Goal: Transaction & Acquisition: Book appointment/travel/reservation

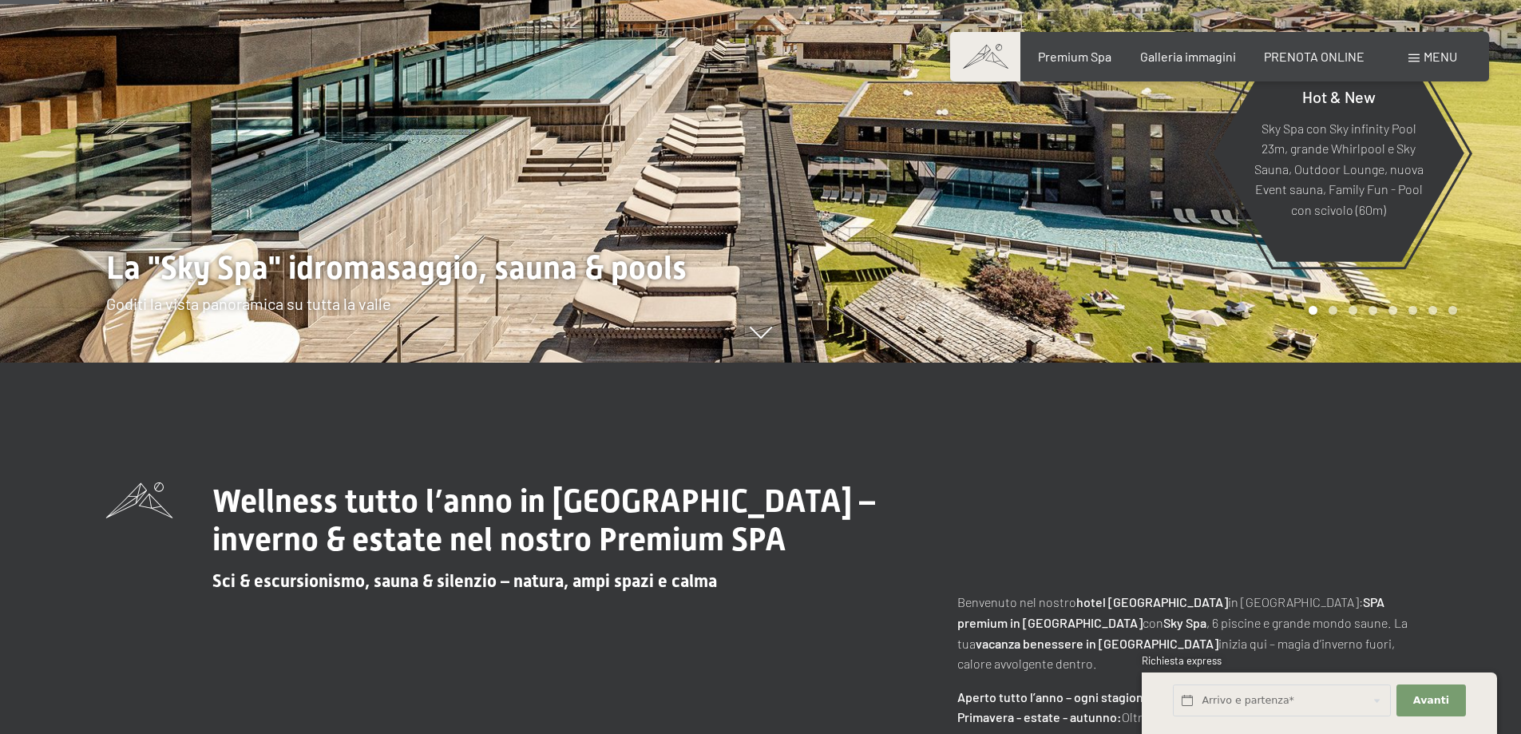
scroll to position [399, 0]
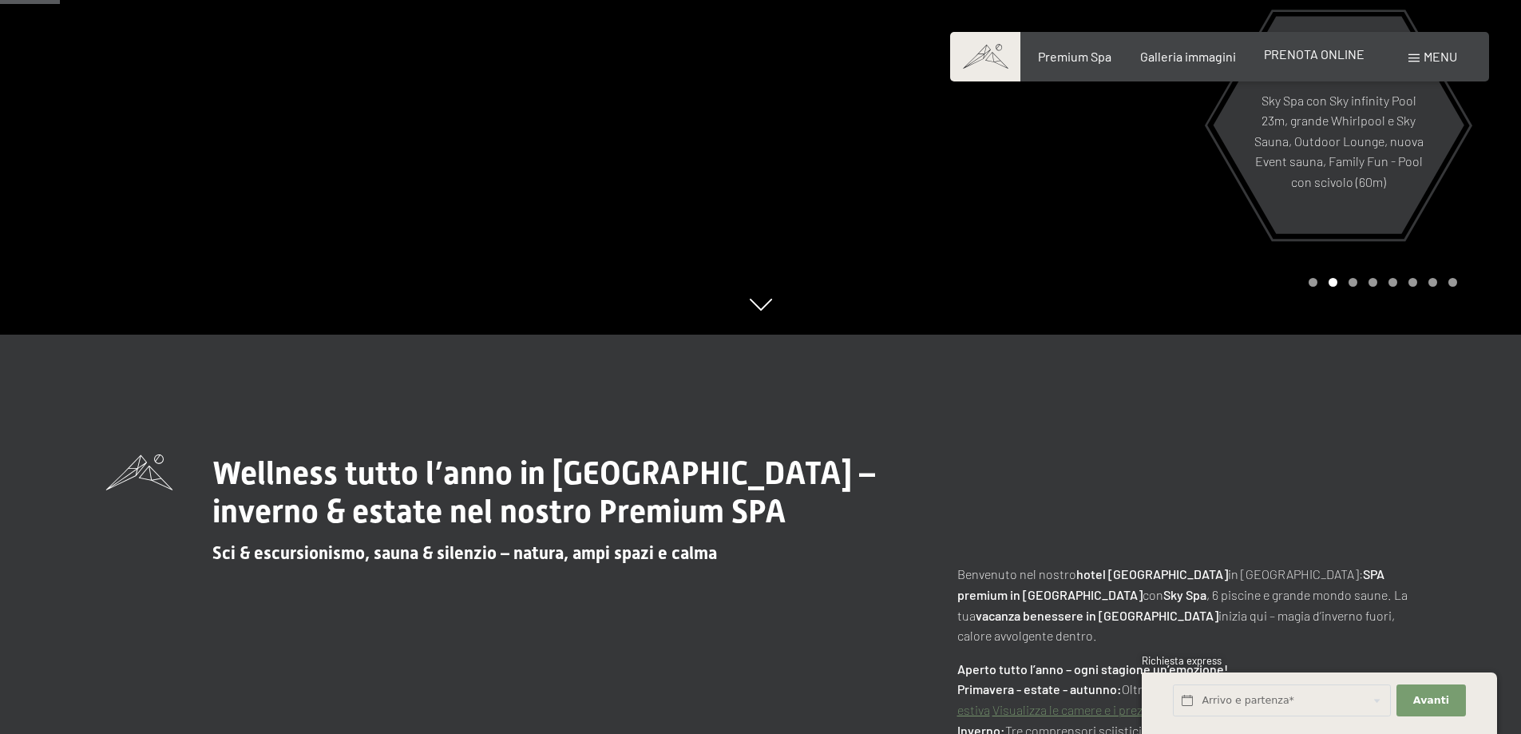
click at [1322, 57] on span "PRENOTA ONLINE" at bounding box center [1314, 53] width 101 height 15
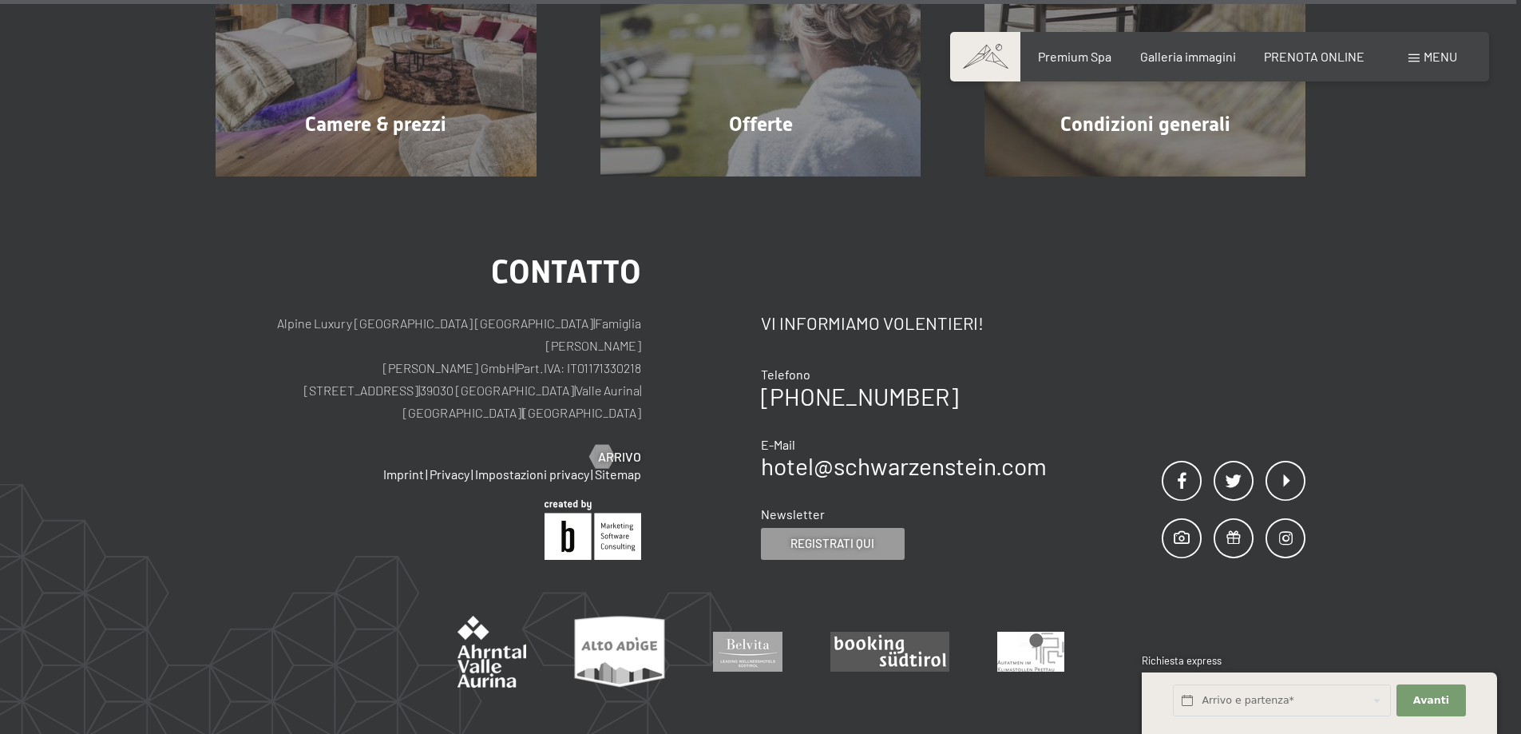
scroll to position [5518, 0]
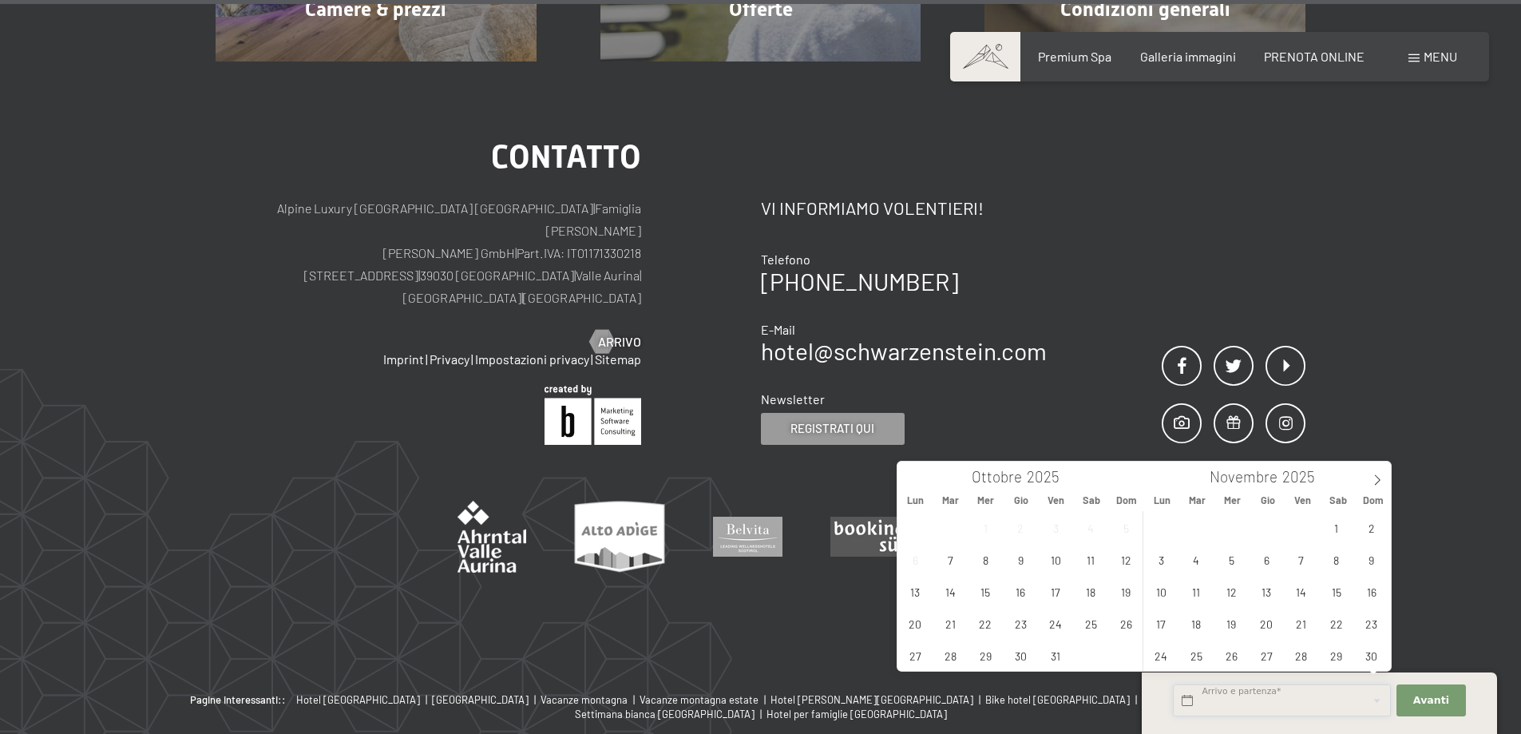
click at [1222, 705] on input "text" at bounding box center [1282, 700] width 218 height 33
click at [1375, 481] on icon at bounding box center [1377, 479] width 11 height 11
type input "2026"
click at [1375, 481] on icon at bounding box center [1377, 479] width 11 height 11
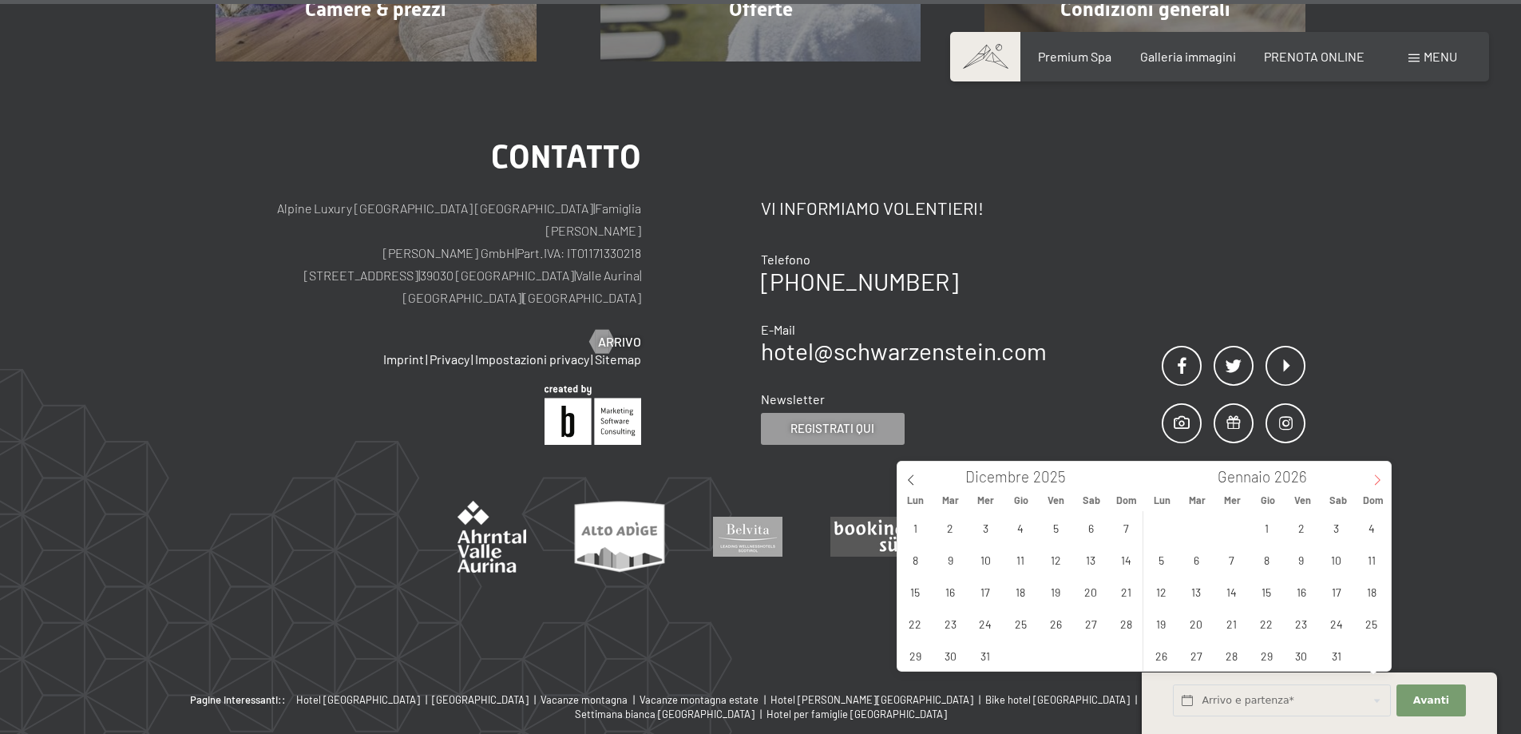
type input "2026"
click at [1375, 481] on icon at bounding box center [1377, 479] width 11 height 11
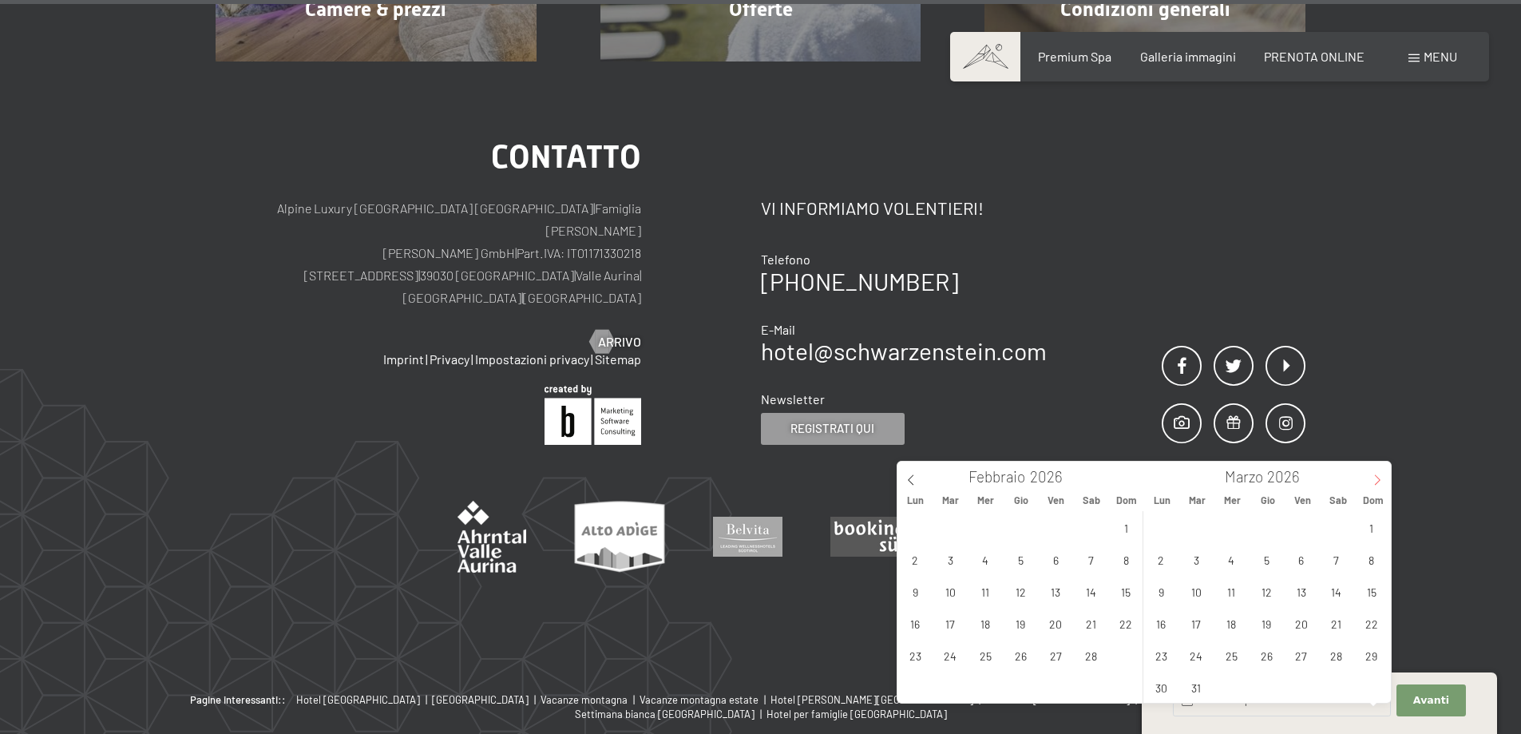
click at [1375, 481] on icon at bounding box center [1377, 479] width 11 height 11
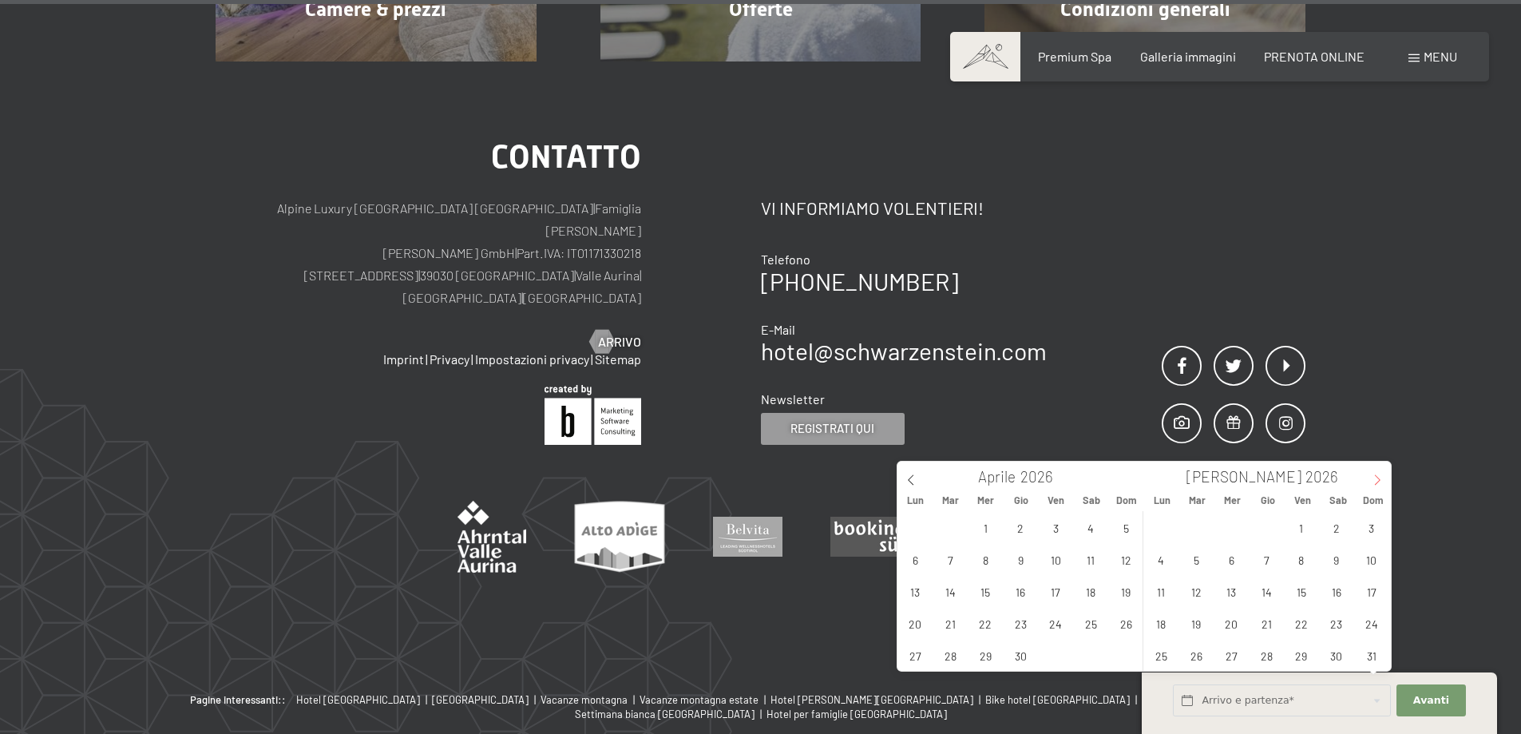
click at [1375, 481] on icon at bounding box center [1377, 479] width 11 height 11
click at [1366, 599] on span "19" at bounding box center [1371, 591] width 31 height 31
click at [1232, 628] on span "22" at bounding box center [1231, 623] width 31 height 31
type input "Dom. 19/07/2026 - Mer. 22/07/2026"
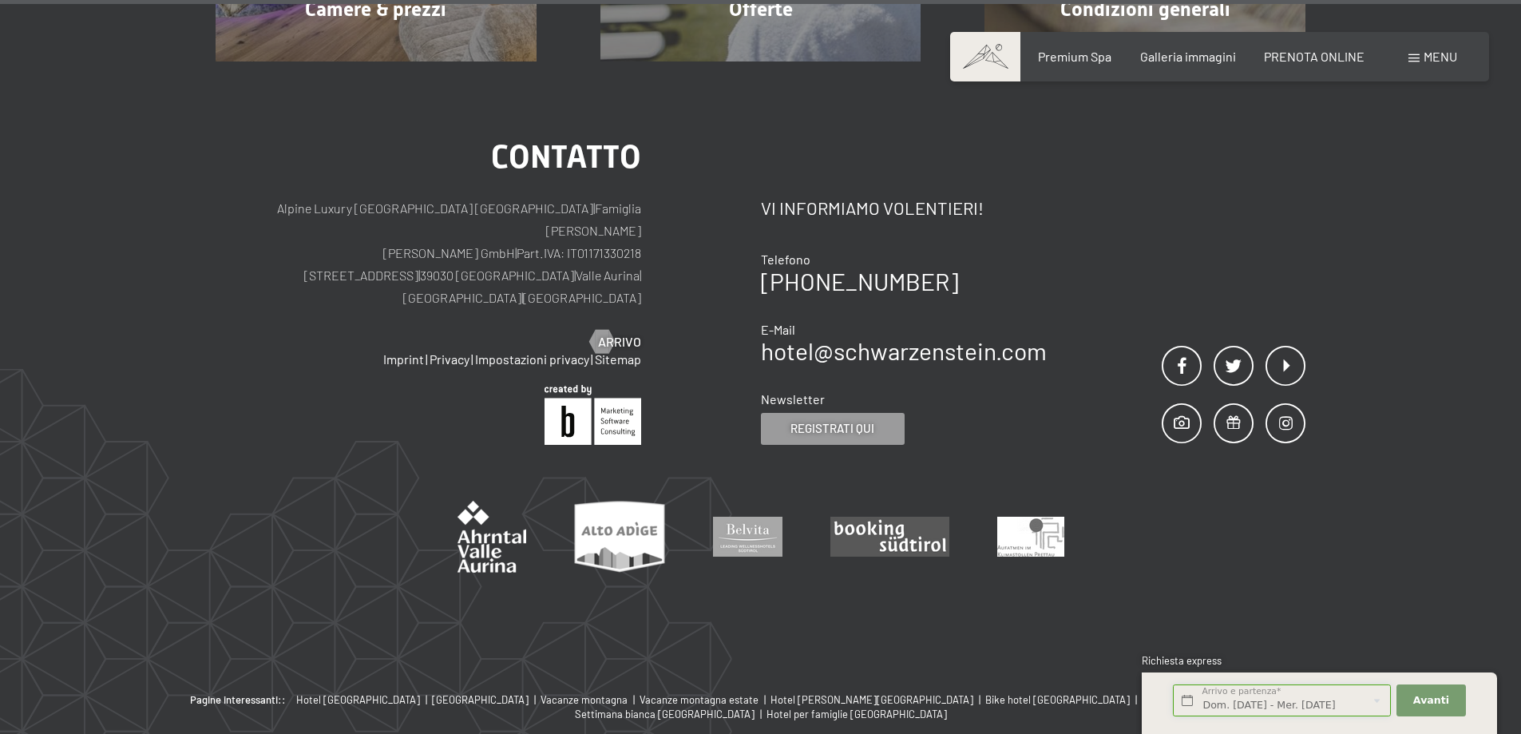
scroll to position [0, 2]
click at [1432, 696] on span "Avanti" at bounding box center [1432, 700] width 36 height 14
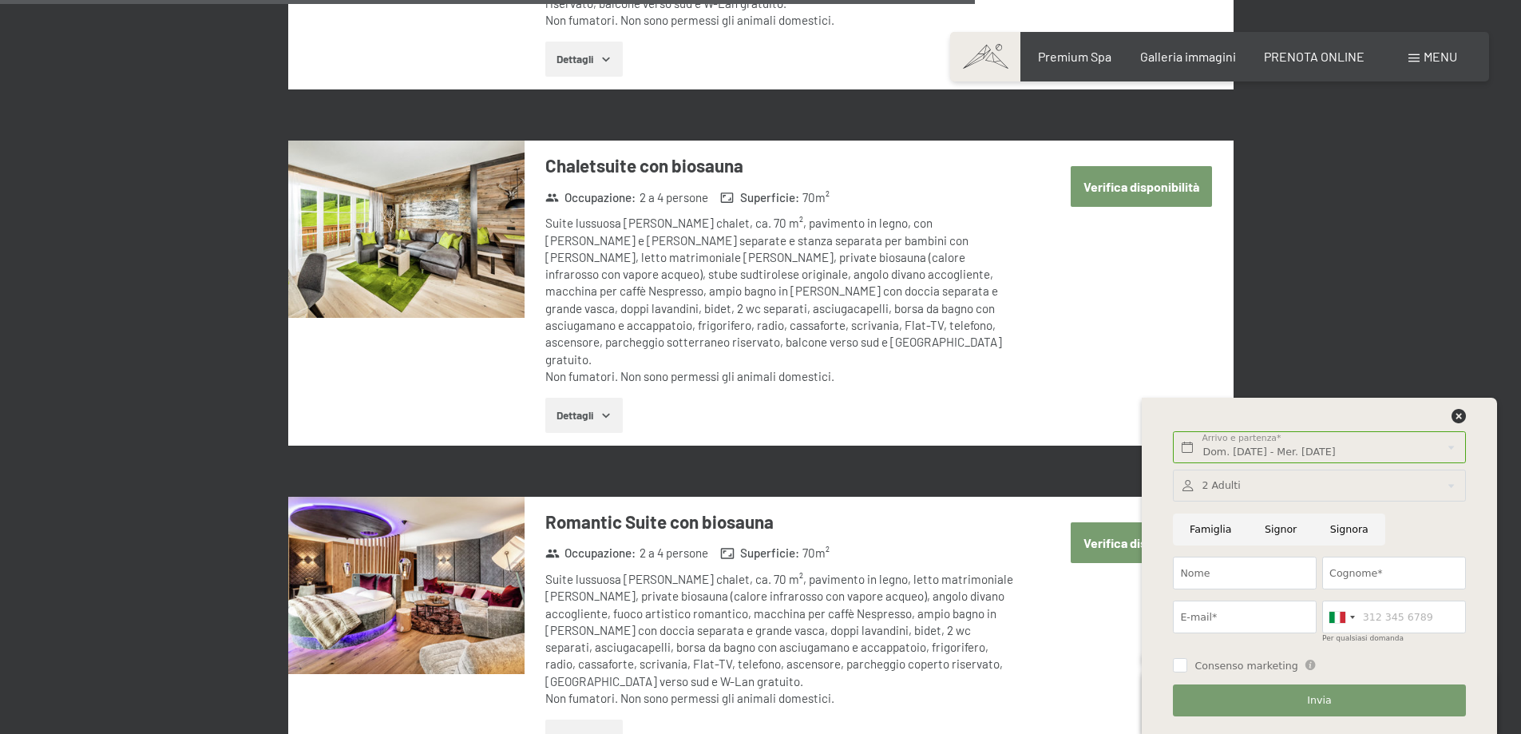
scroll to position [3282, 0]
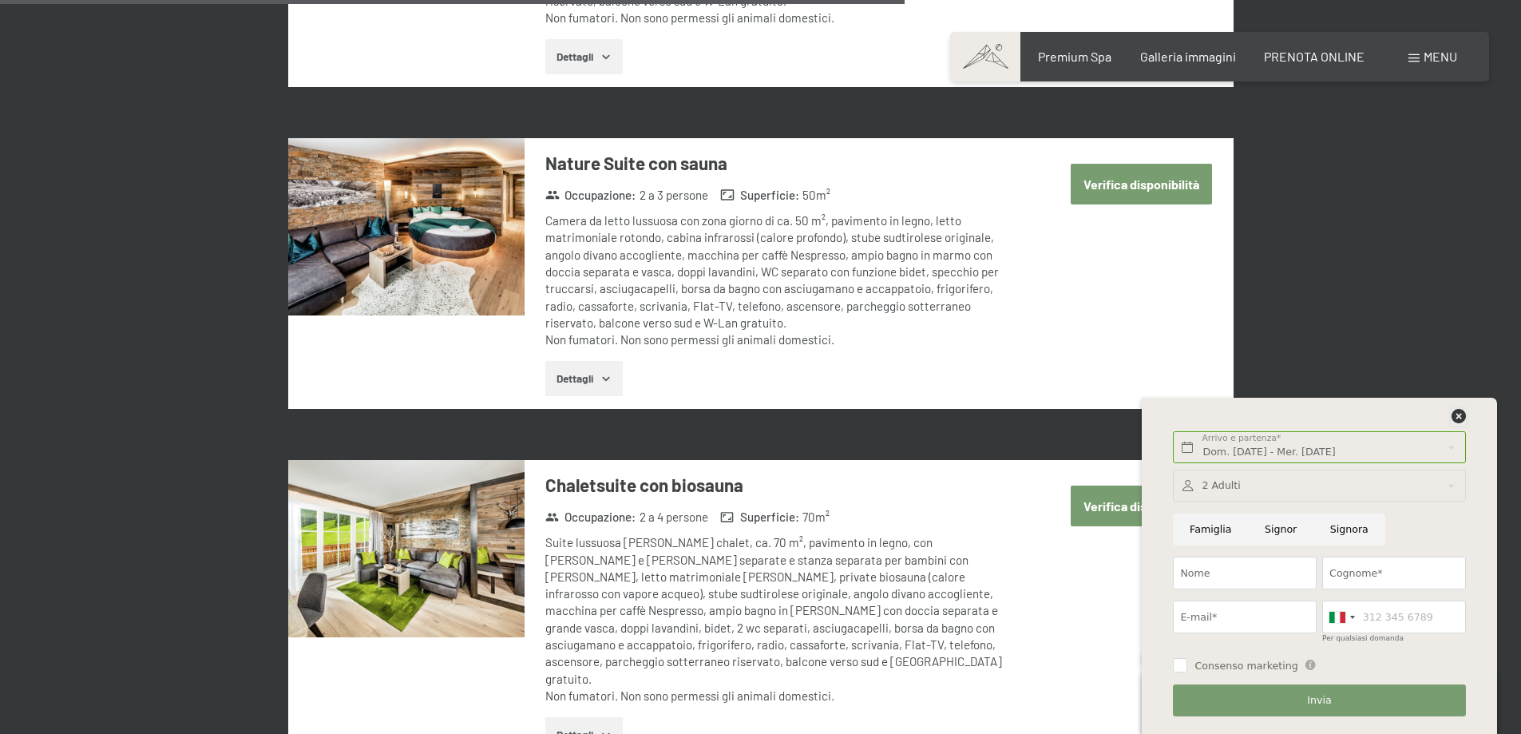
click at [1457, 418] on icon at bounding box center [1459, 416] width 14 height 14
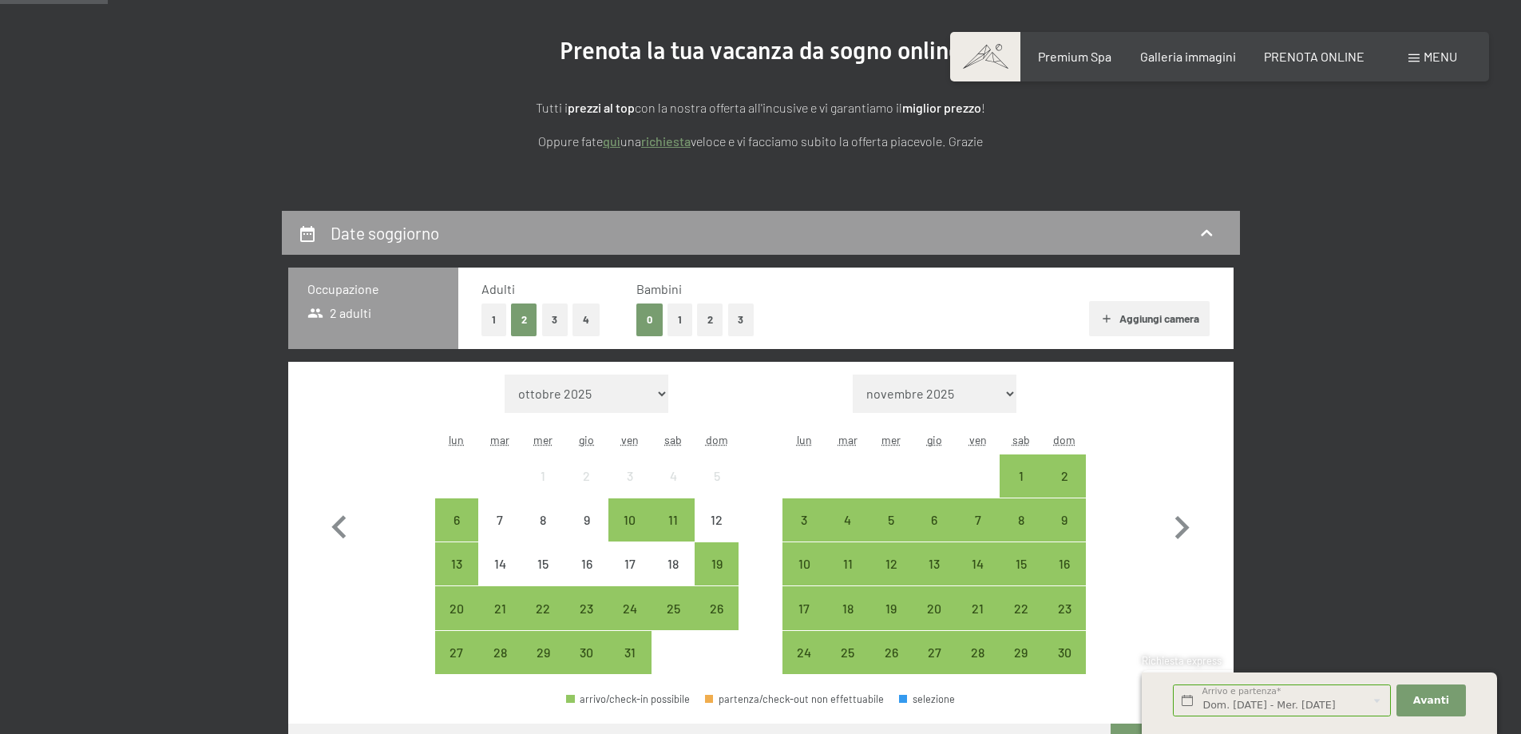
scroll to position [399, 0]
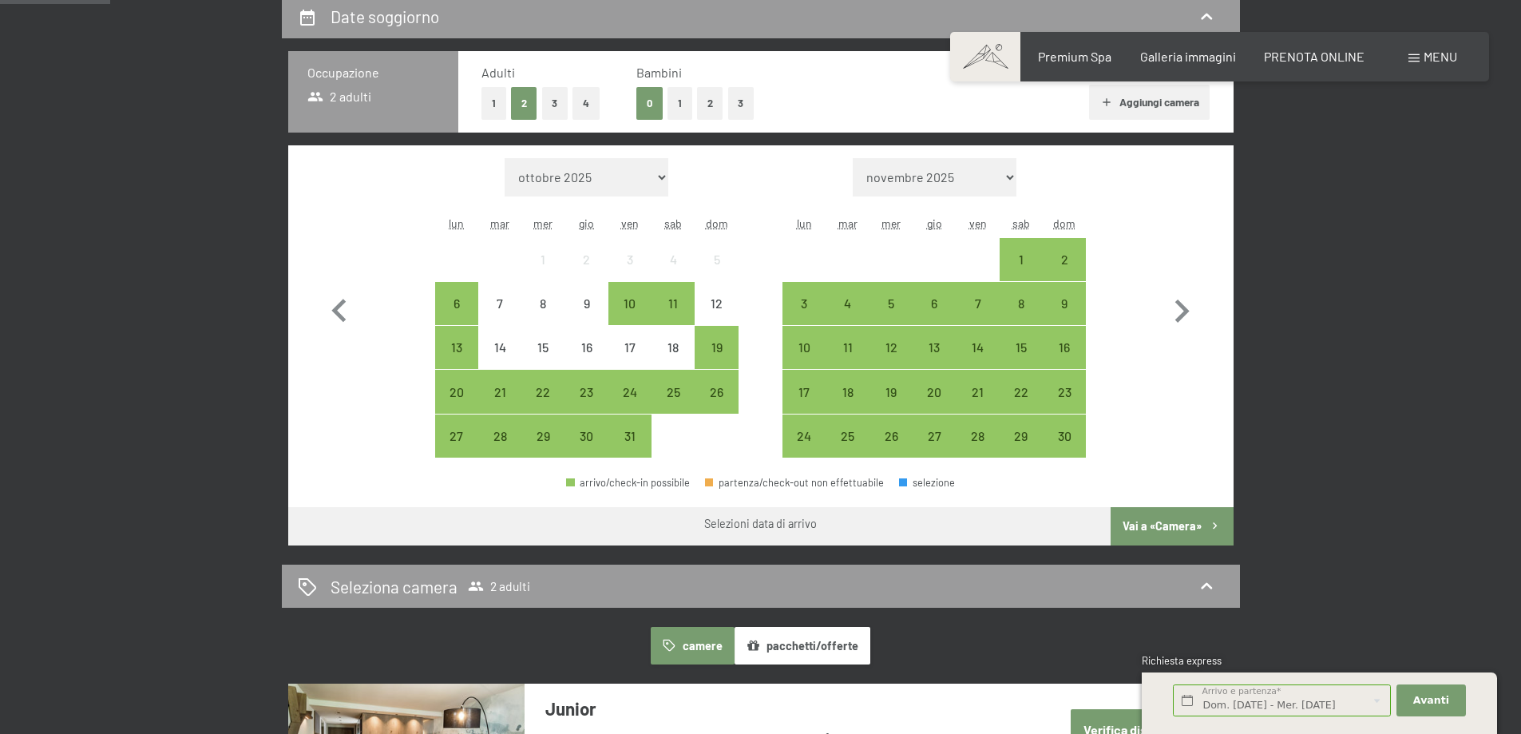
click at [689, 99] on button "1" at bounding box center [680, 103] width 25 height 33
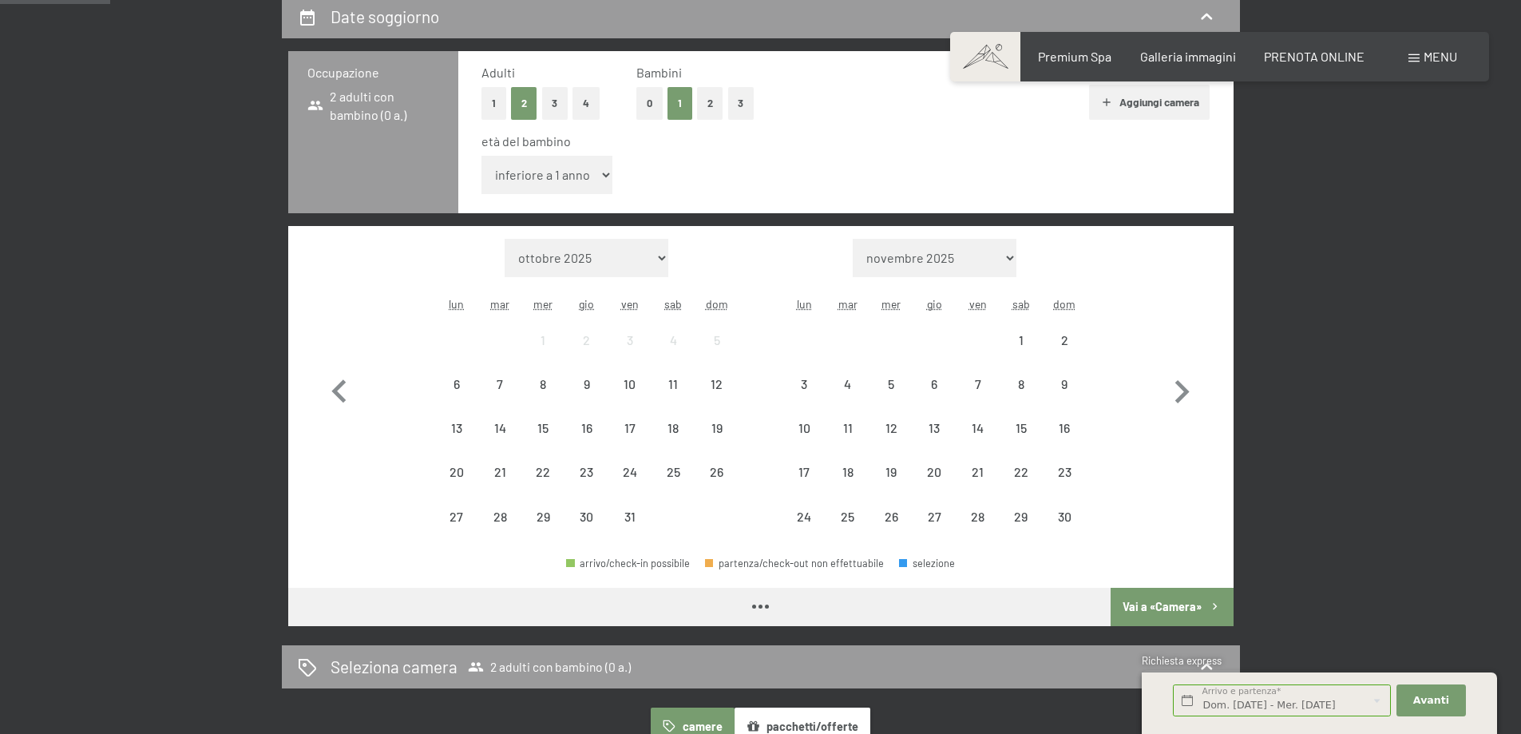
click at [505, 178] on select "inferiore a 1 anno 1 anno 2 anni 3 anni 4 anni 5 anni 6 anni 7 anni 8 anni 9 an…" at bounding box center [548, 175] width 132 height 38
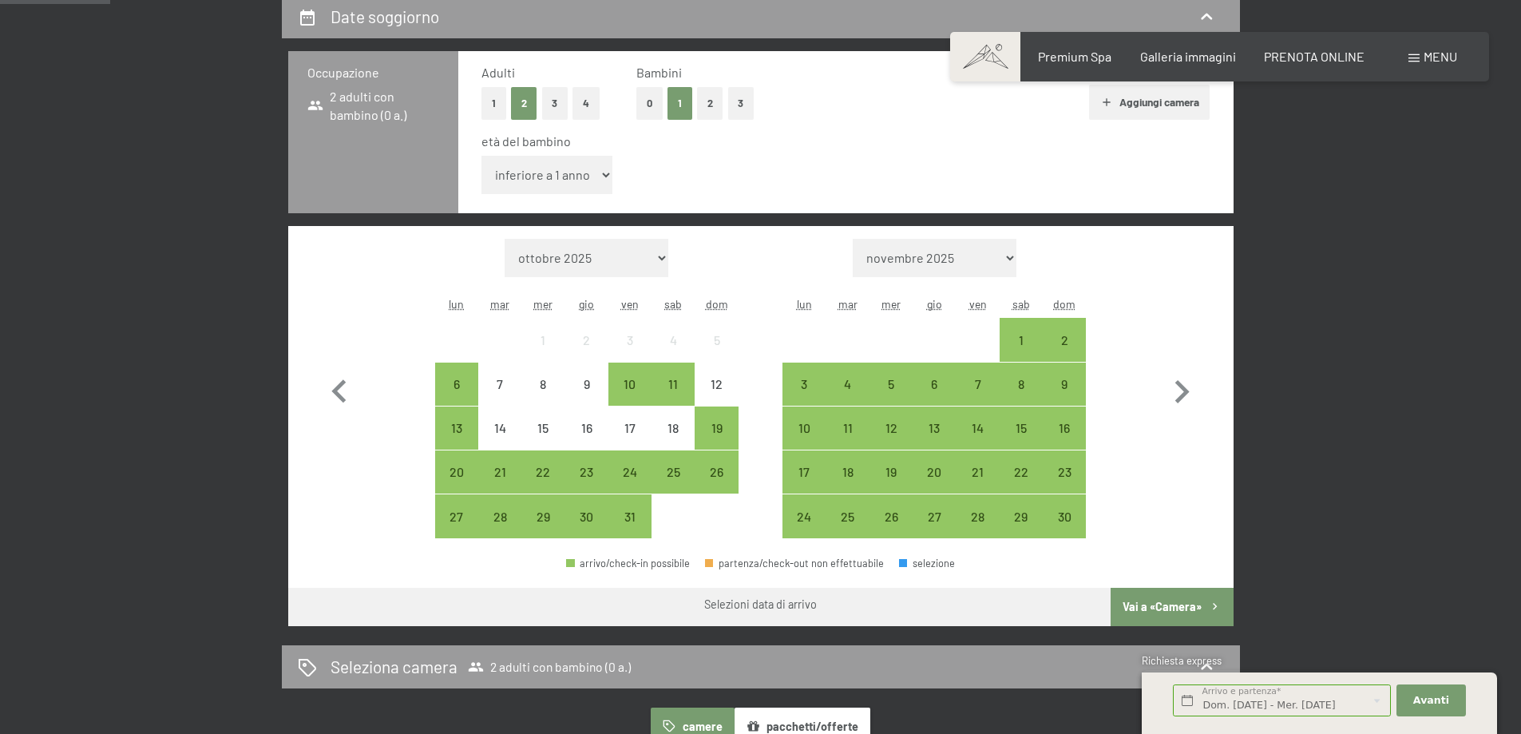
select select "12"
click at [482, 156] on select "inferiore a 1 anno 1 anno 2 anni 3 anni 4 anni 5 anni 6 anni 7 anni 8 anni 9 an…" at bounding box center [548, 175] width 132 height 38
click at [1172, 387] on icon "button" at bounding box center [1182, 392] width 46 height 46
select select "2025-11-01"
select select "[DATE]"
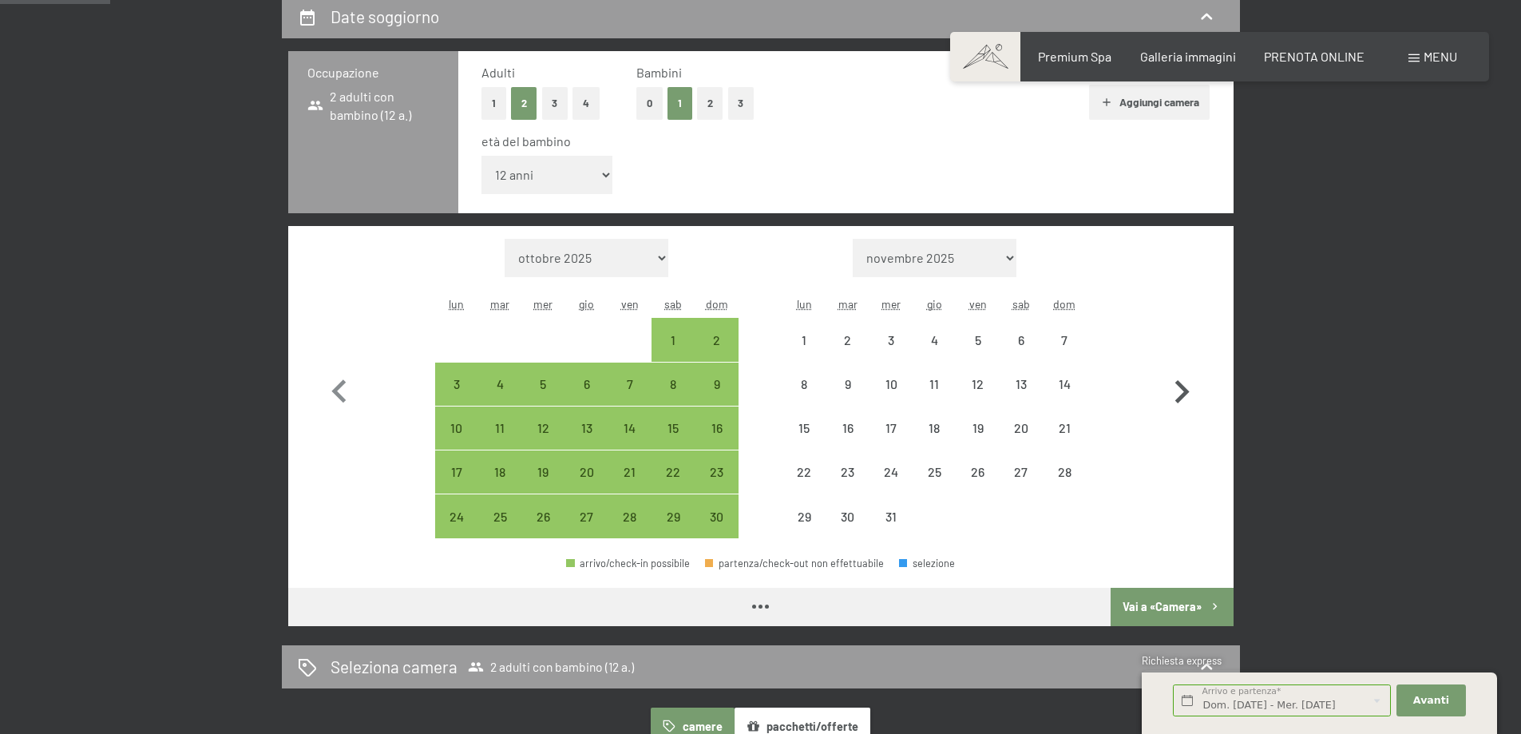
click at [1172, 387] on icon "button" at bounding box center [1182, 392] width 46 height 46
select select "[DATE]"
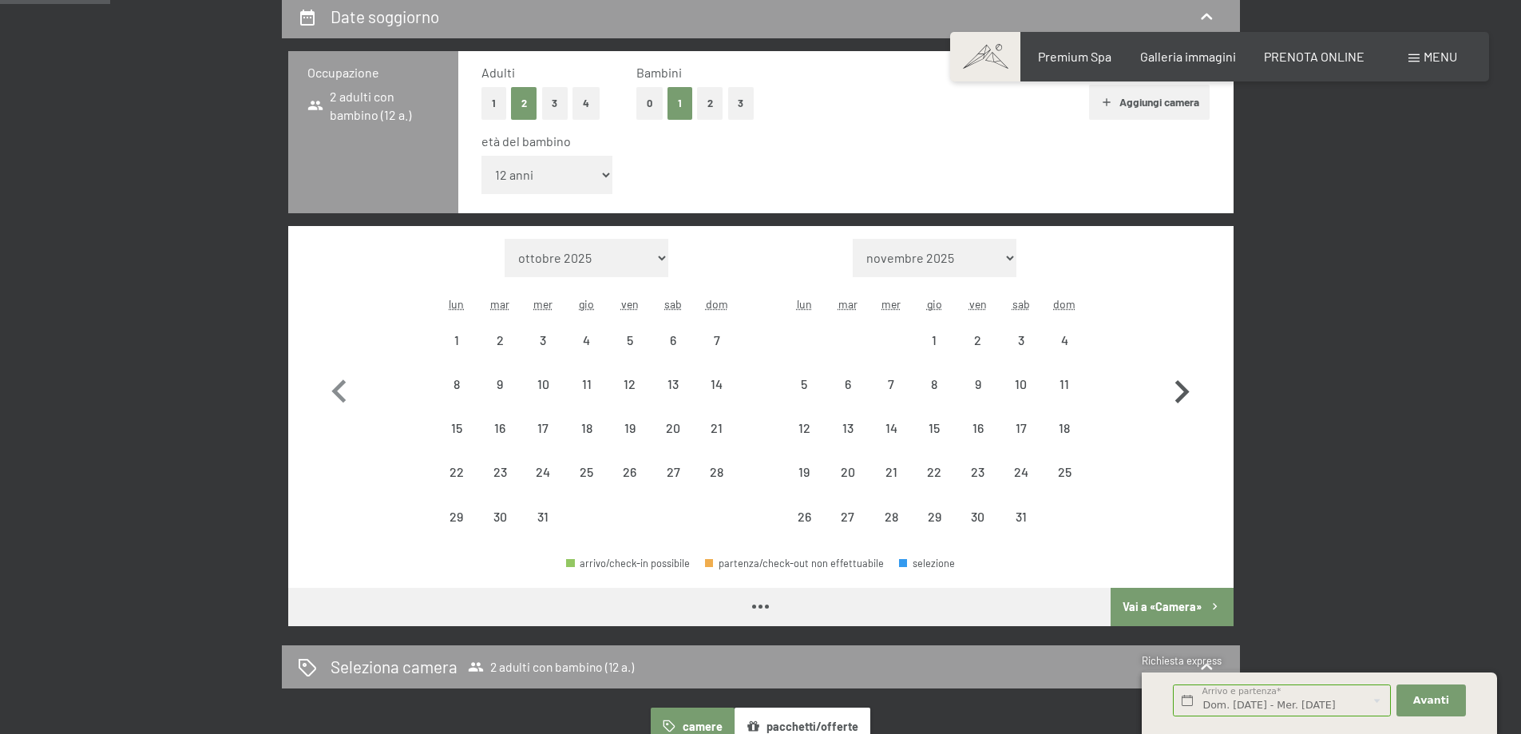
click at [1172, 387] on icon "button" at bounding box center [1182, 392] width 46 height 46
select select "[DATE]"
click at [1172, 387] on icon "button" at bounding box center [1182, 392] width 46 height 46
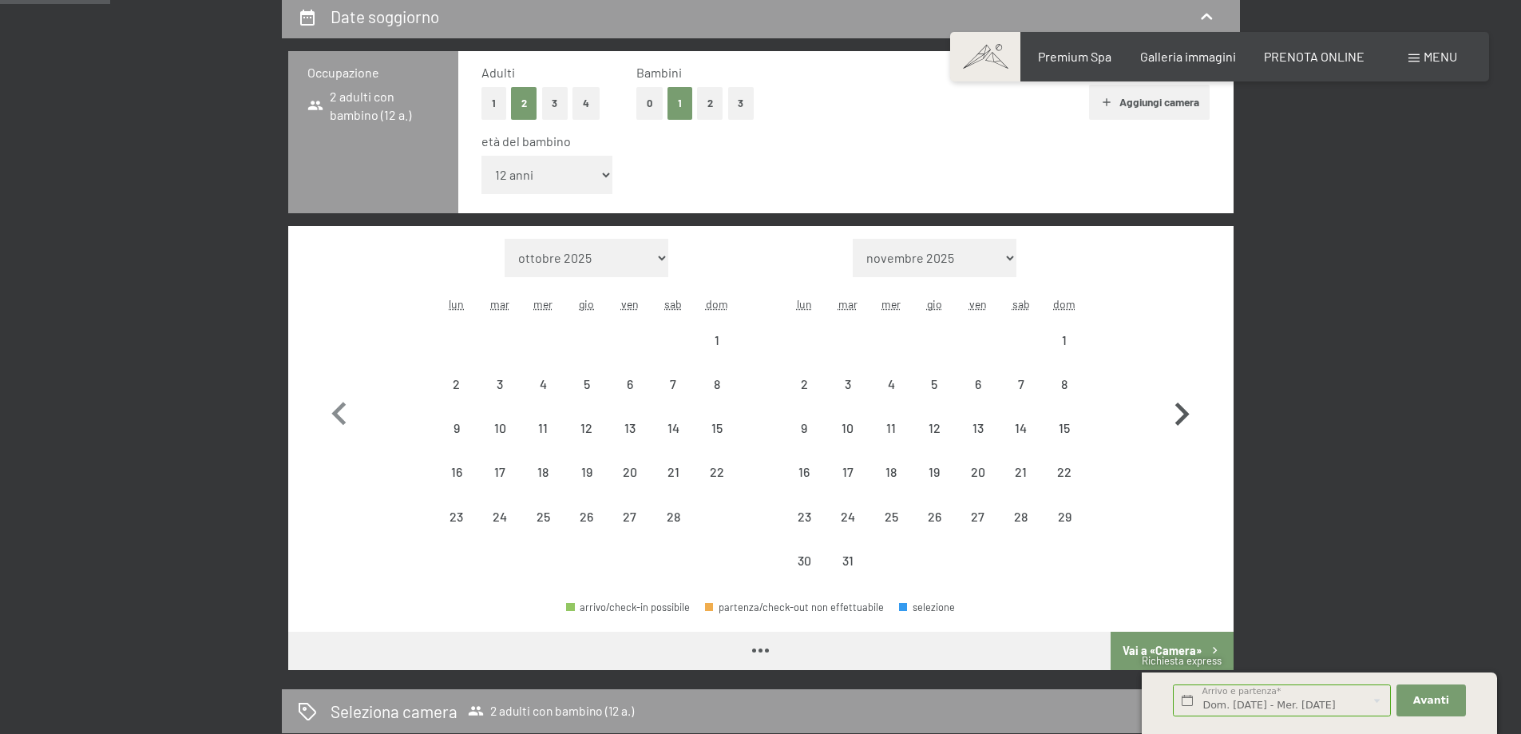
click at [1172, 387] on button "button" at bounding box center [1182, 411] width 46 height 344
select select "[DATE]"
click at [1172, 387] on button "button" at bounding box center [1182, 411] width 46 height 344
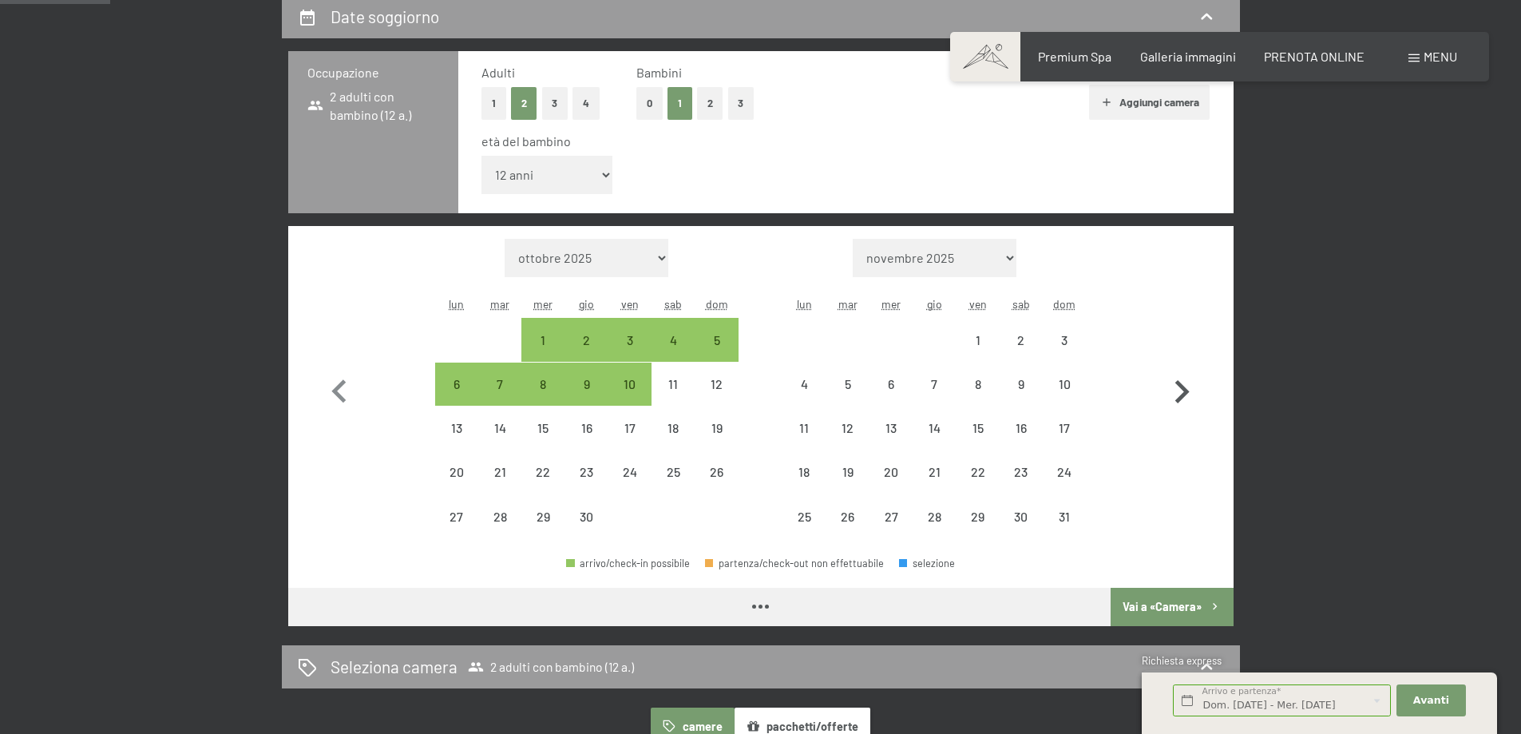
click at [1172, 387] on icon "button" at bounding box center [1182, 392] width 46 height 46
select select "[DATE]"
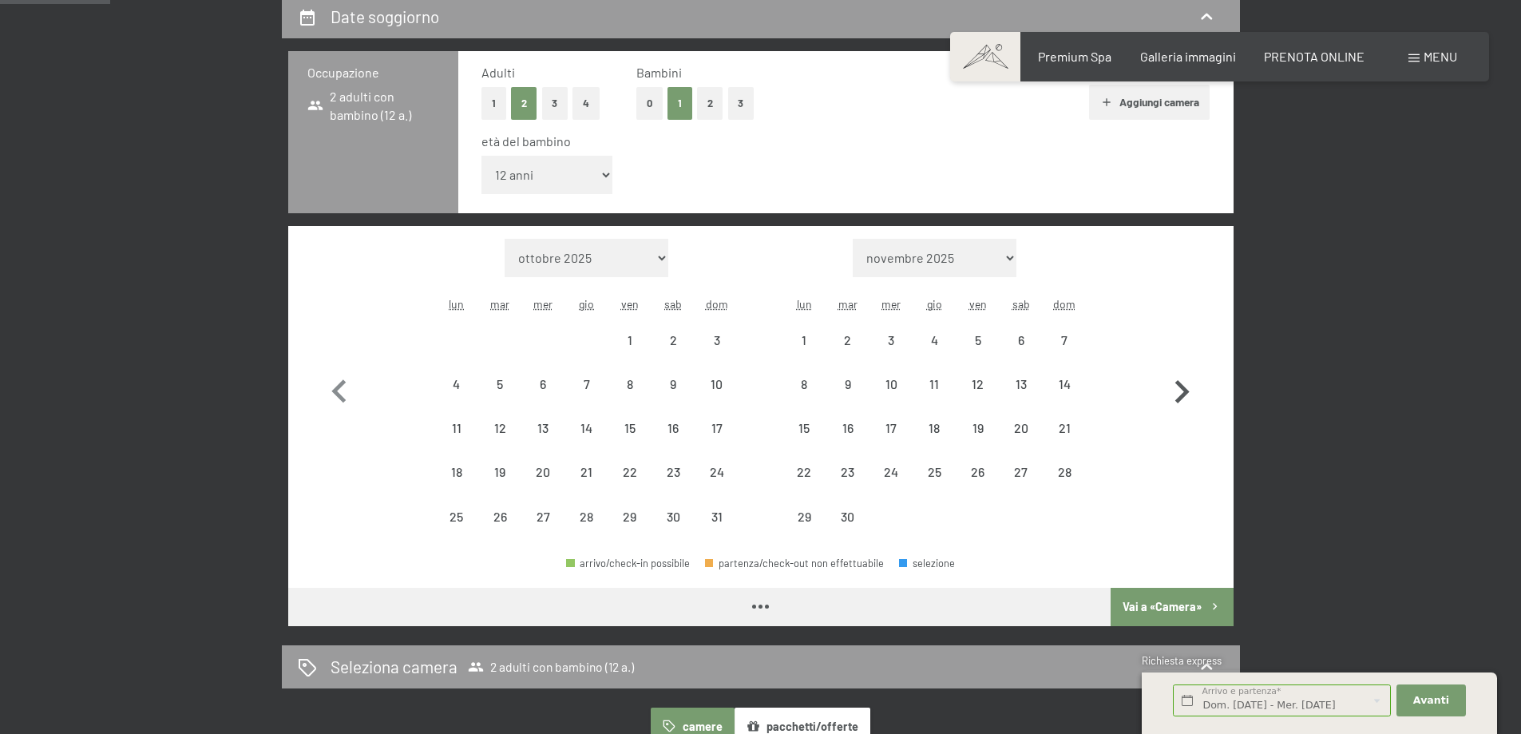
click at [1172, 387] on icon "button" at bounding box center [1182, 392] width 46 height 46
select select "[DATE]"
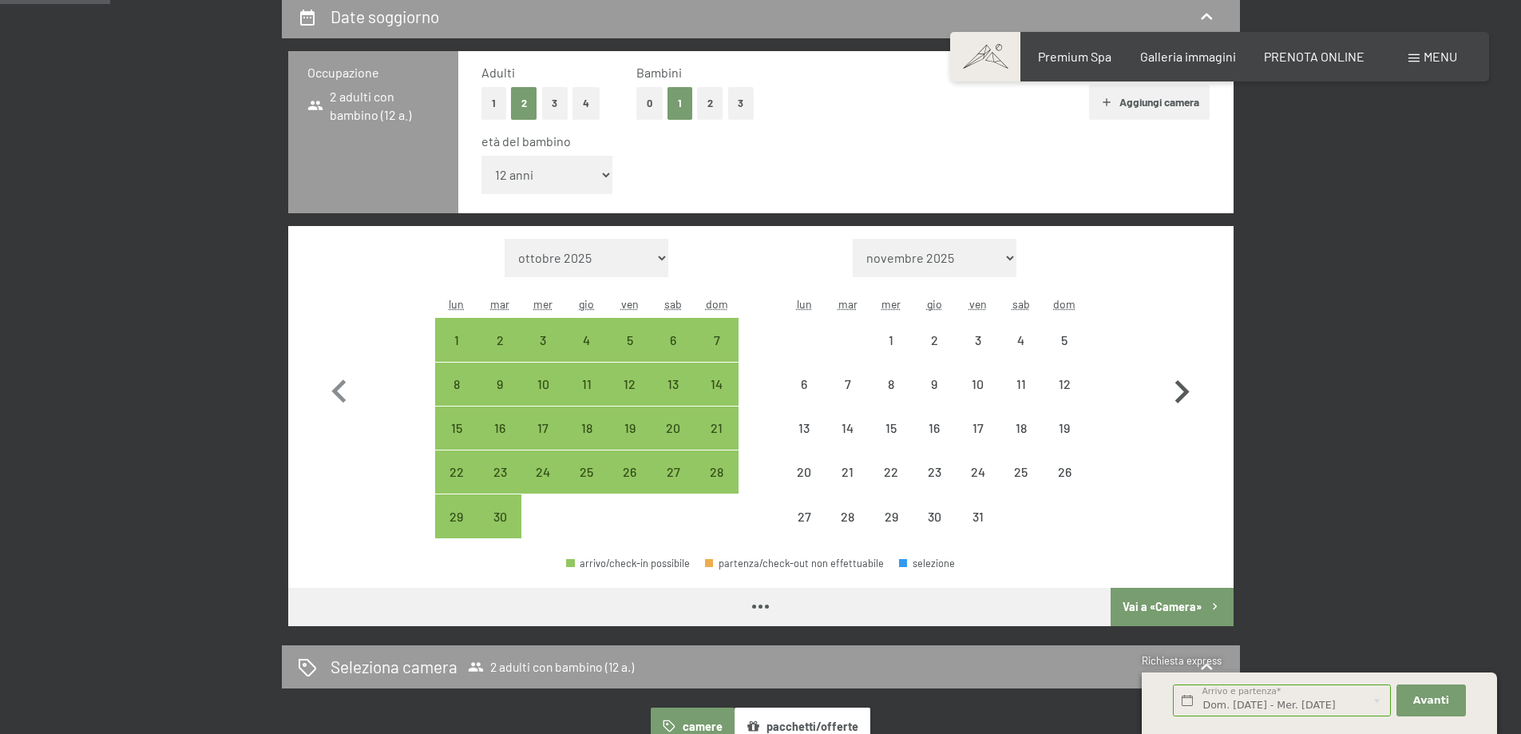
select select "[DATE]"
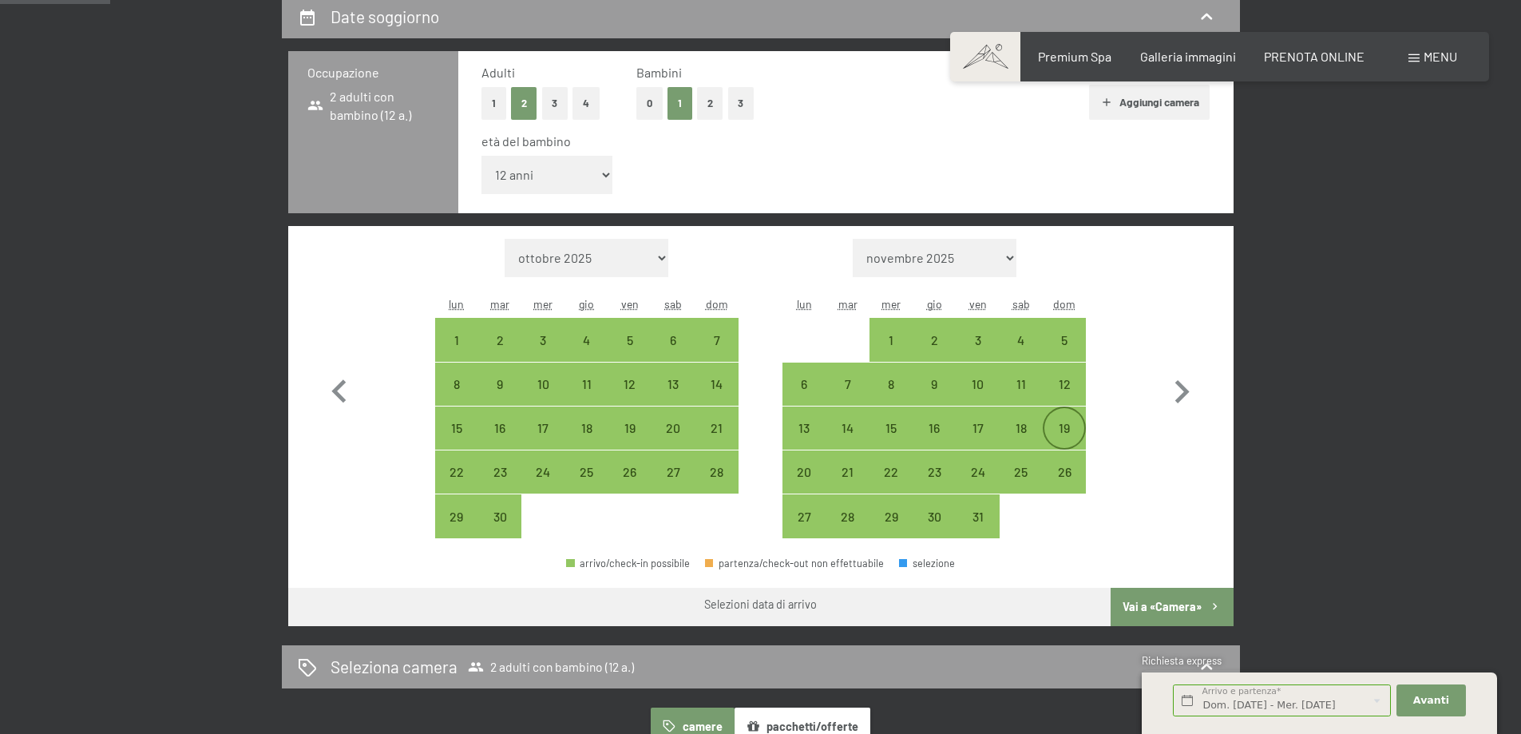
click at [1061, 433] on div "19" at bounding box center [1065, 442] width 40 height 40
select select "[DATE]"
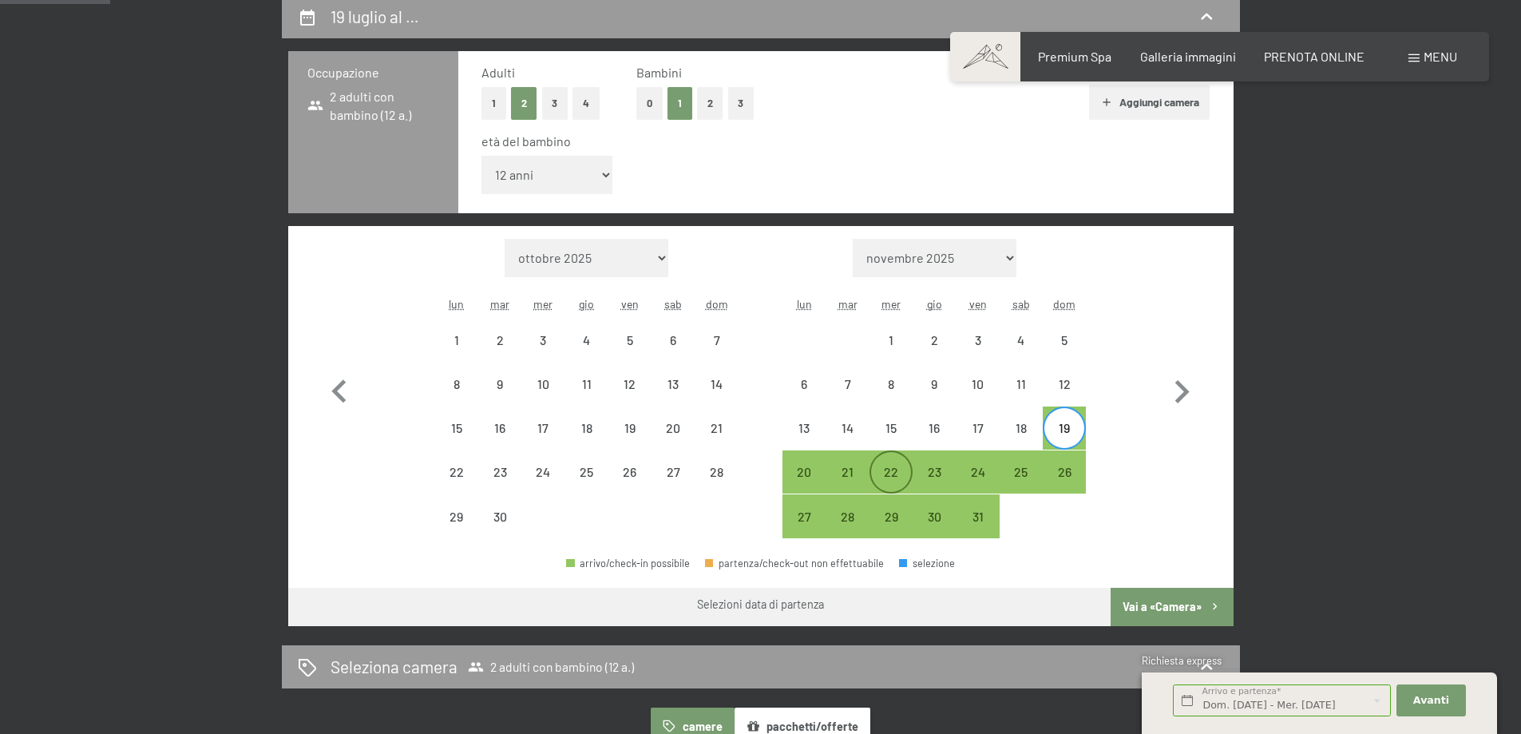
click at [883, 474] on div "22" at bounding box center [891, 486] width 40 height 40
select select "[DATE]"
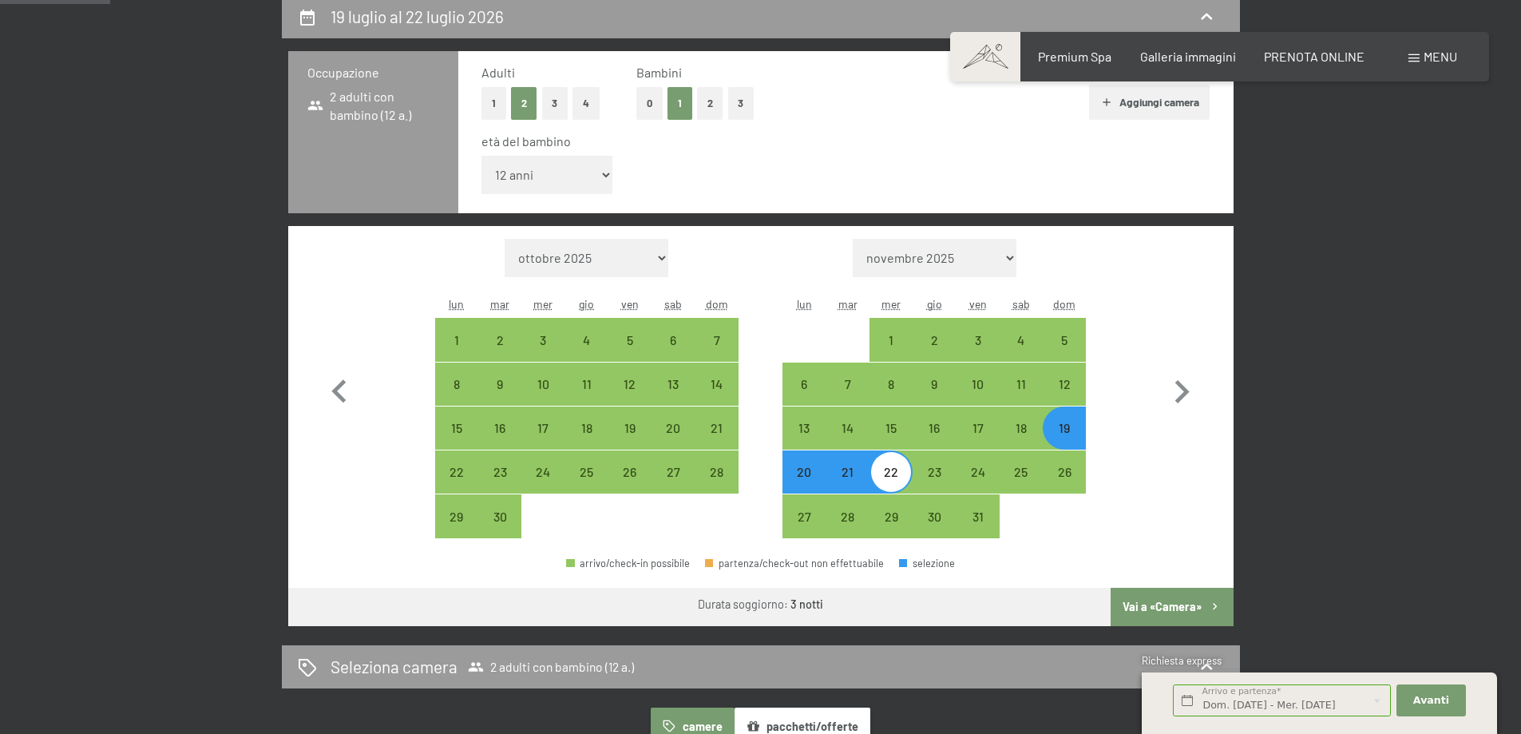
click at [1169, 598] on button "Vai a «Camera»" at bounding box center [1172, 607] width 122 height 38
select select "[DATE]"
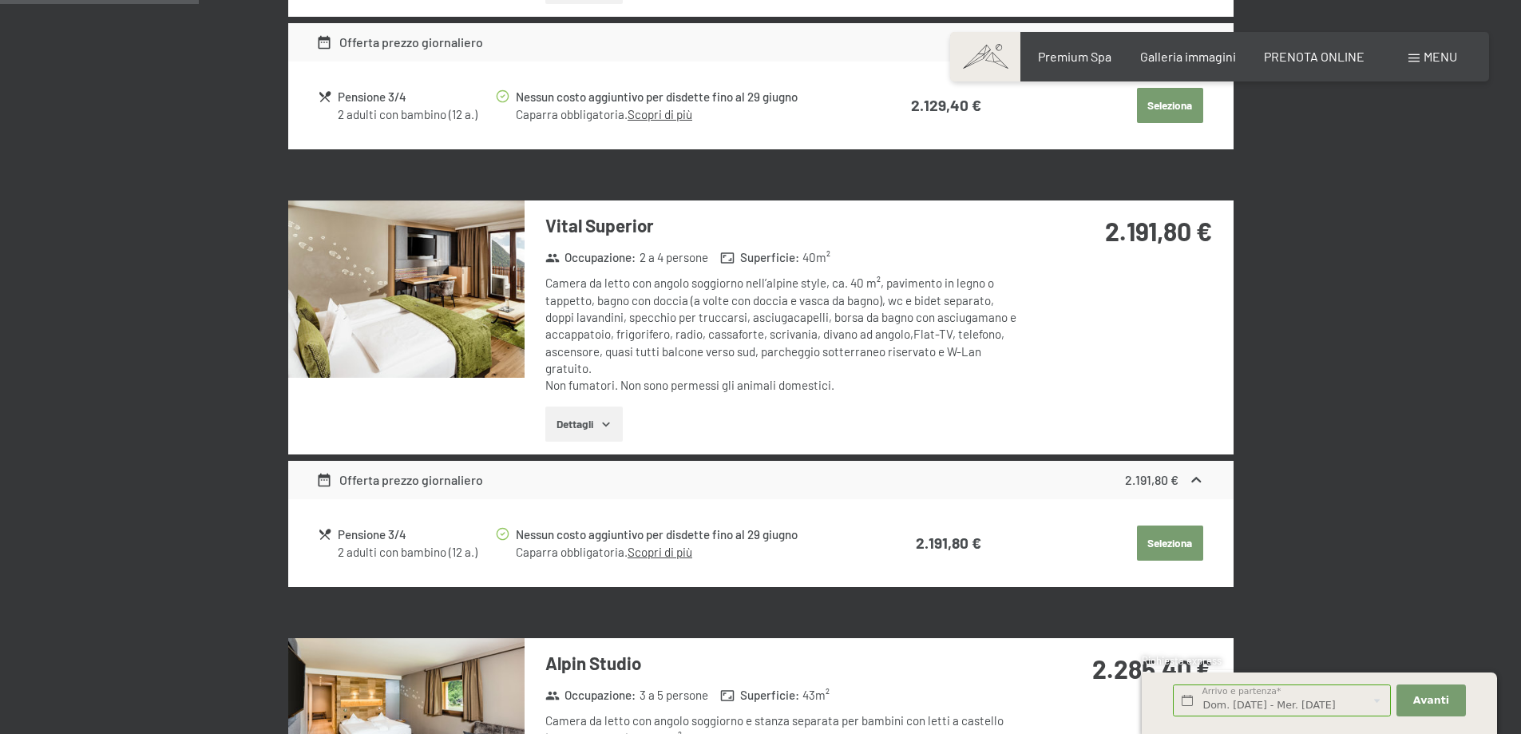
scroll to position [793, 0]
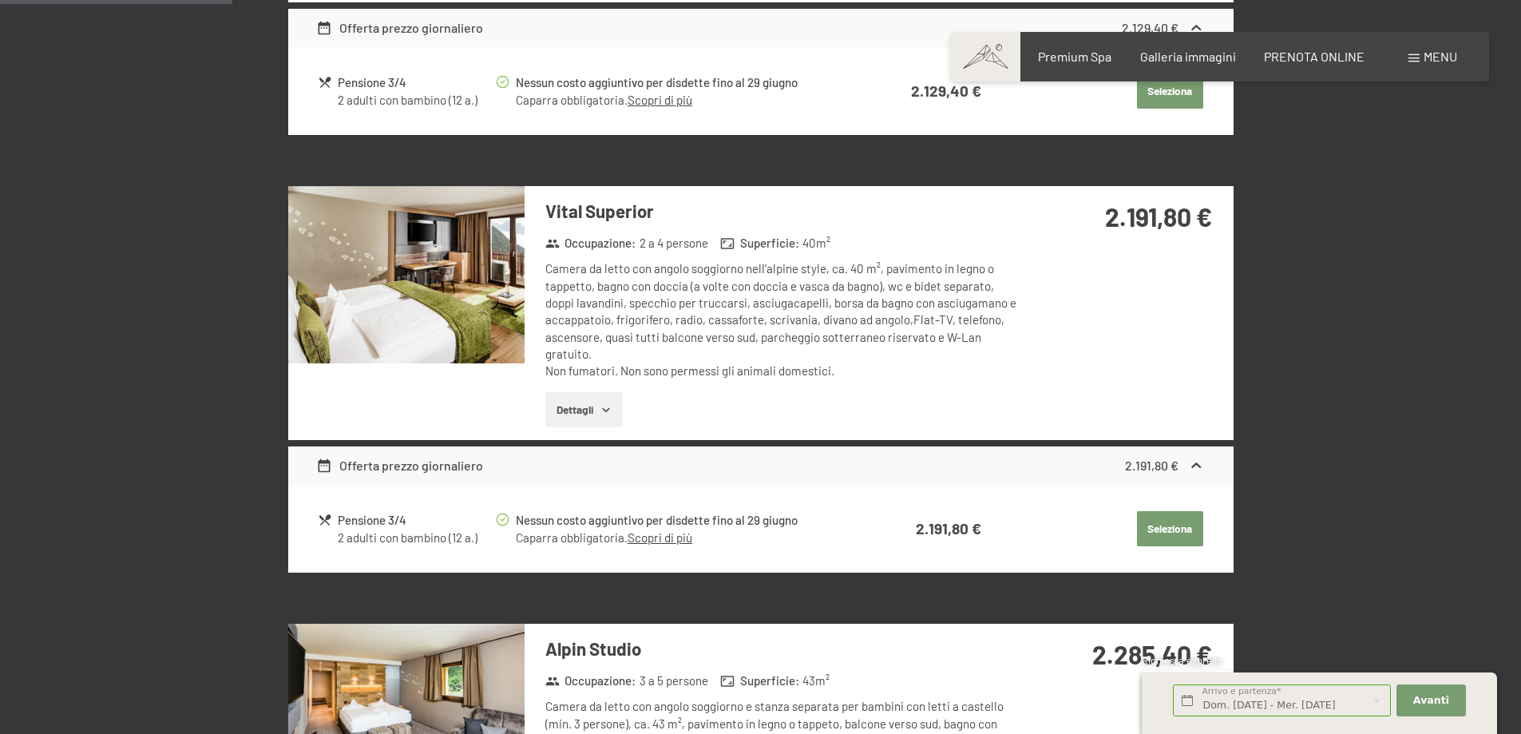
click at [453, 262] on img at bounding box center [406, 274] width 236 height 177
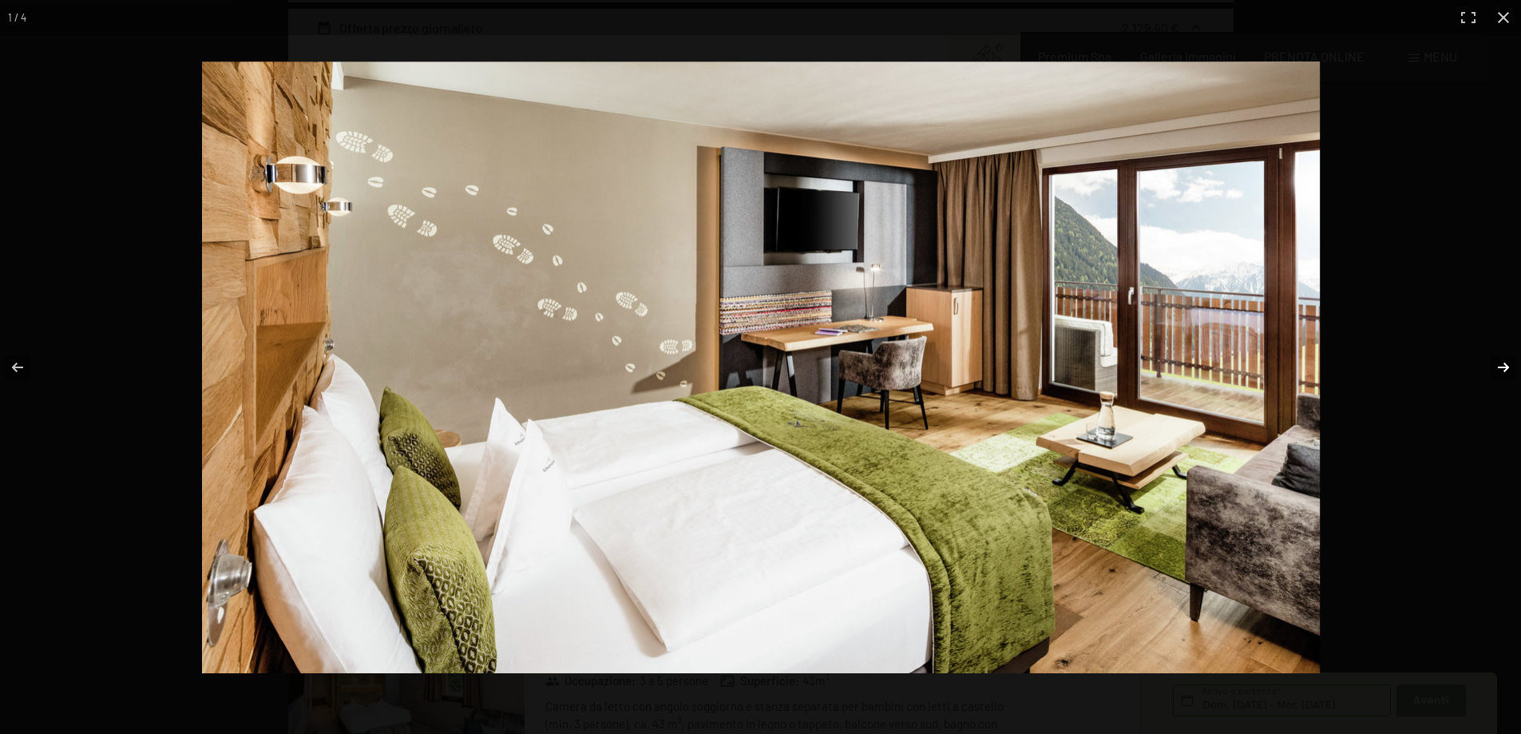
click at [1493, 370] on button "button" at bounding box center [1493, 367] width 56 height 80
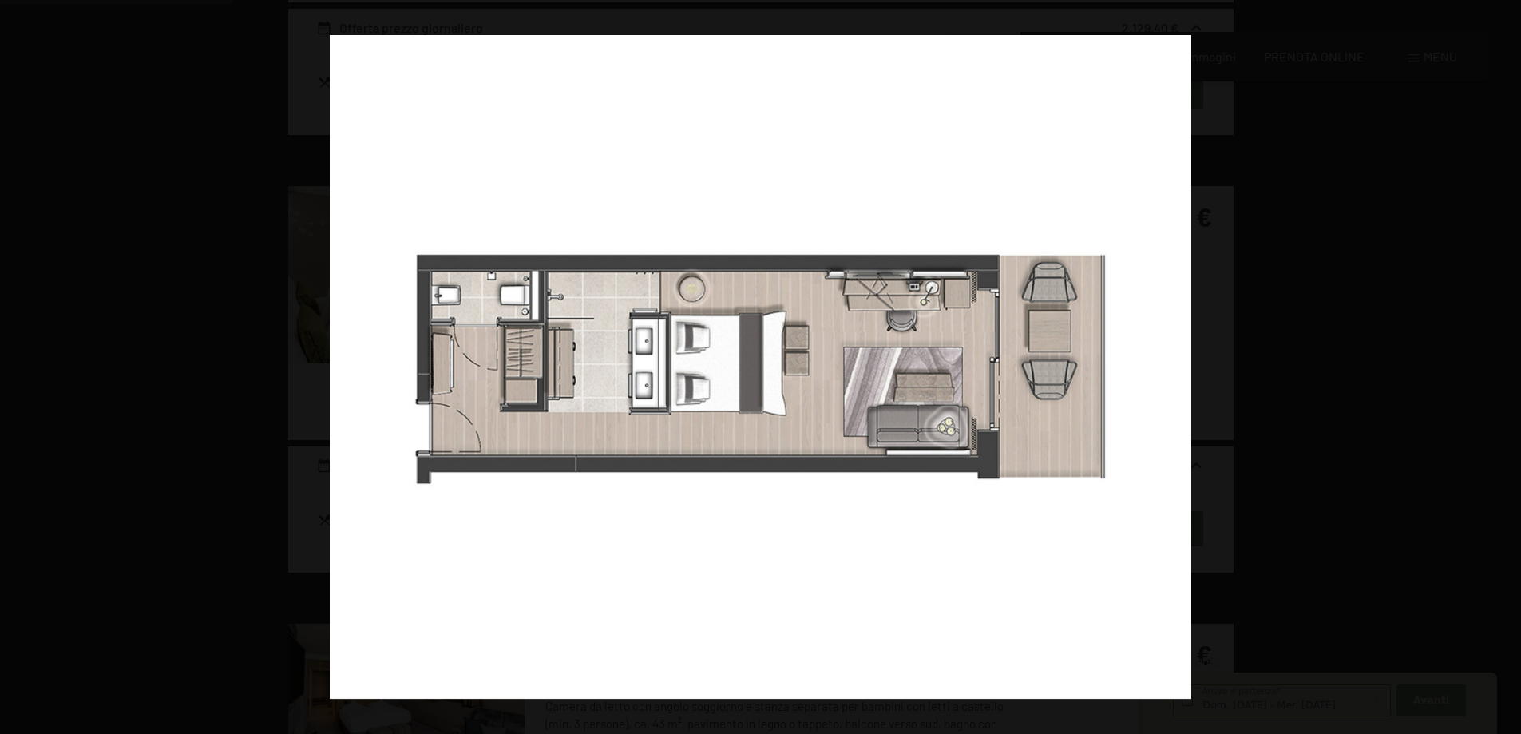
click at [1493, 370] on button "button" at bounding box center [1493, 367] width 56 height 80
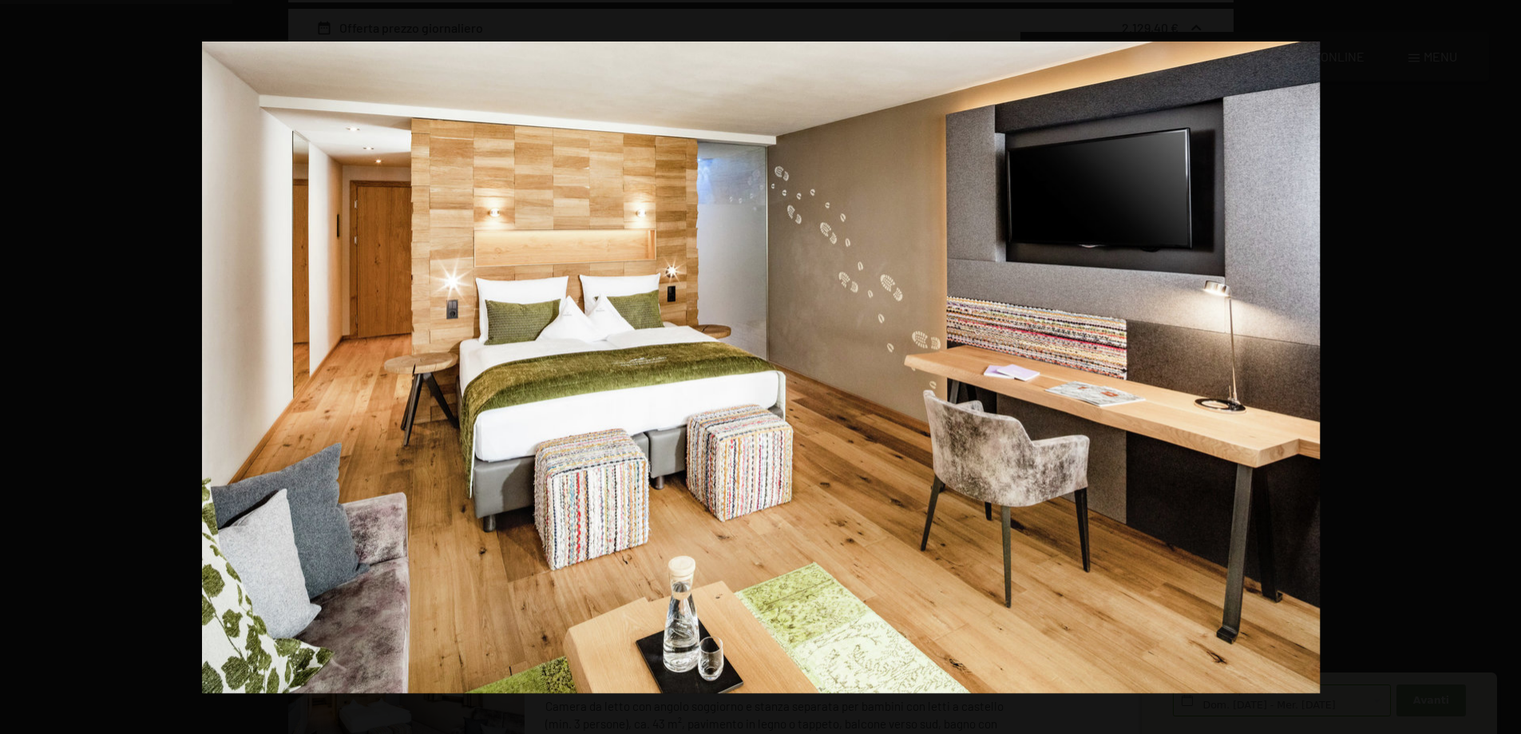
click at [1493, 370] on button "button" at bounding box center [1493, 367] width 56 height 80
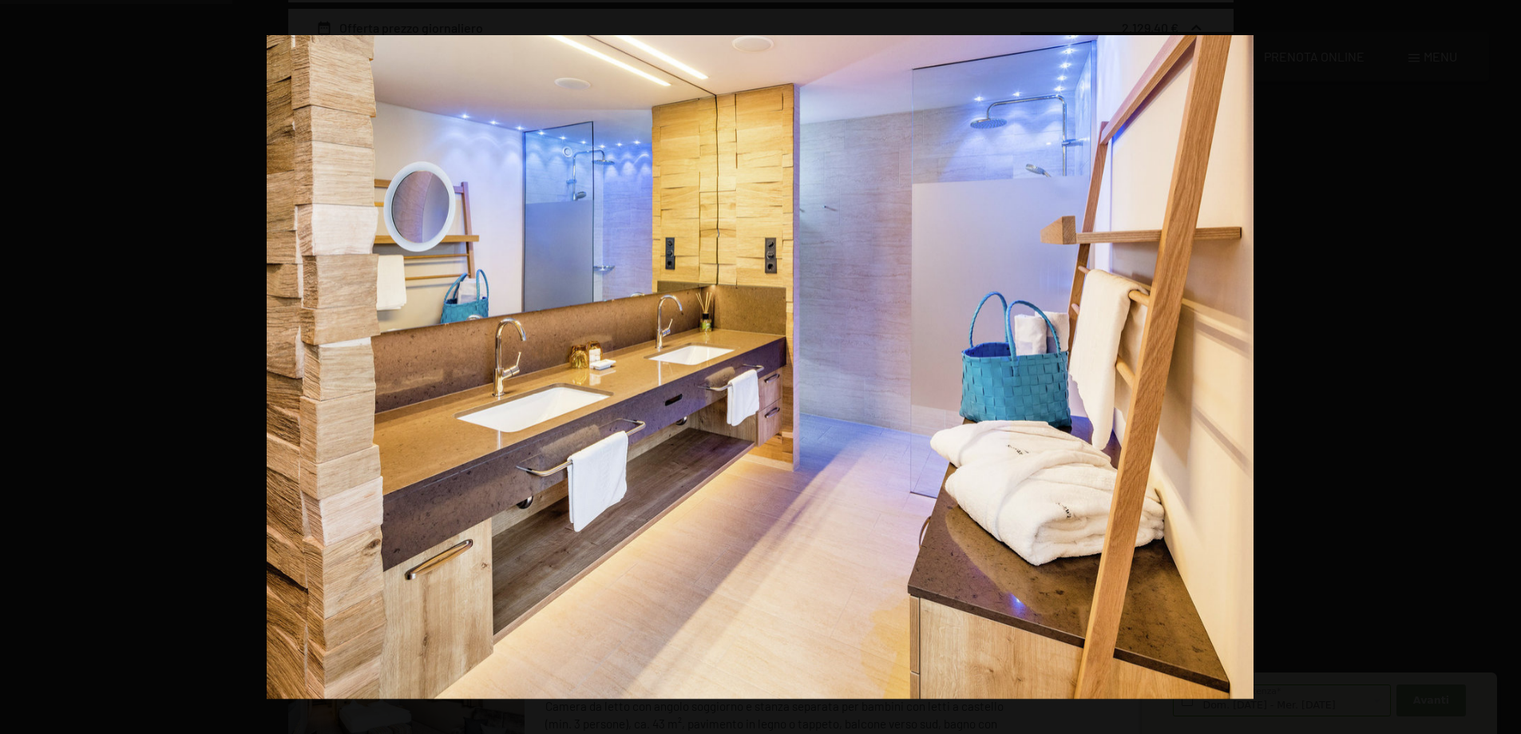
click at [1493, 370] on button "button" at bounding box center [1493, 367] width 56 height 80
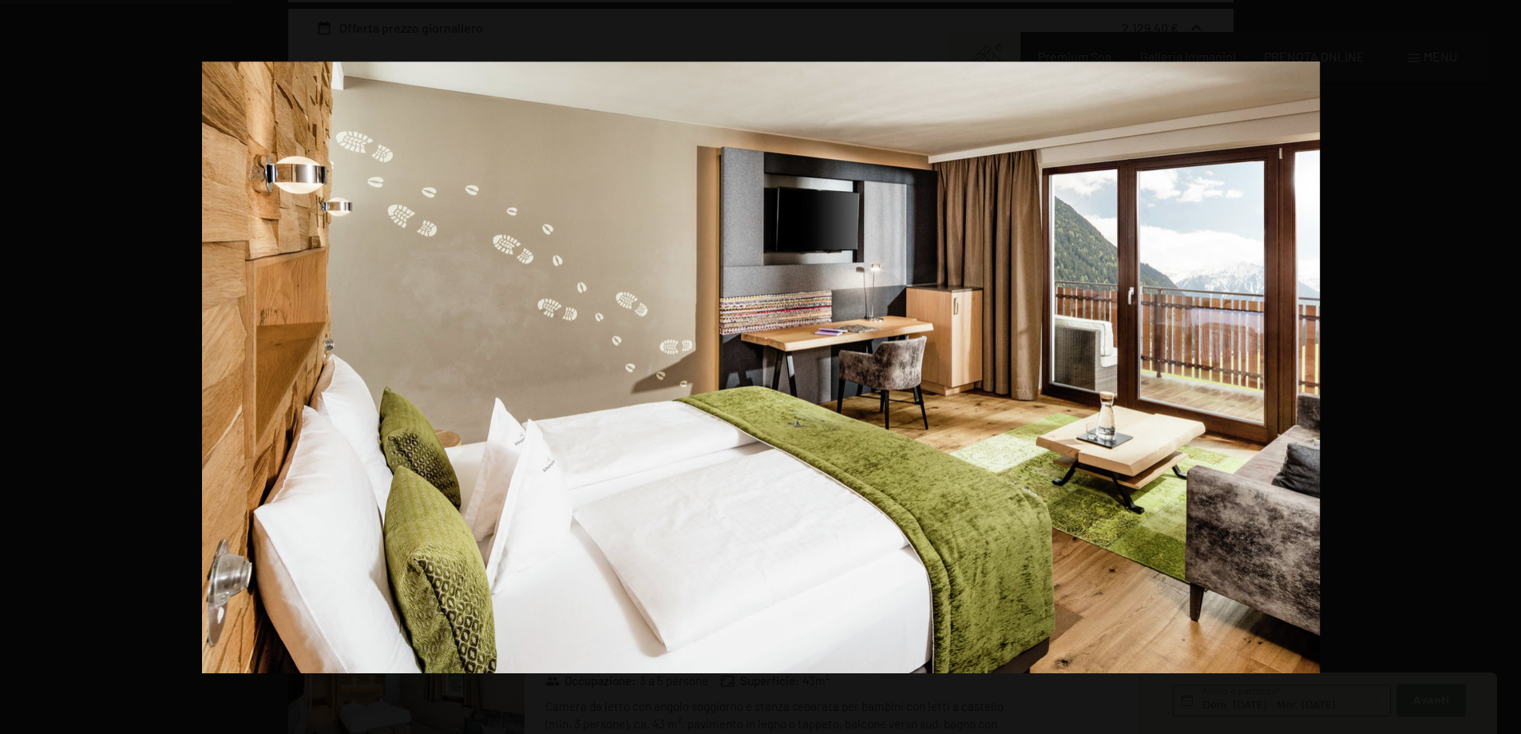
click at [1493, 370] on button "button" at bounding box center [1493, 367] width 56 height 80
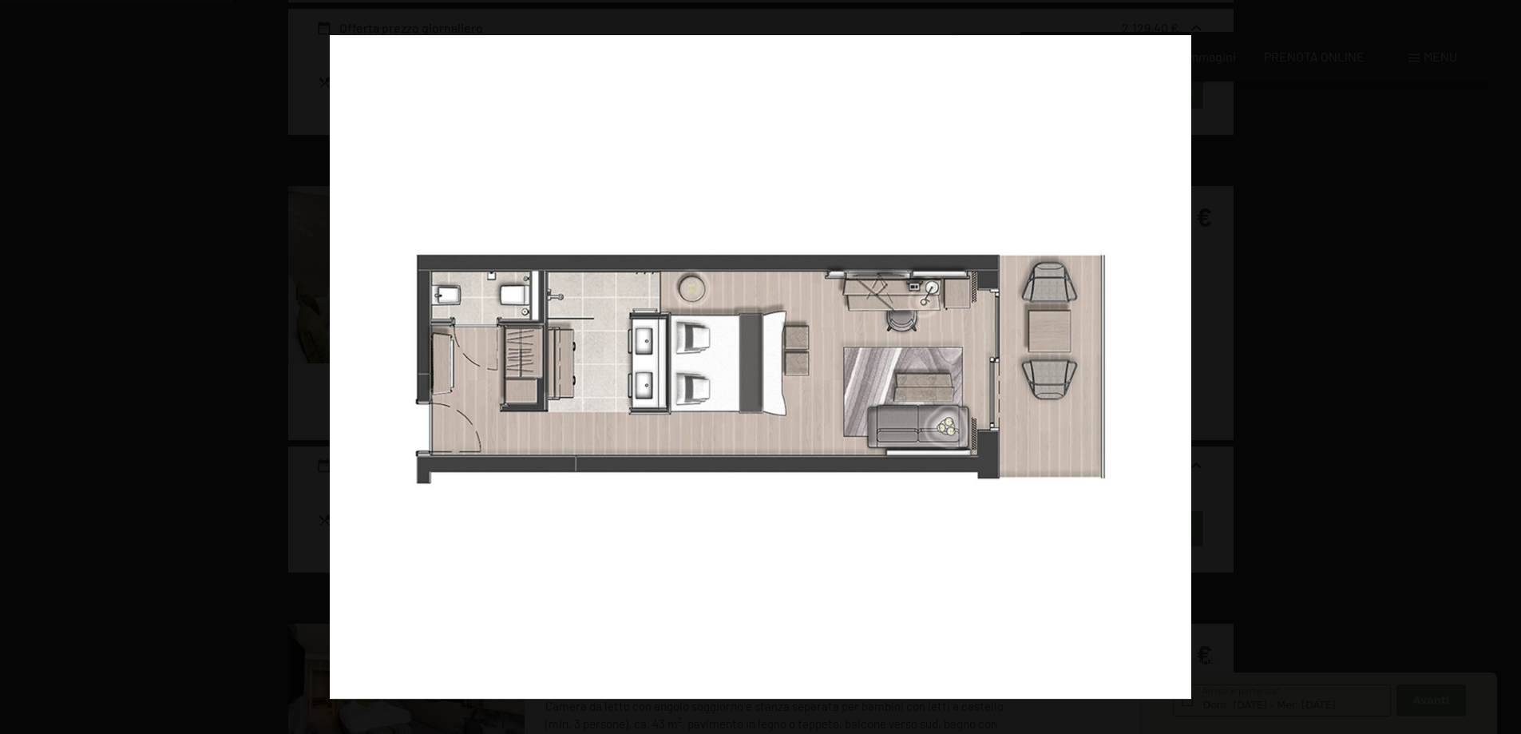
click at [1493, 370] on button "button" at bounding box center [1493, 367] width 56 height 80
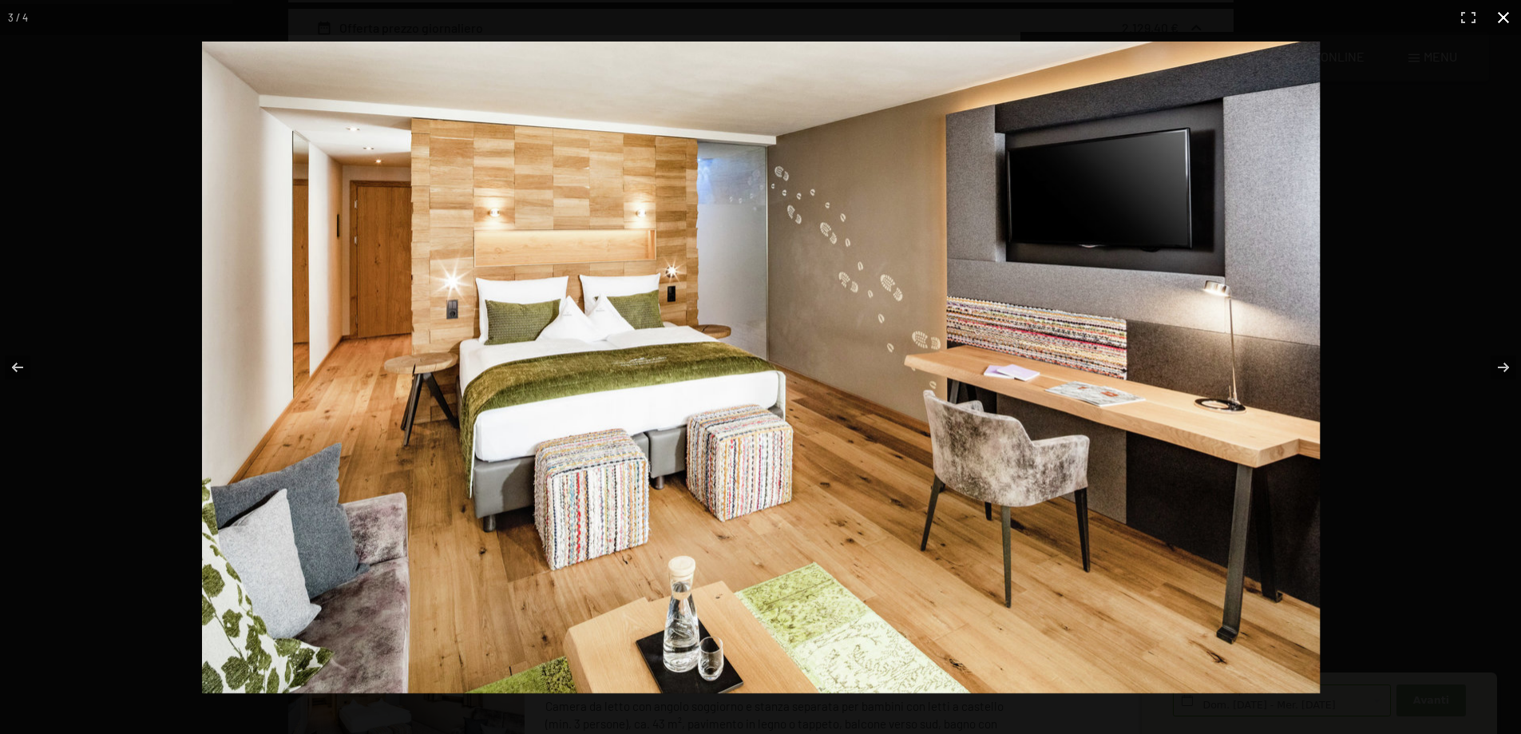
click at [63, 170] on div at bounding box center [760, 367] width 1521 height 734
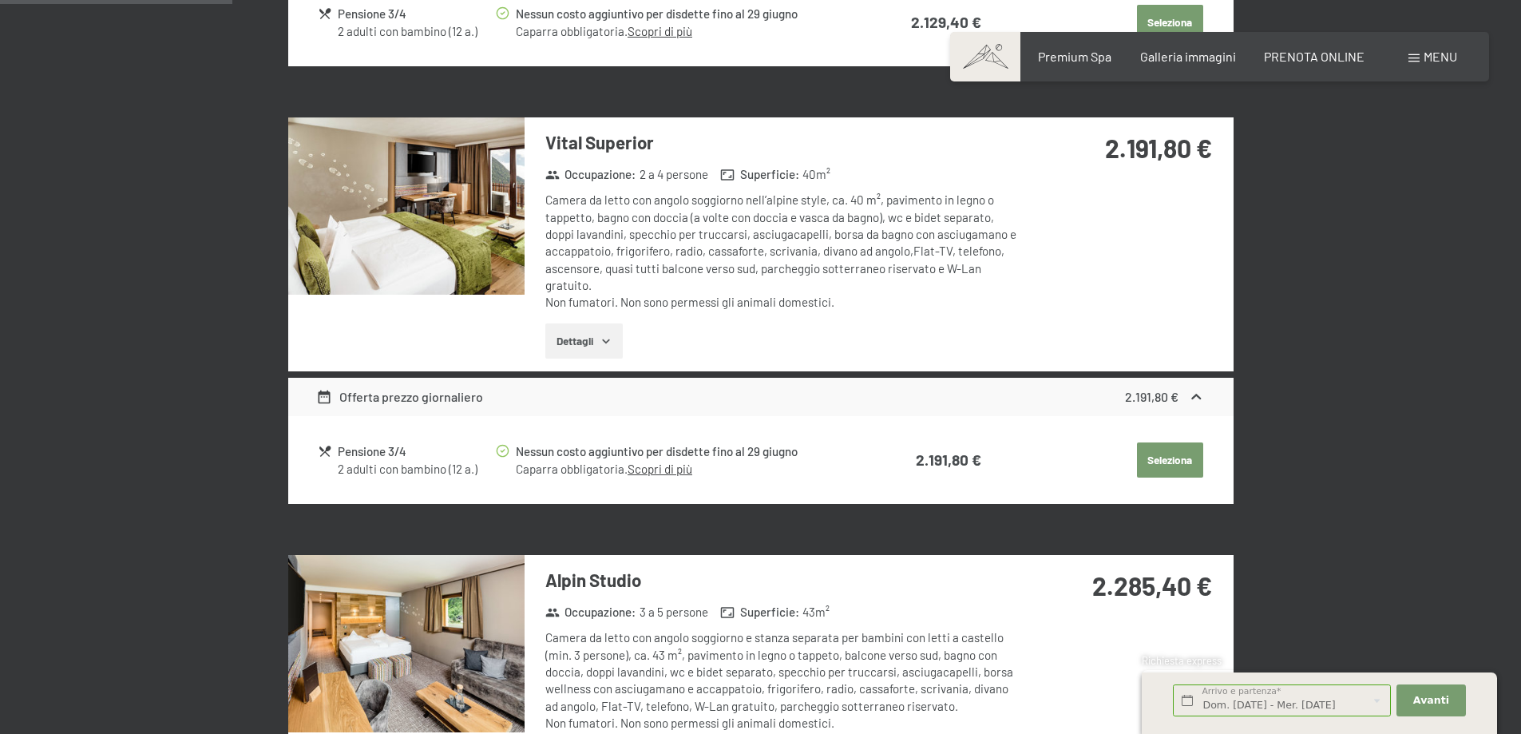
scroll to position [953, 0]
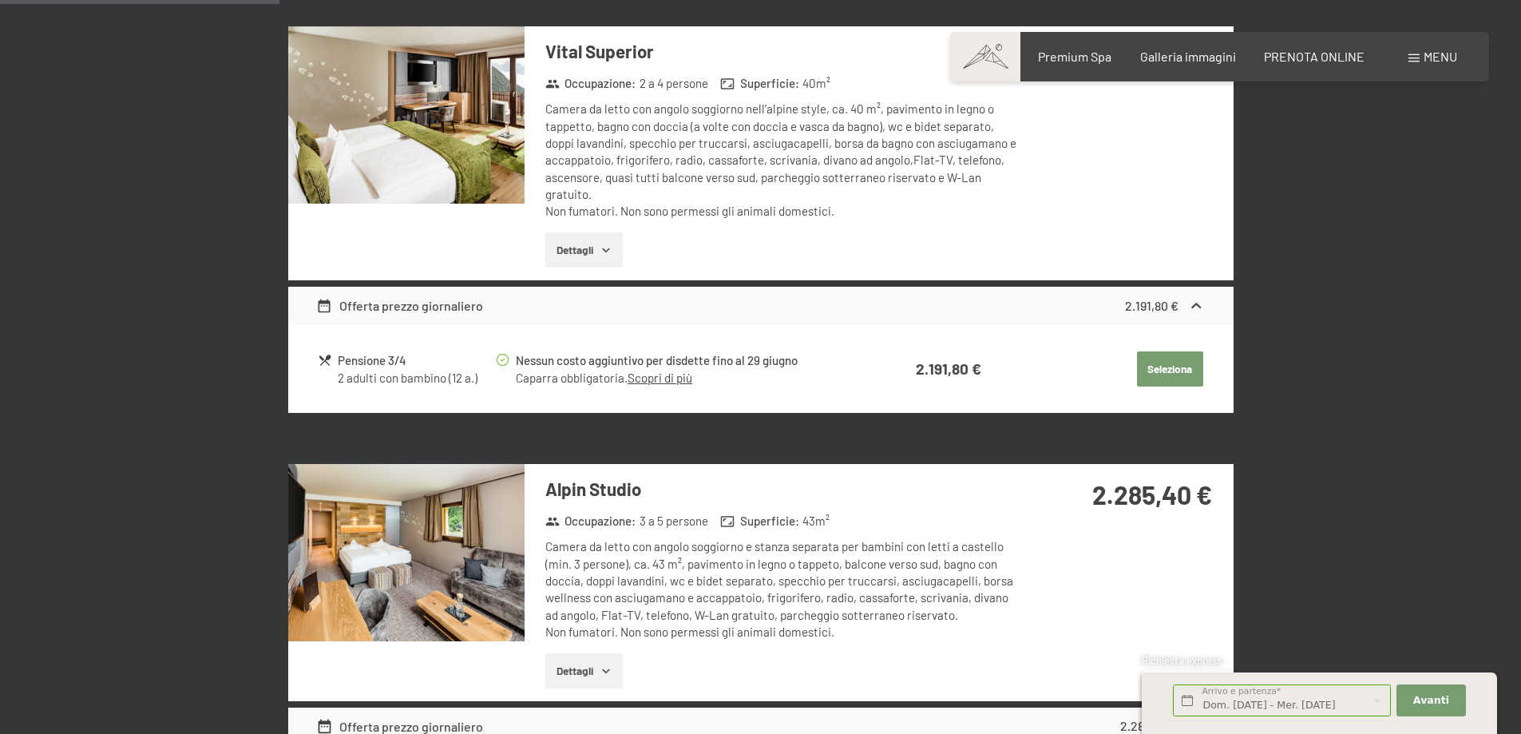
click at [442, 554] on img at bounding box center [406, 552] width 236 height 177
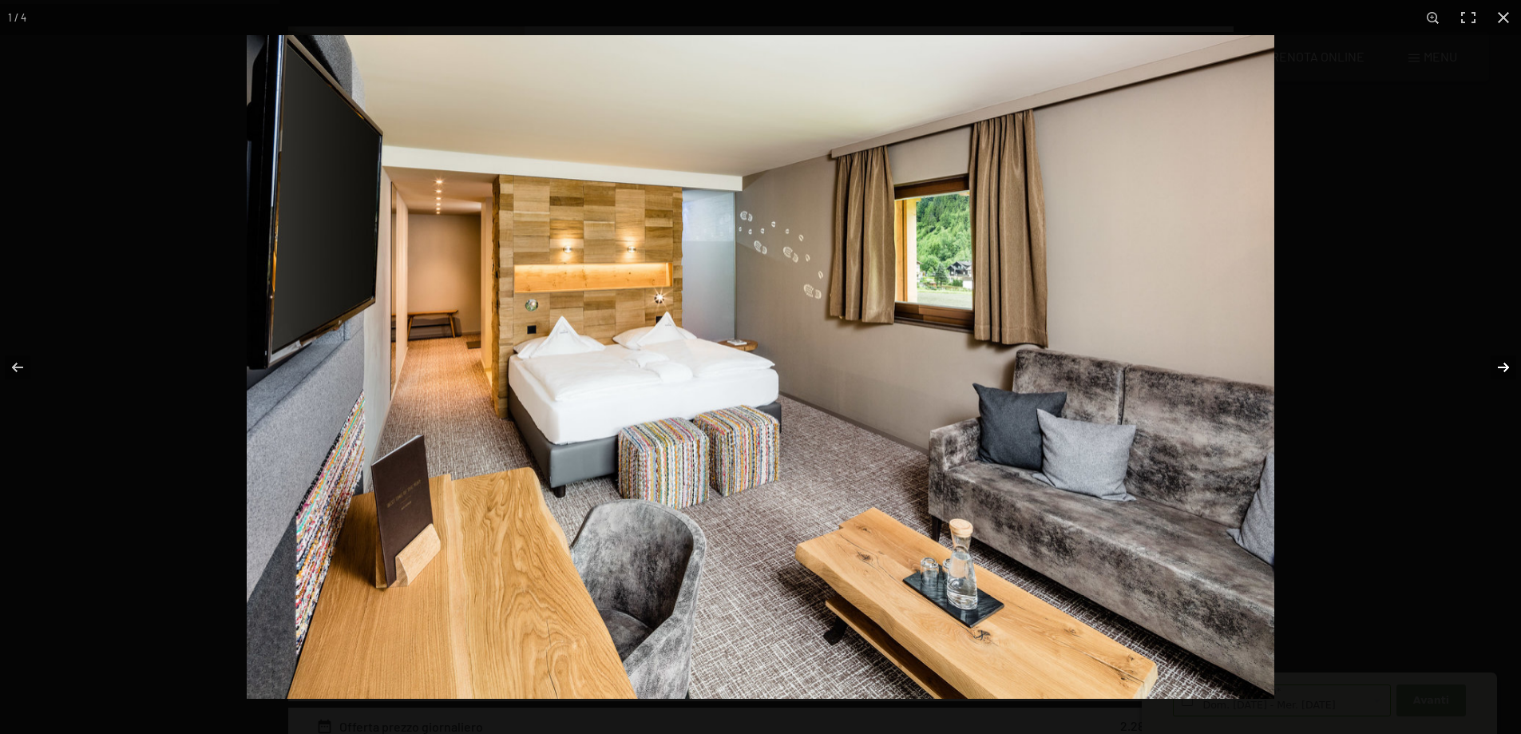
click at [1502, 363] on button "button" at bounding box center [1493, 367] width 56 height 80
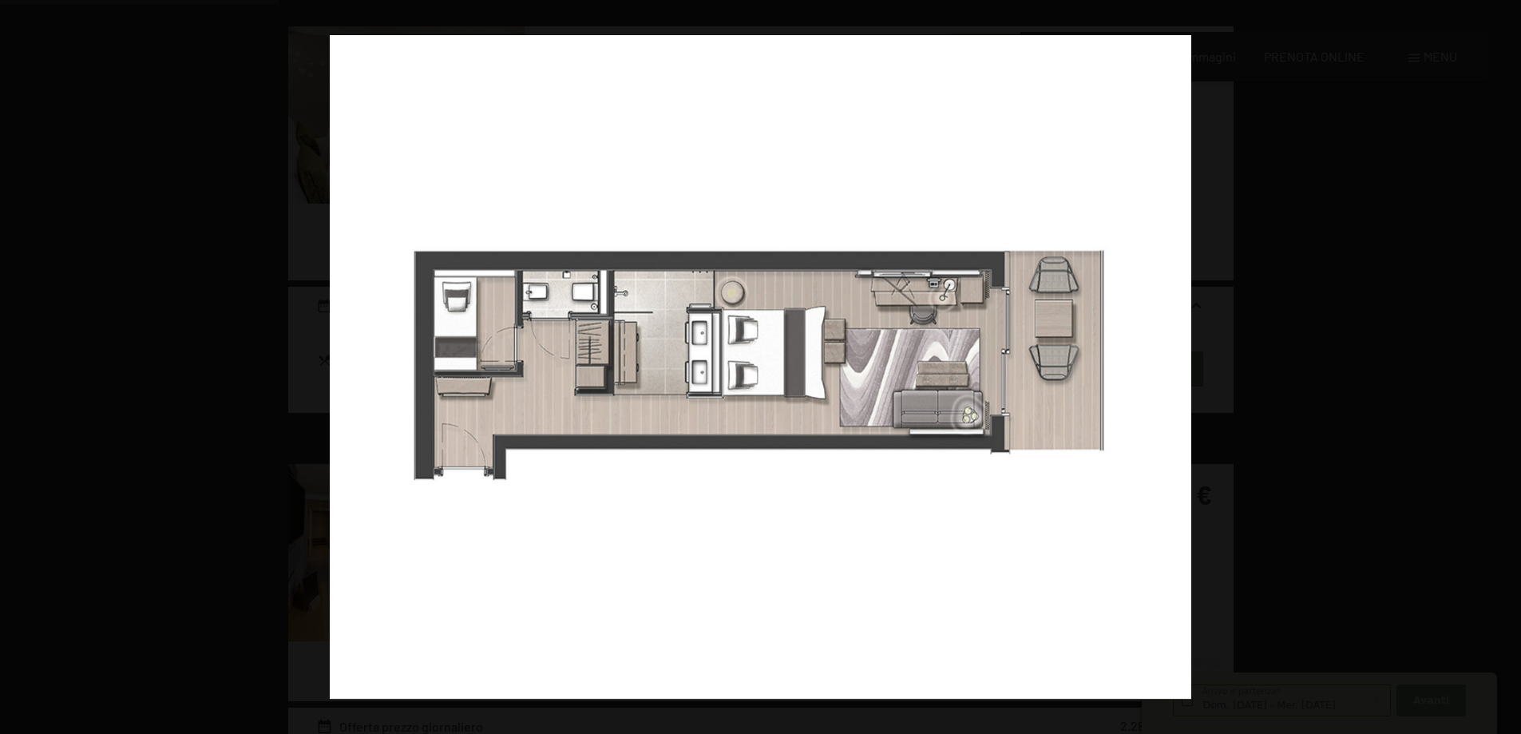
click at [1502, 363] on button "button" at bounding box center [1493, 367] width 56 height 80
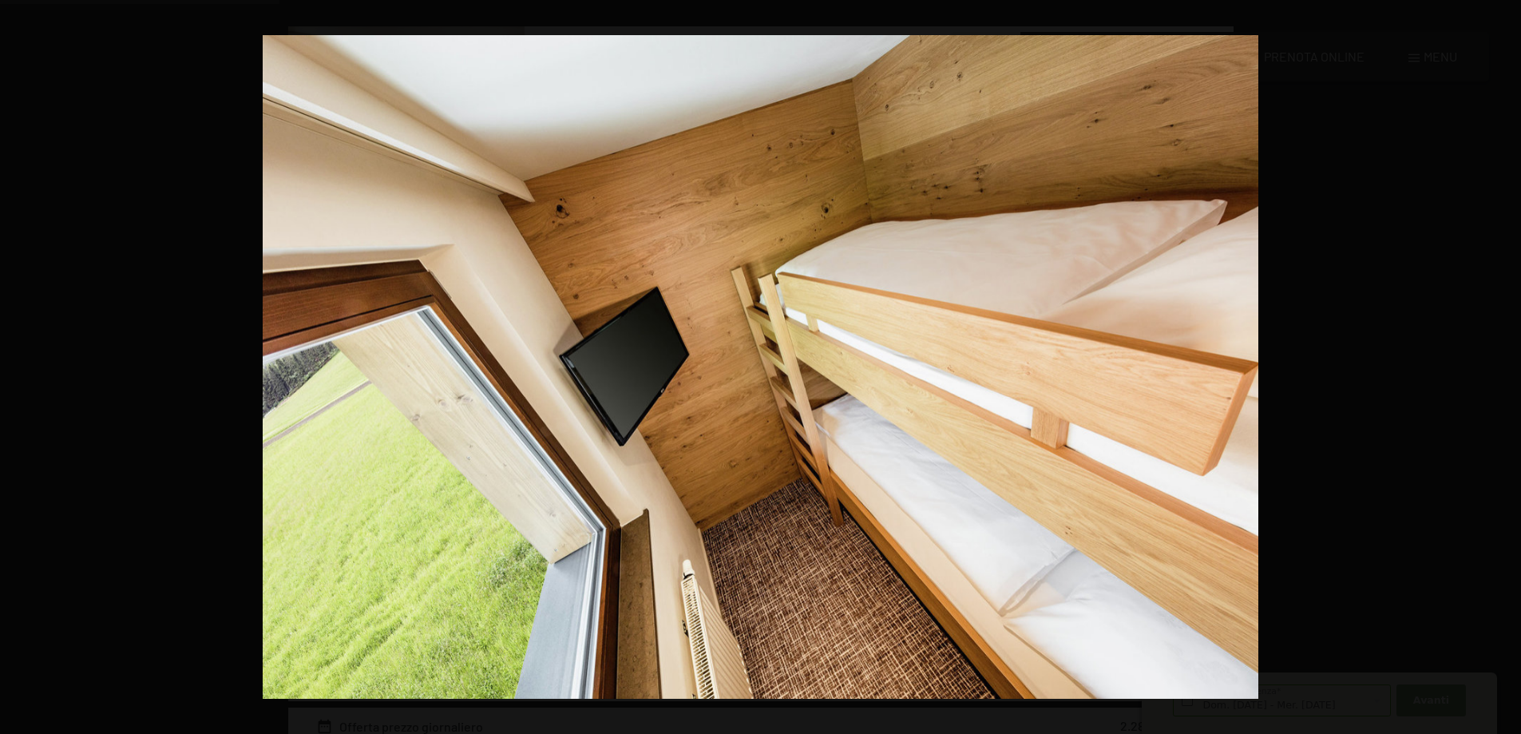
click at [1502, 363] on button "button" at bounding box center [1493, 367] width 56 height 80
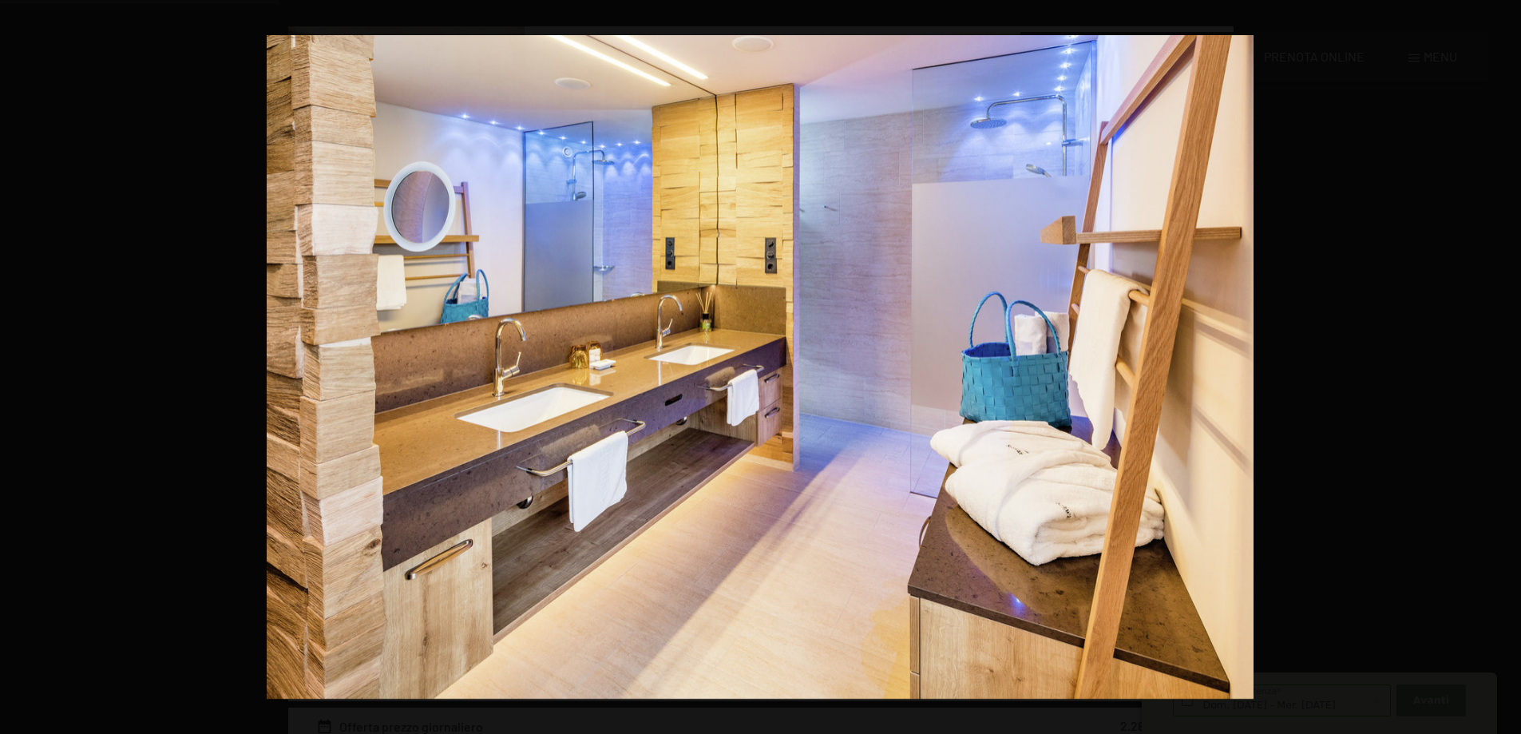
click at [1502, 363] on button "button" at bounding box center [1493, 367] width 56 height 80
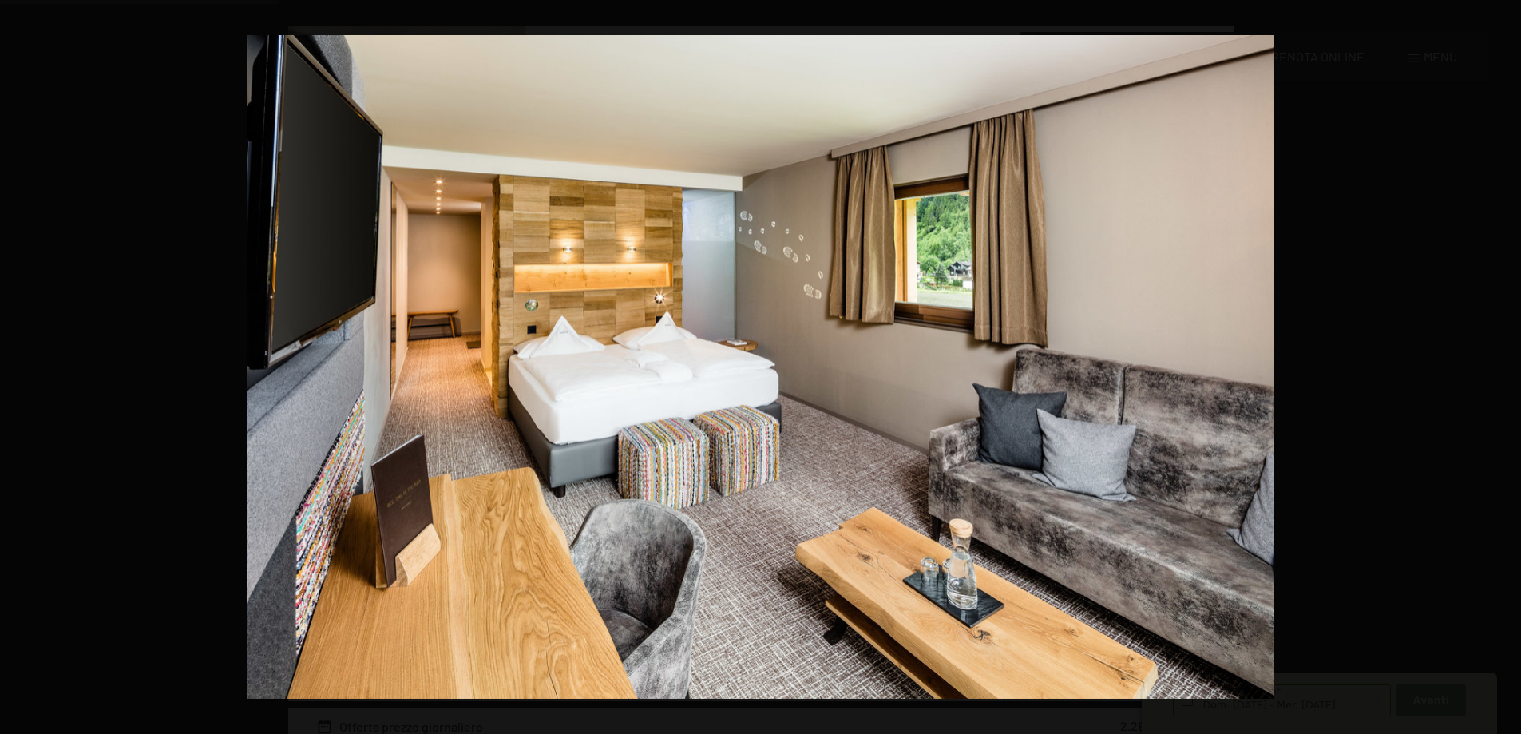
click at [1502, 363] on button "button" at bounding box center [1493, 367] width 56 height 80
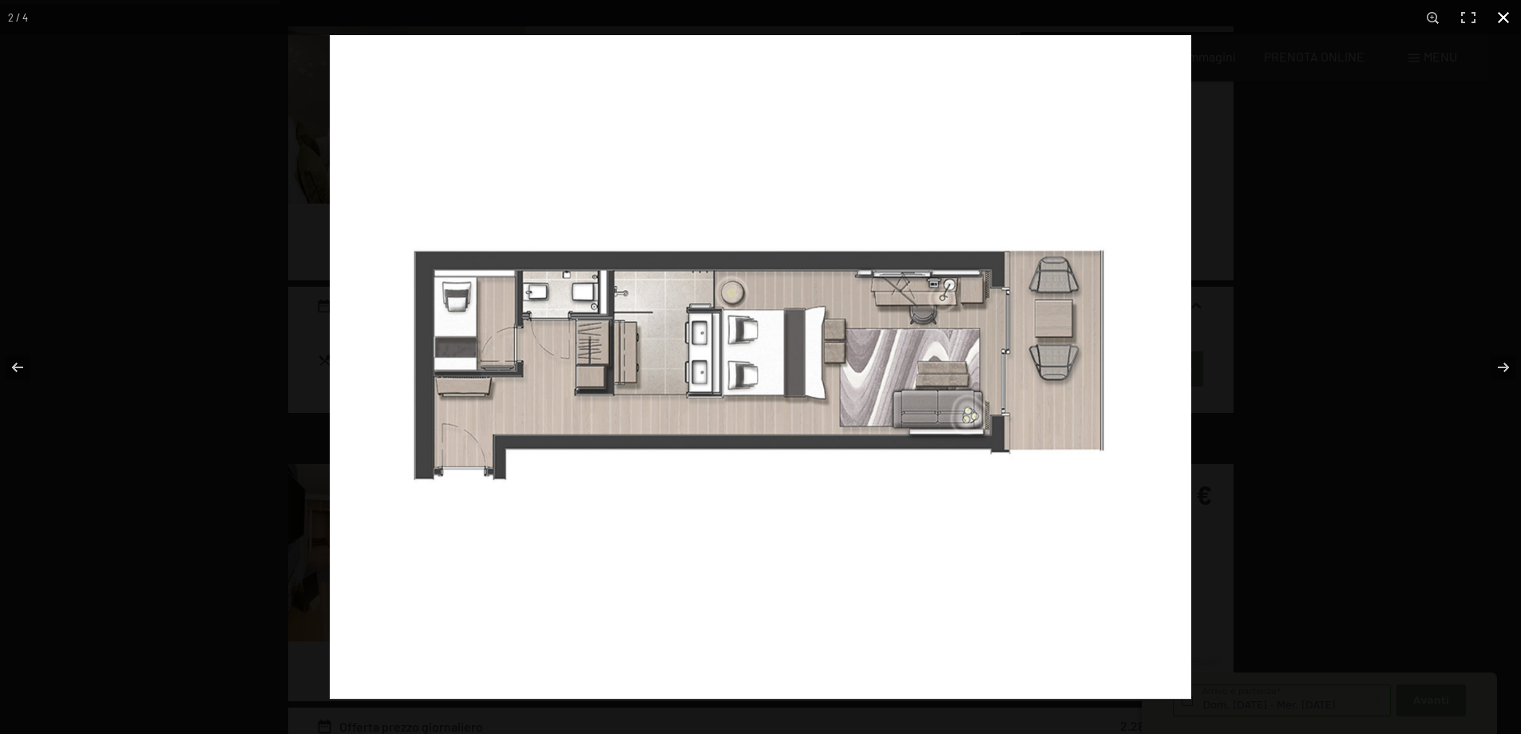
click at [1509, 11] on button "button" at bounding box center [1503, 17] width 35 height 35
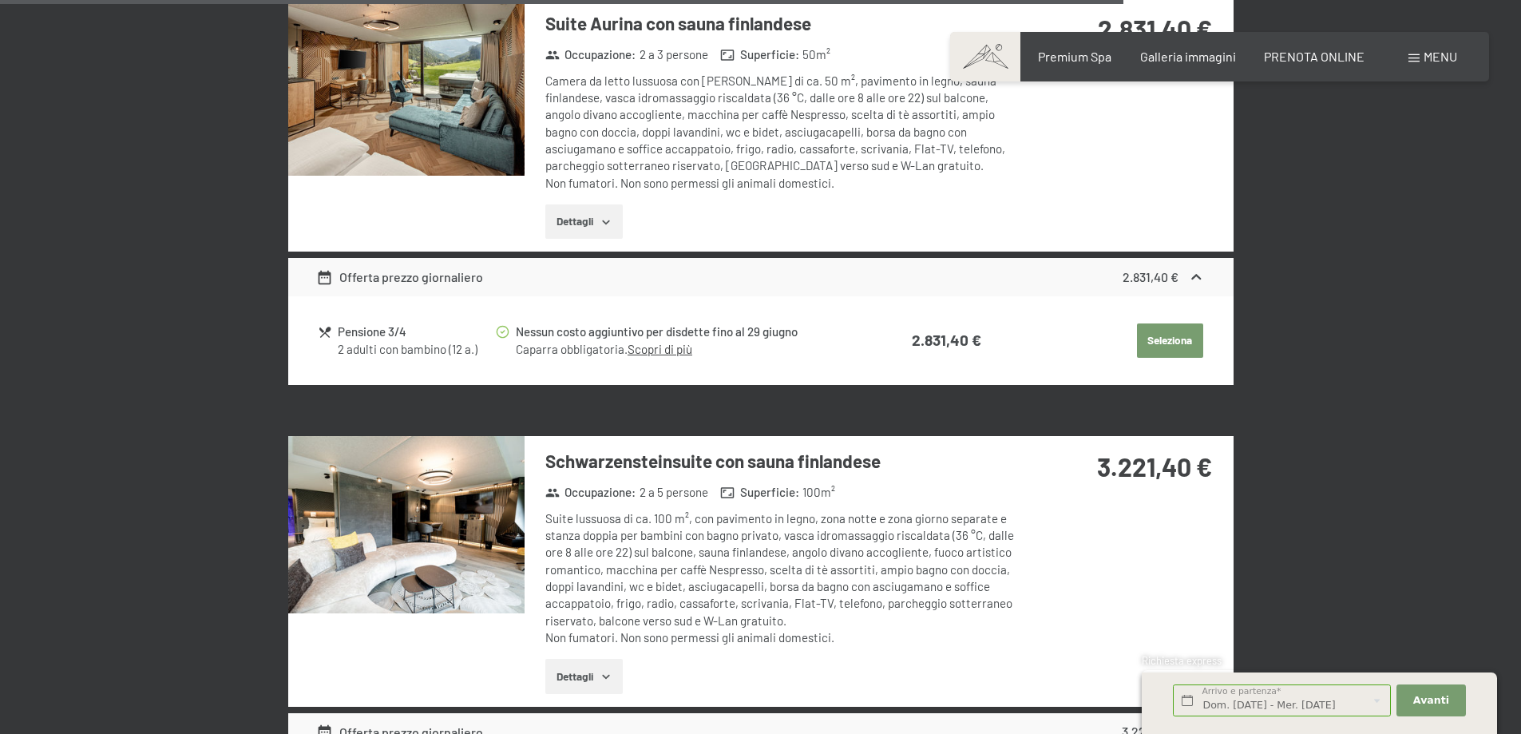
scroll to position [3828, 0]
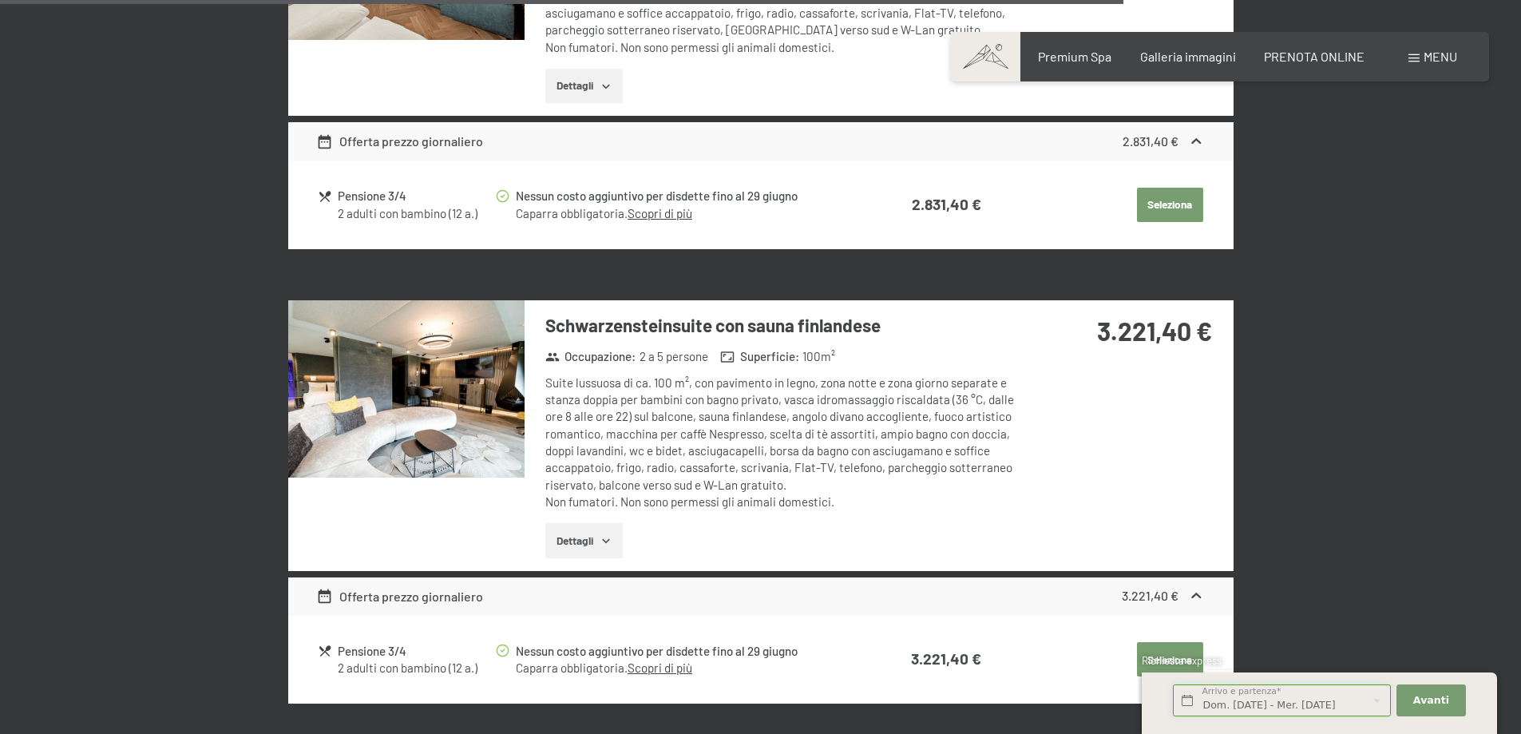
click at [1314, 708] on input "Dom. 19/07/2026 - Mer. 22/07/2026" at bounding box center [1282, 700] width 218 height 33
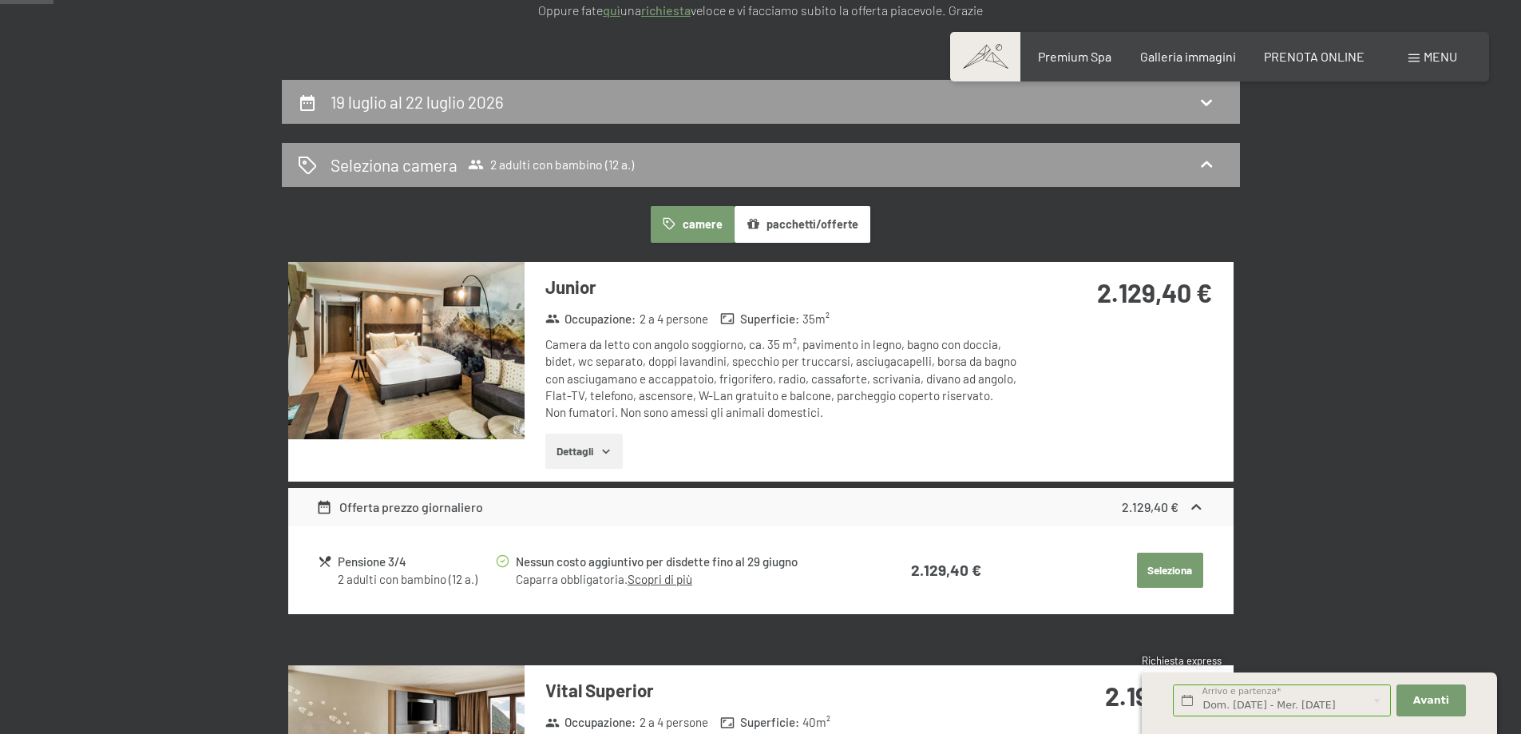
scroll to position [0, 0]
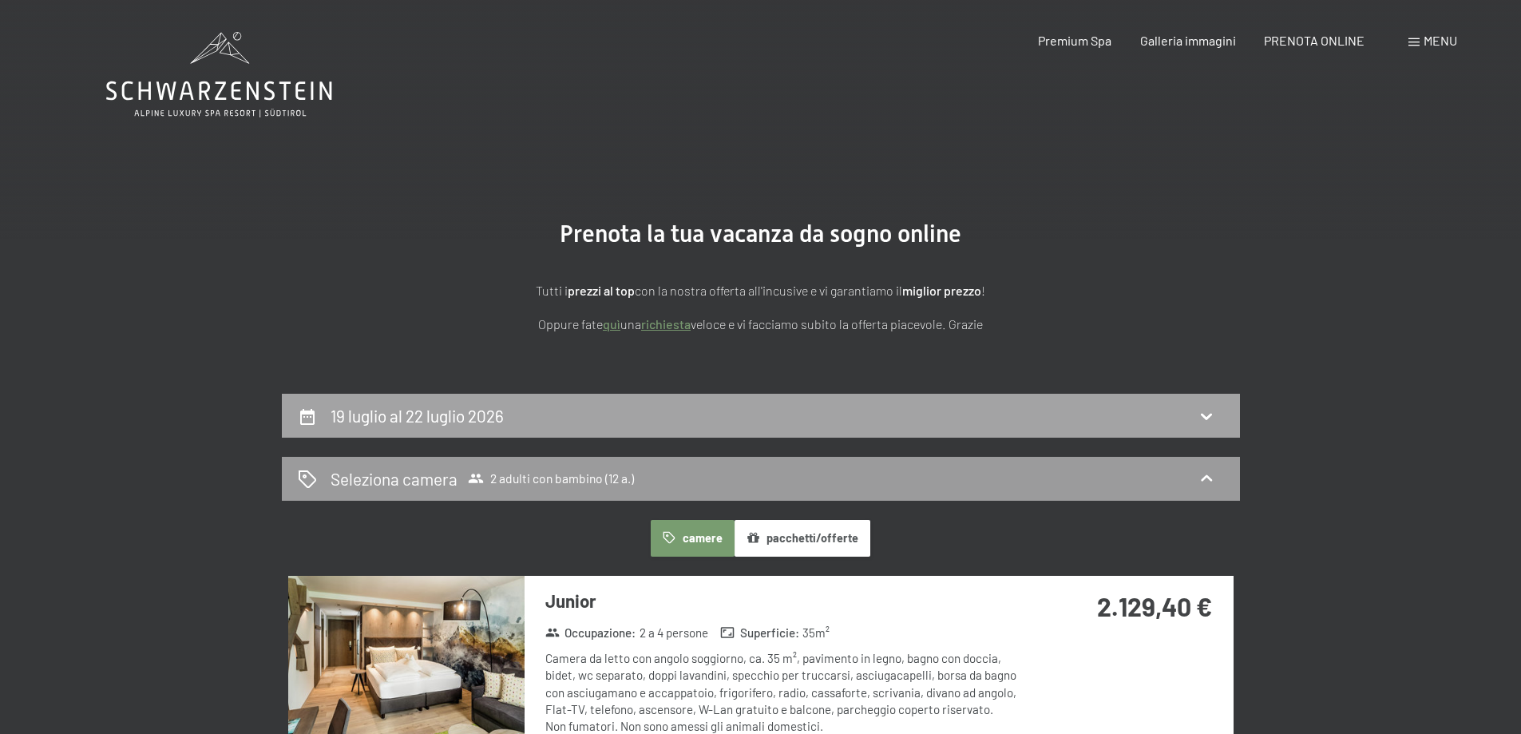
click at [374, 426] on div "19 luglio al 22 luglio 2026" at bounding box center [421, 415] width 180 height 23
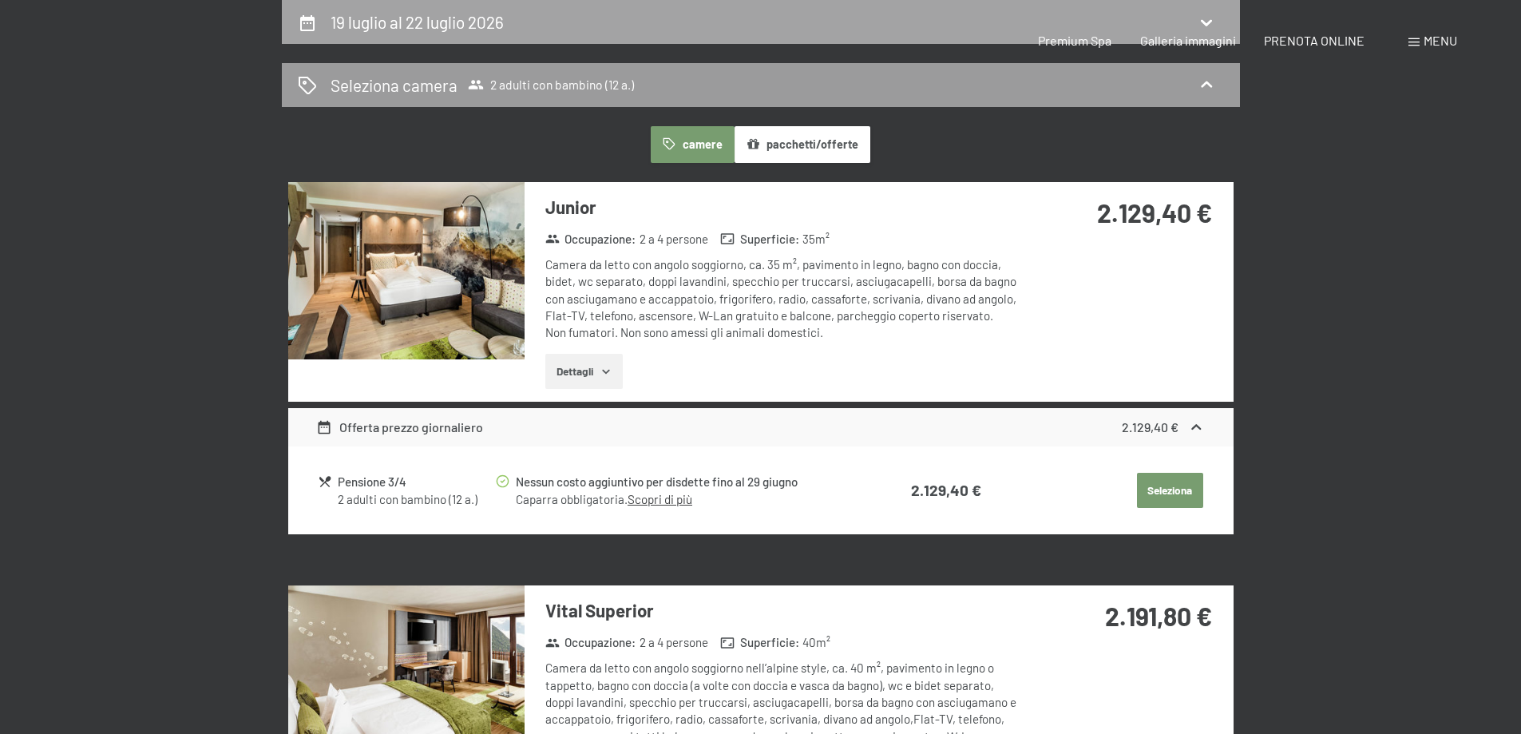
select select "12"
select select "[DATE]"
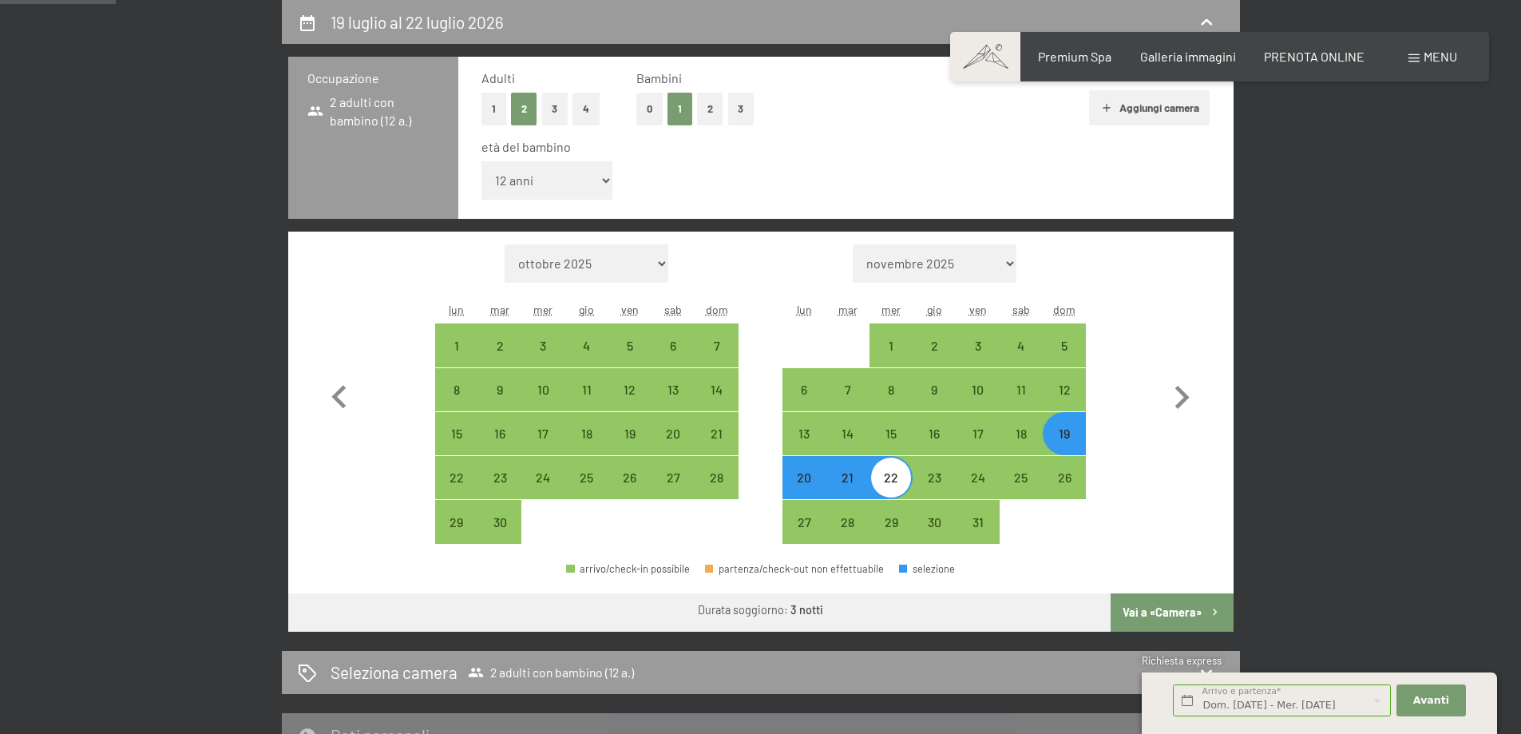
click at [800, 474] on div "20" at bounding box center [804, 491] width 40 height 40
select select "[DATE]"
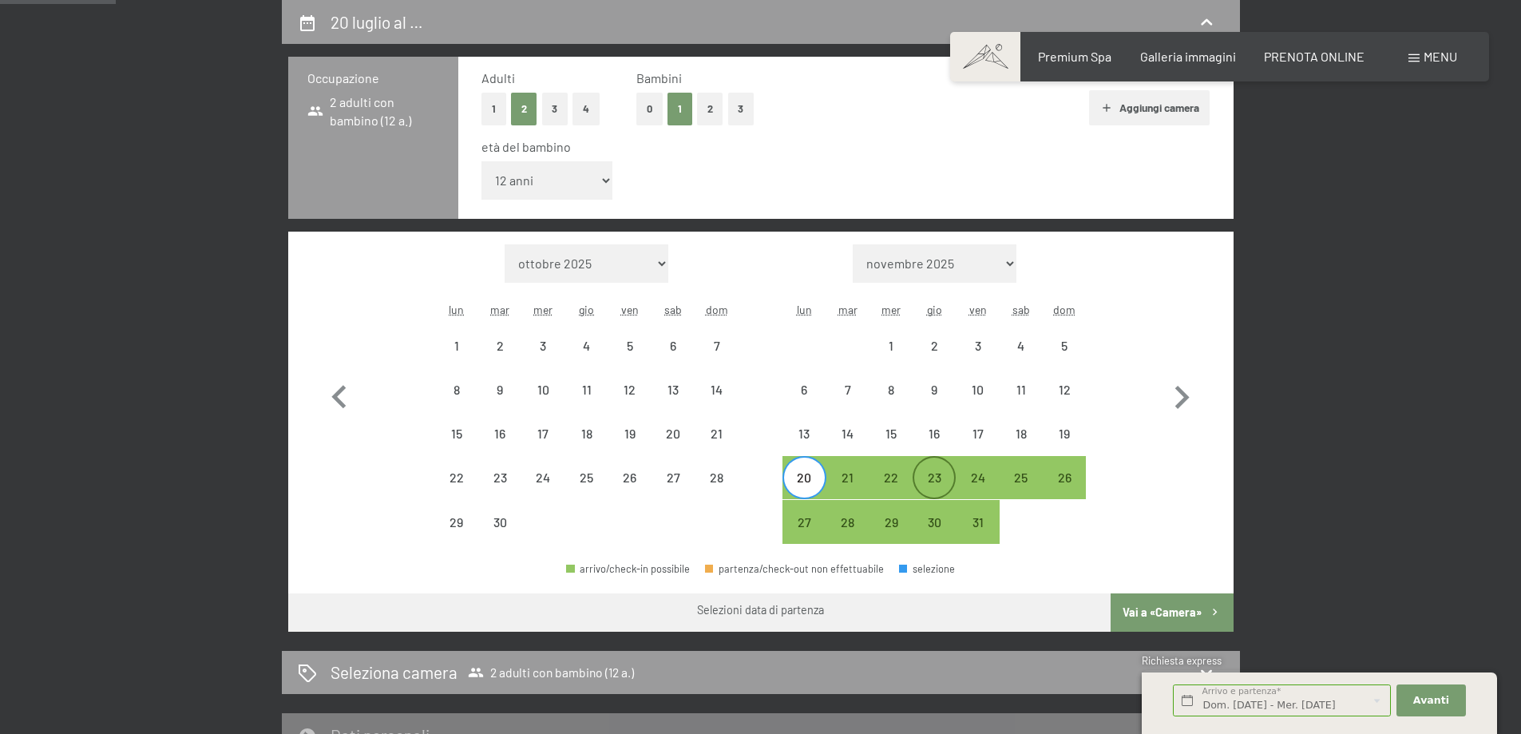
click at [923, 479] on div "23" at bounding box center [934, 491] width 40 height 40
select select "[DATE]"
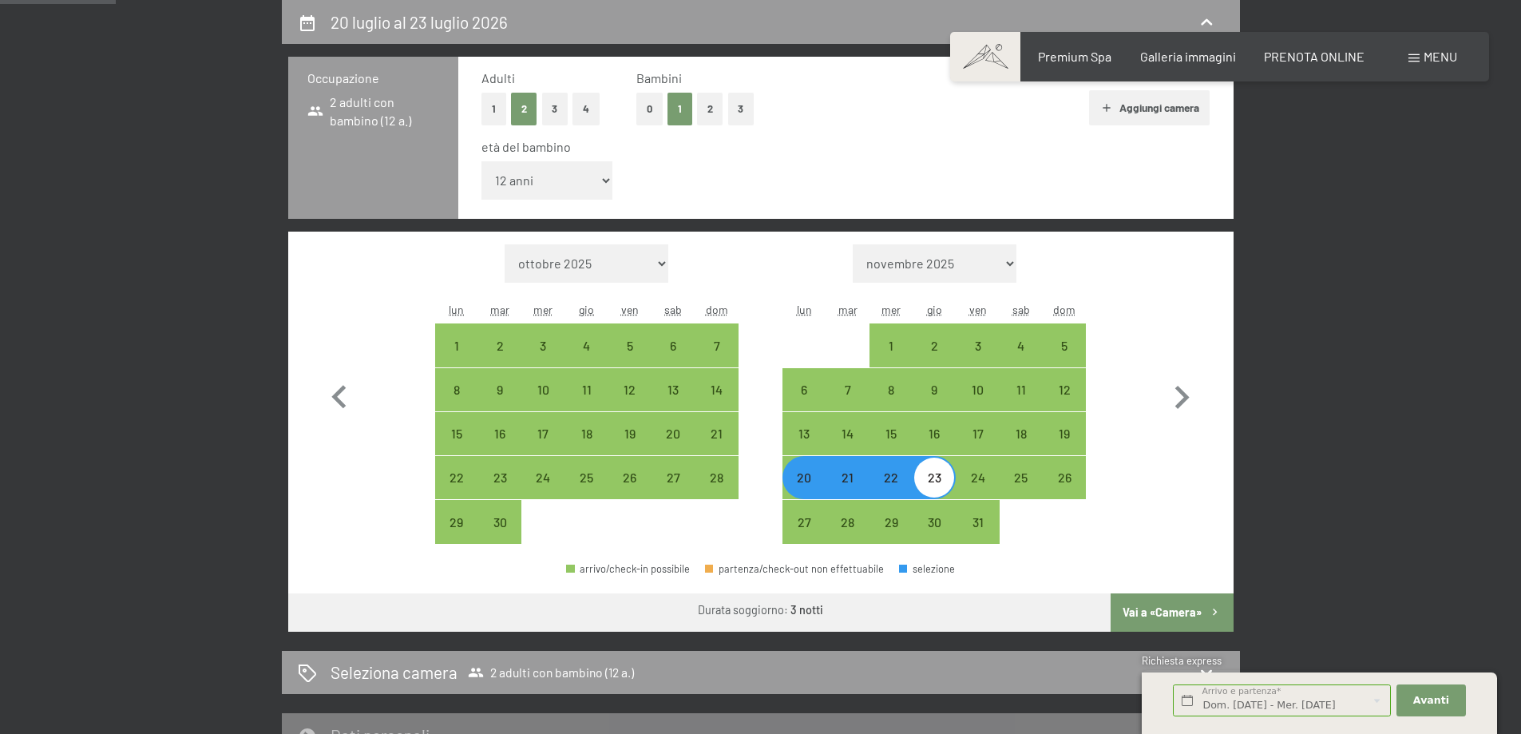
click at [1190, 617] on button "Vai a «Camera»" at bounding box center [1172, 612] width 122 height 38
select select "[DATE]"
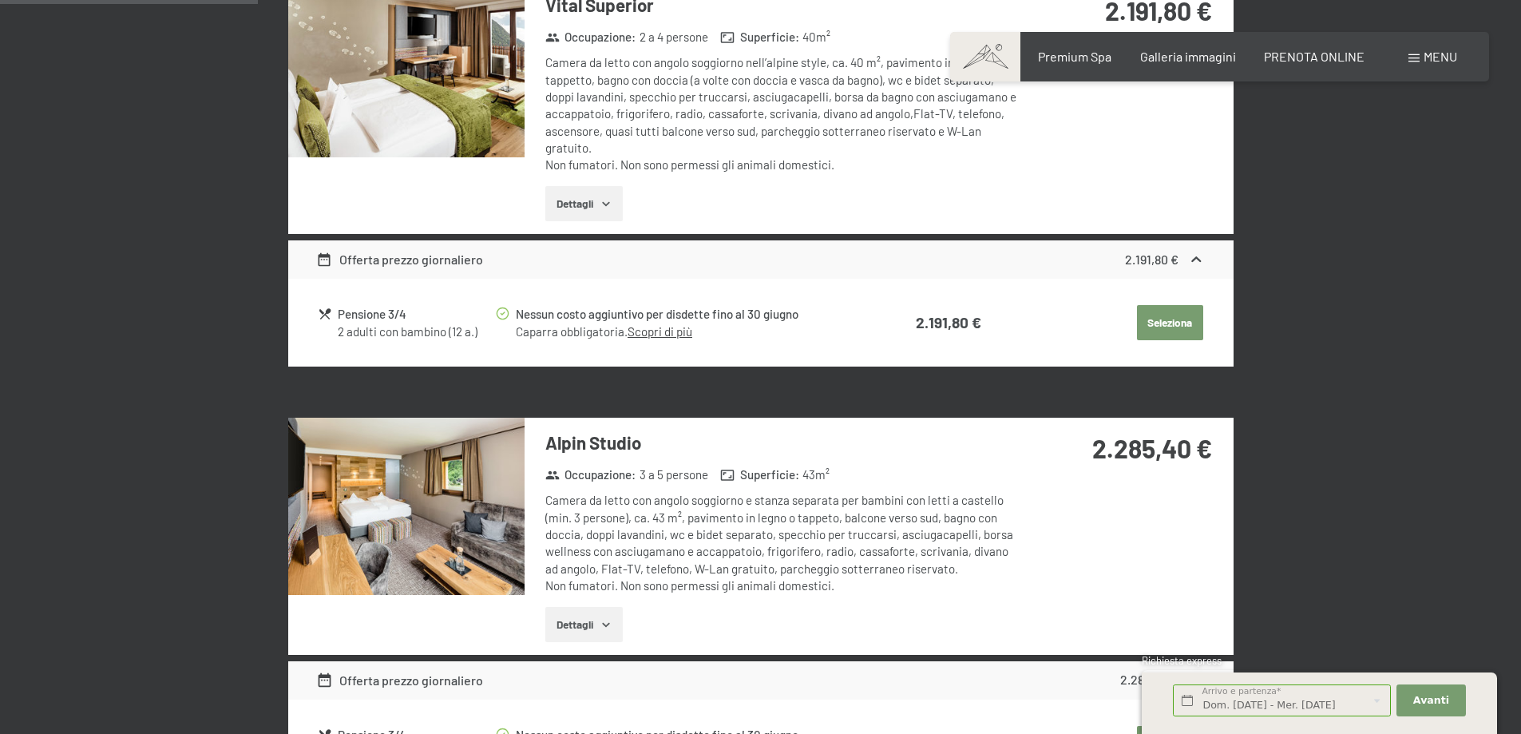
scroll to position [1118, 0]
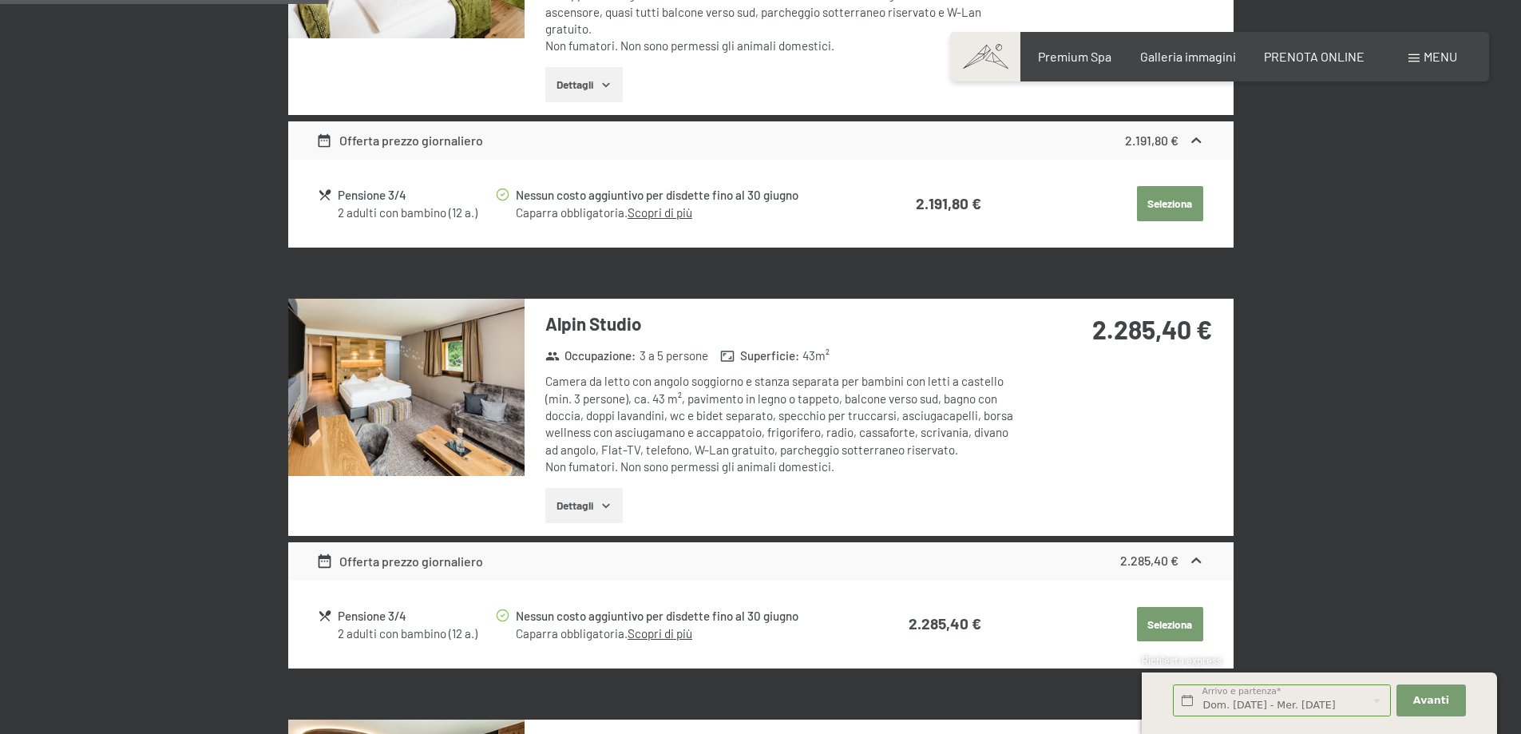
click at [1181, 617] on button "Seleziona" at bounding box center [1170, 624] width 66 height 35
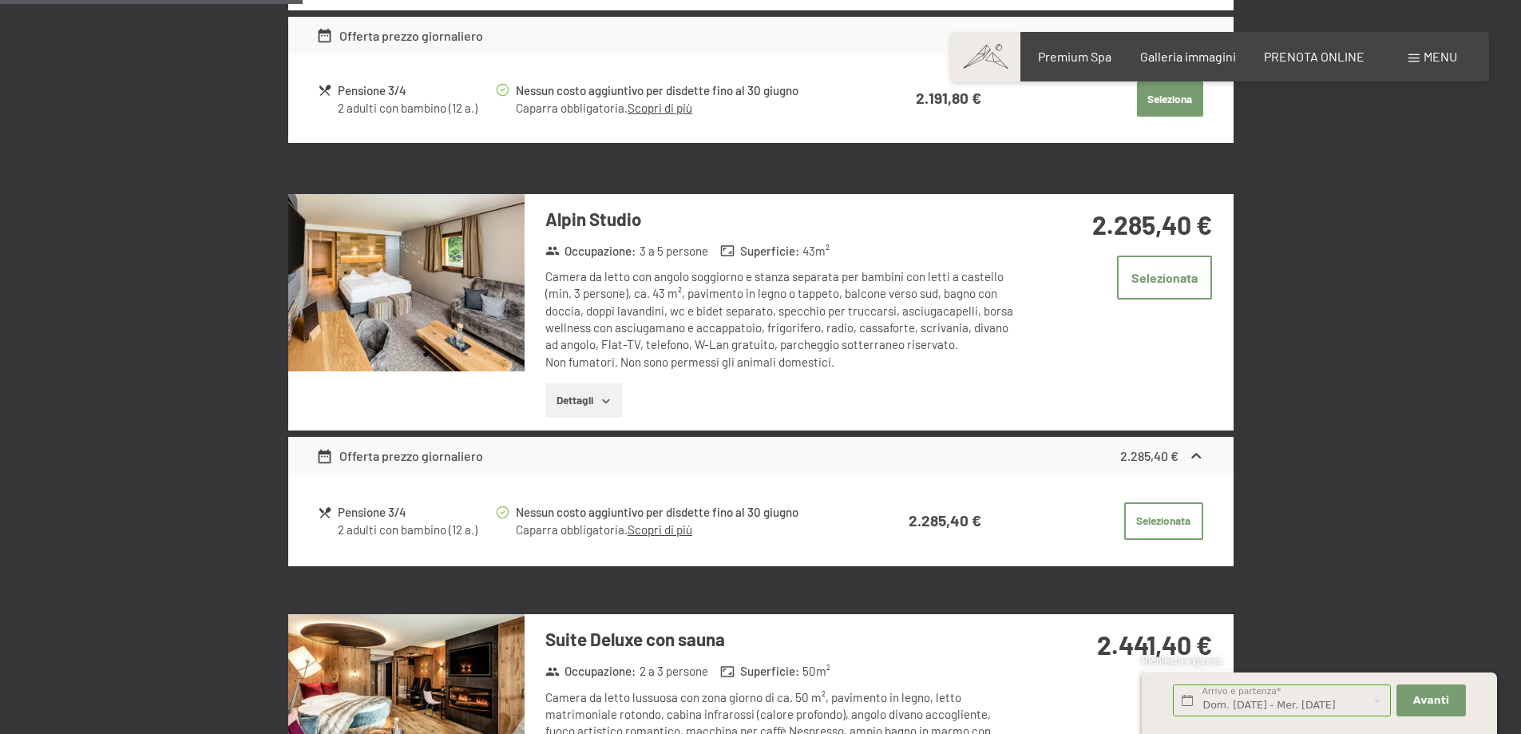
scroll to position [1272, 0]
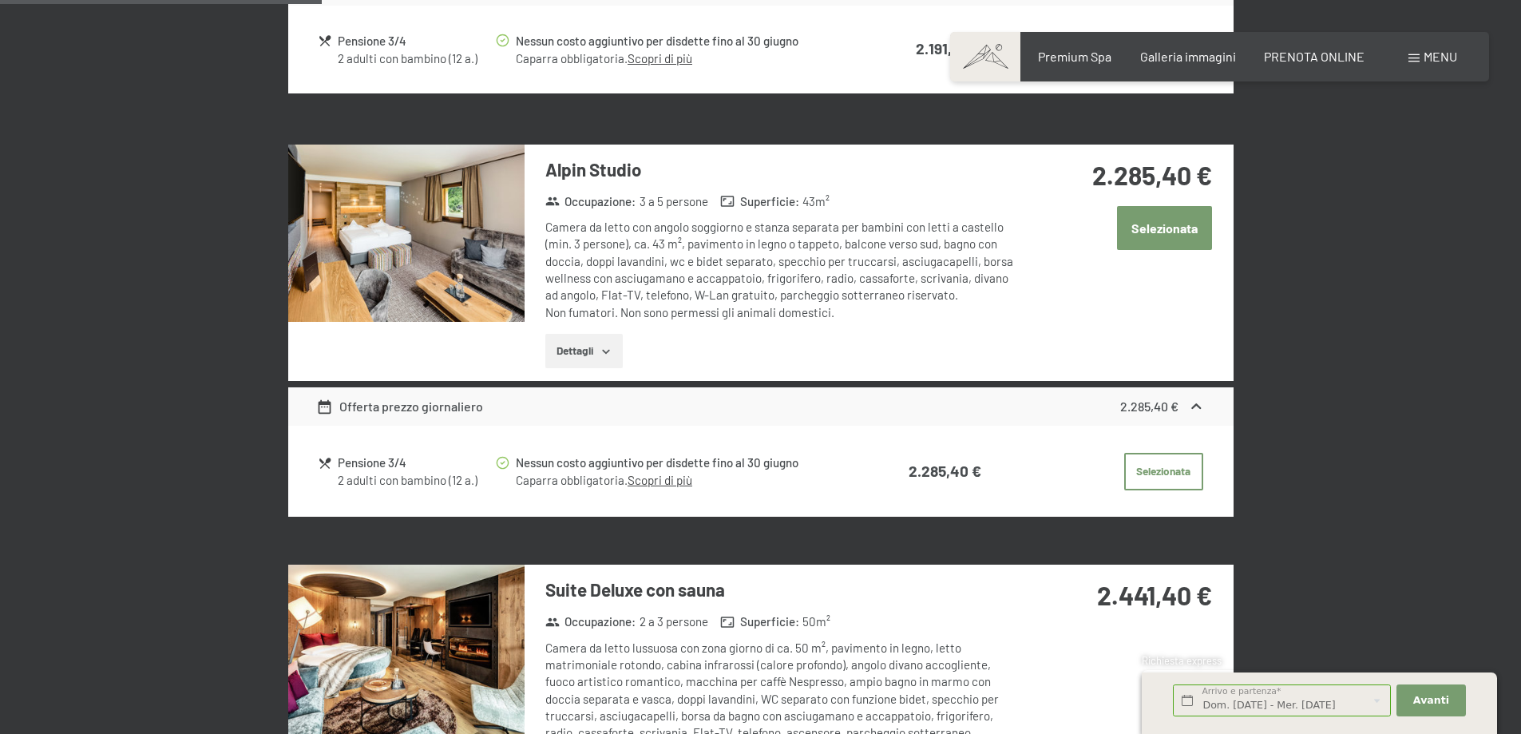
click at [1185, 236] on button "Selezionata" at bounding box center [1164, 228] width 95 height 44
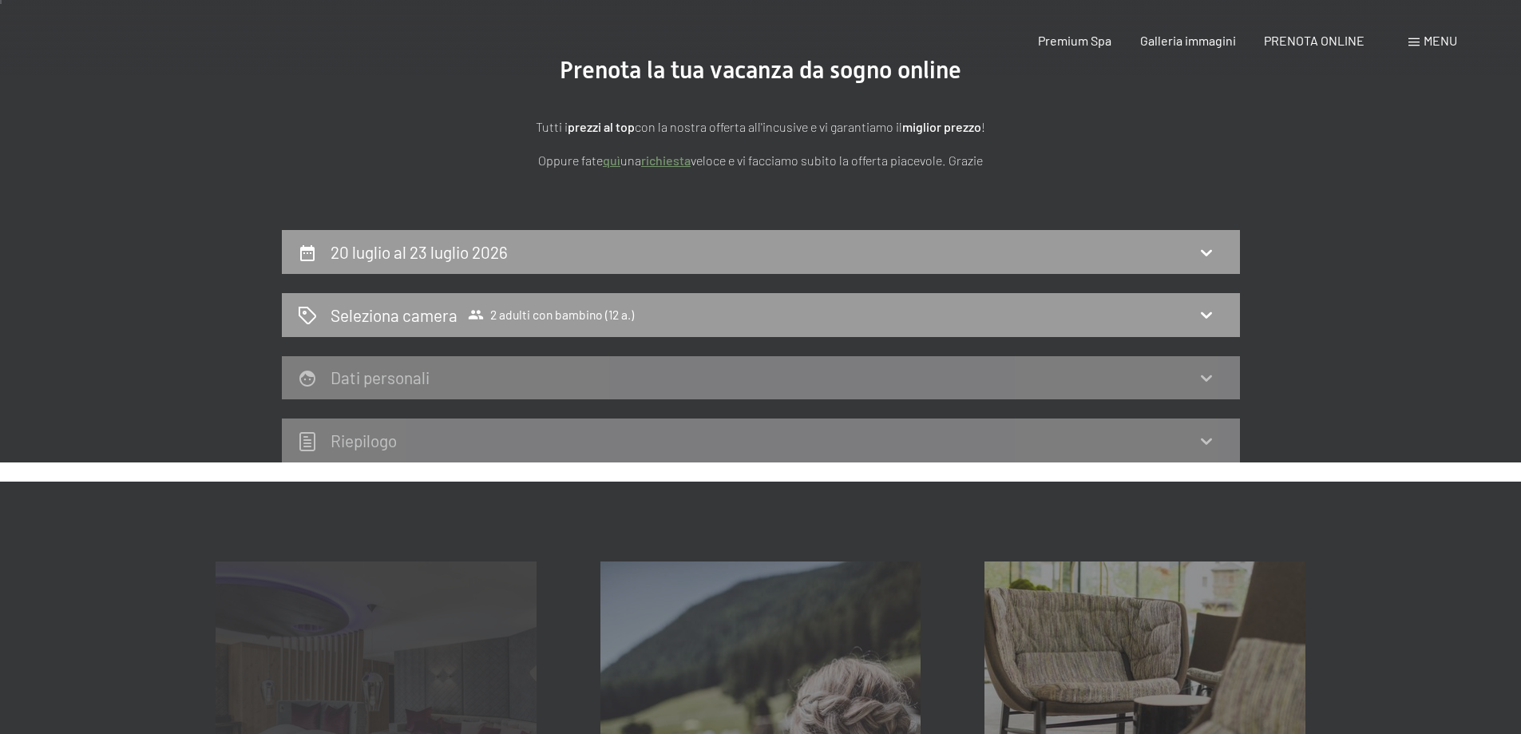
scroll to position [0, 0]
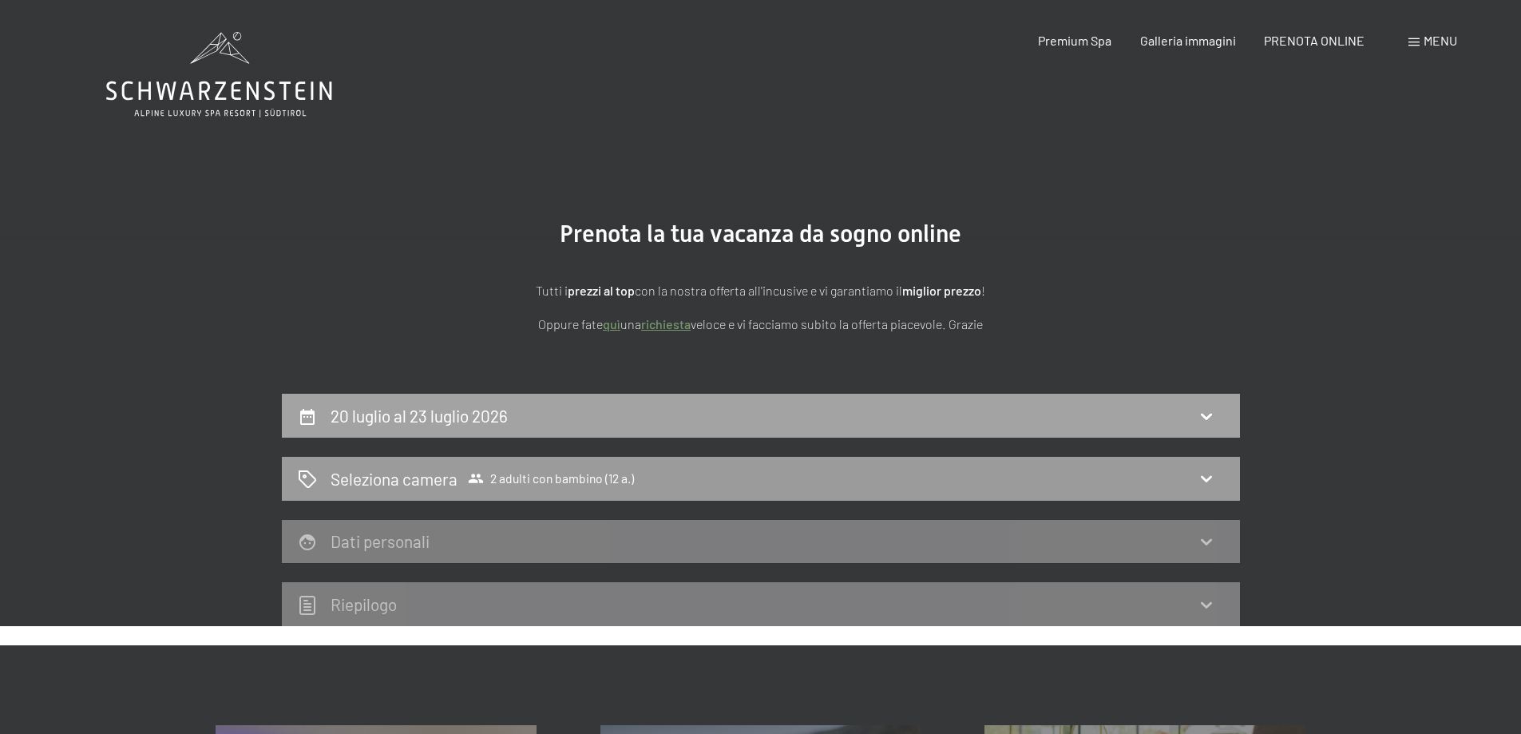
click at [529, 424] on div "20 luglio al 23 luglio 2026" at bounding box center [761, 415] width 926 height 23
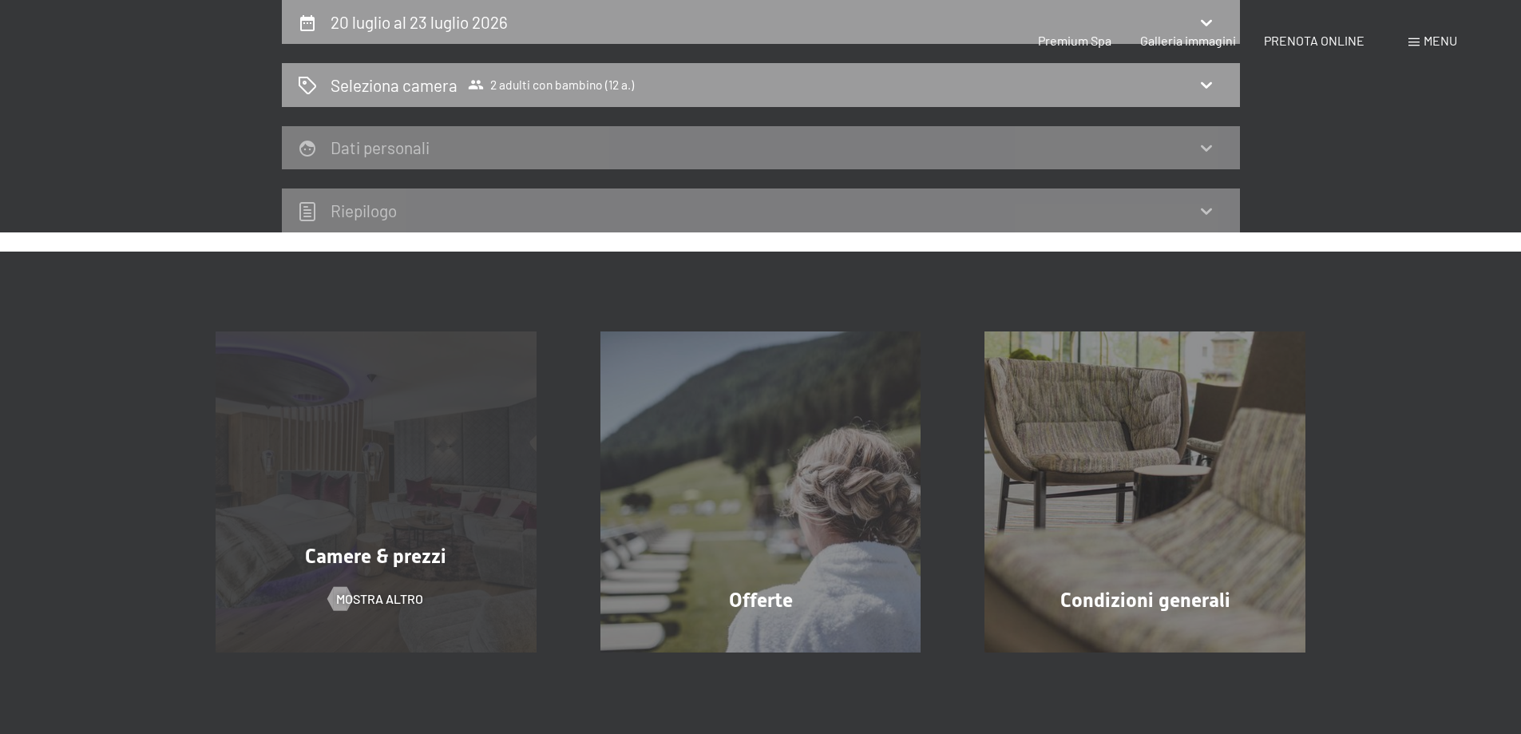
select select "12"
select select "[DATE]"
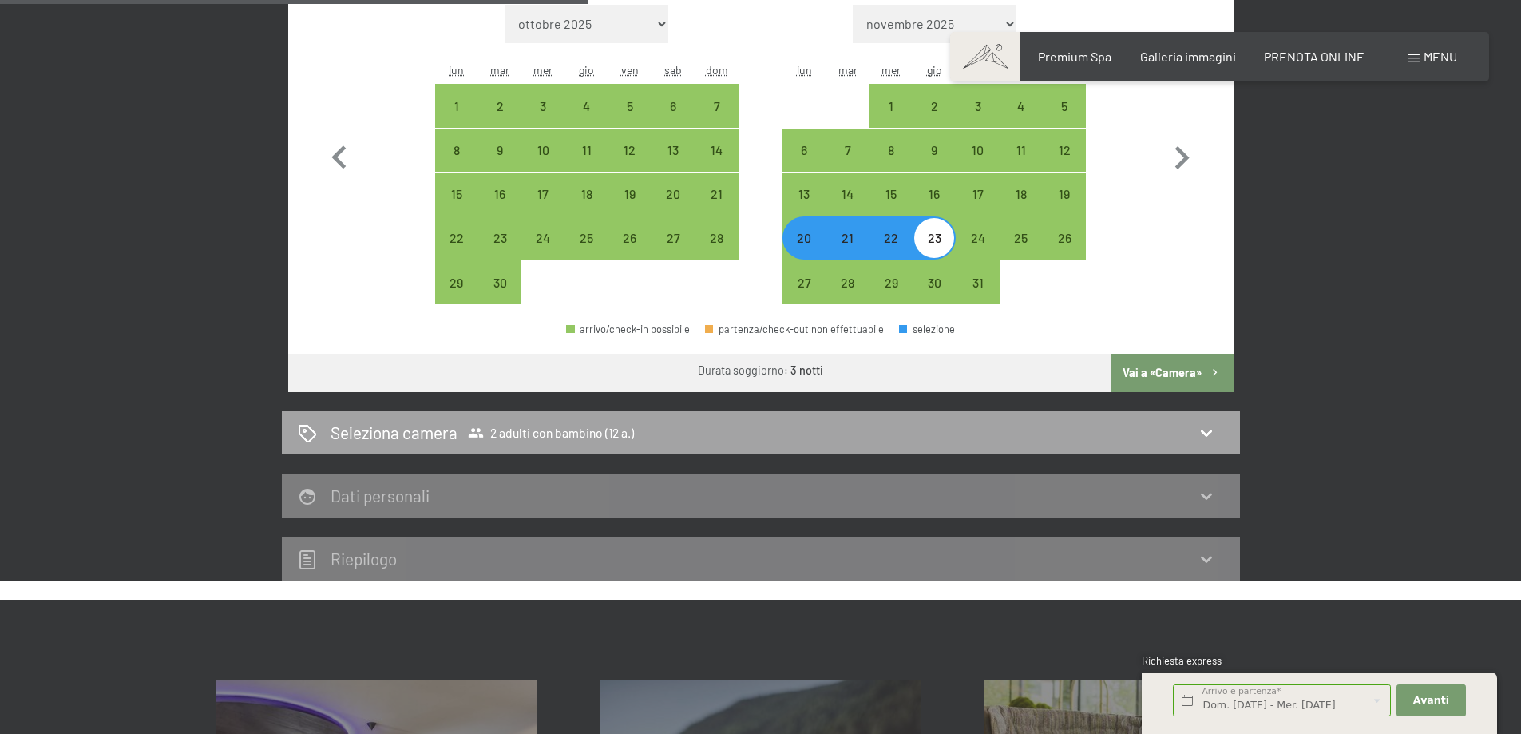
click at [488, 431] on span "2 adulti con bambino (12 a.)" at bounding box center [551, 433] width 166 height 16
select select "[DATE]"
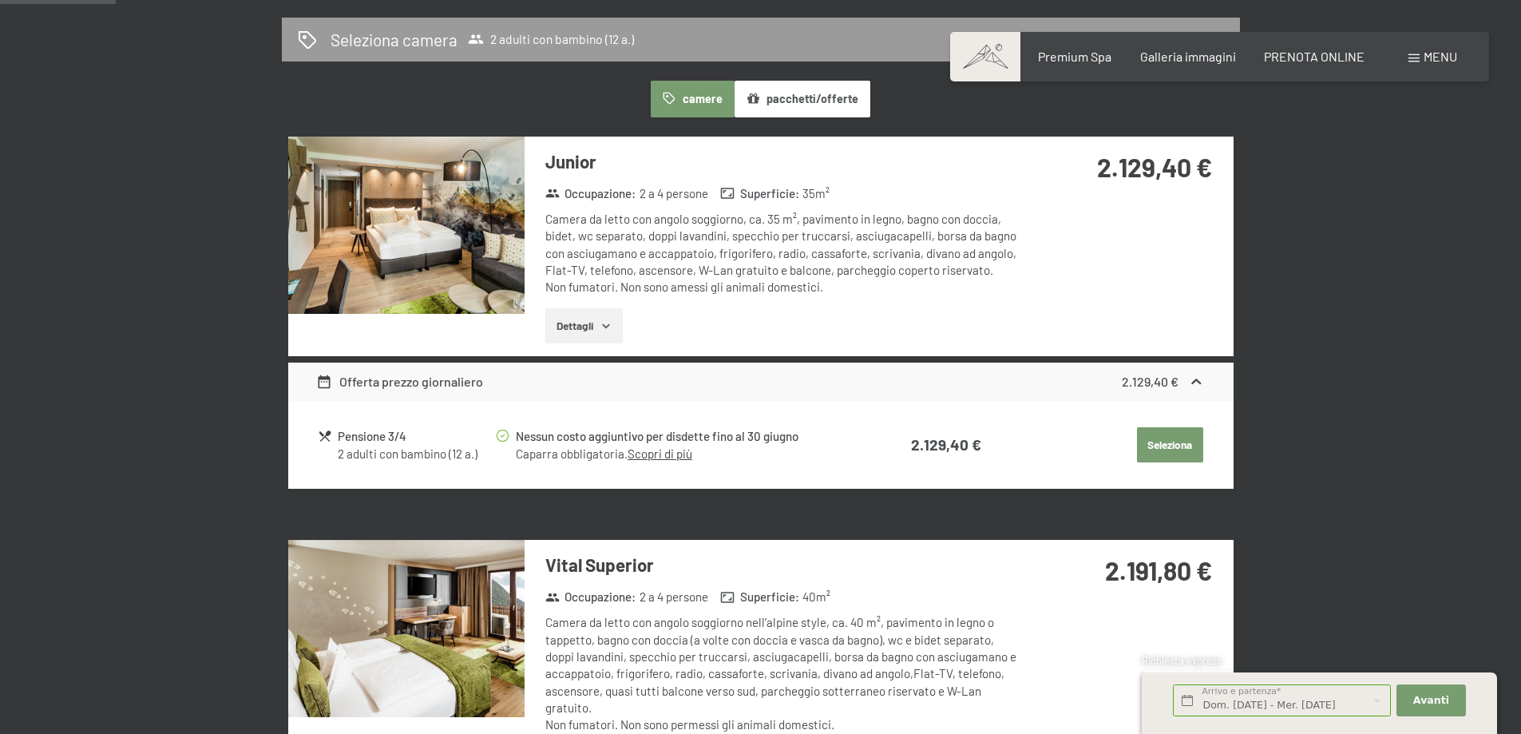
click at [577, 376] on section "Junior Occupazione : 2 a 4 persone Superficie : 35 m² Camera da letto con angol…" at bounding box center [761, 313] width 946 height 352
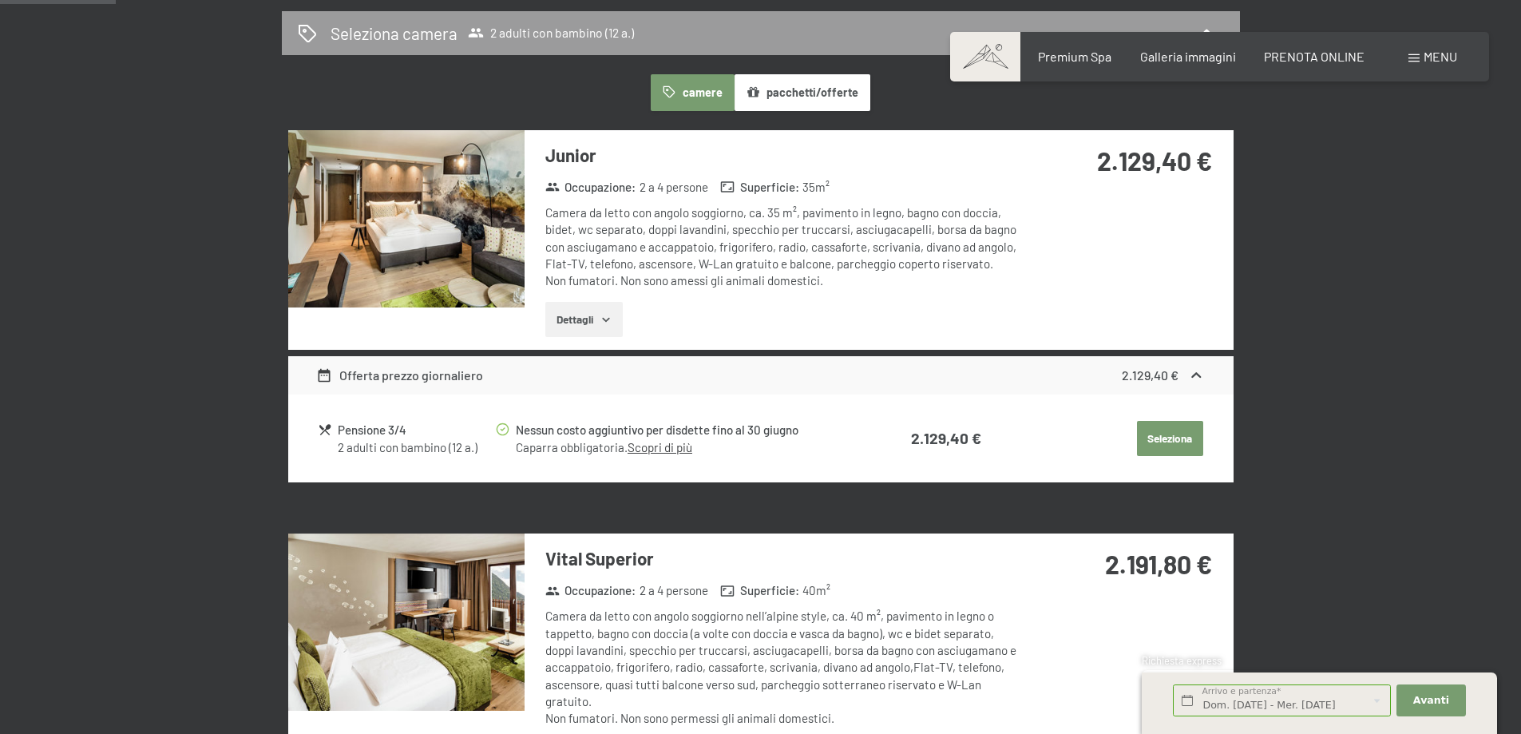
scroll to position [474, 0]
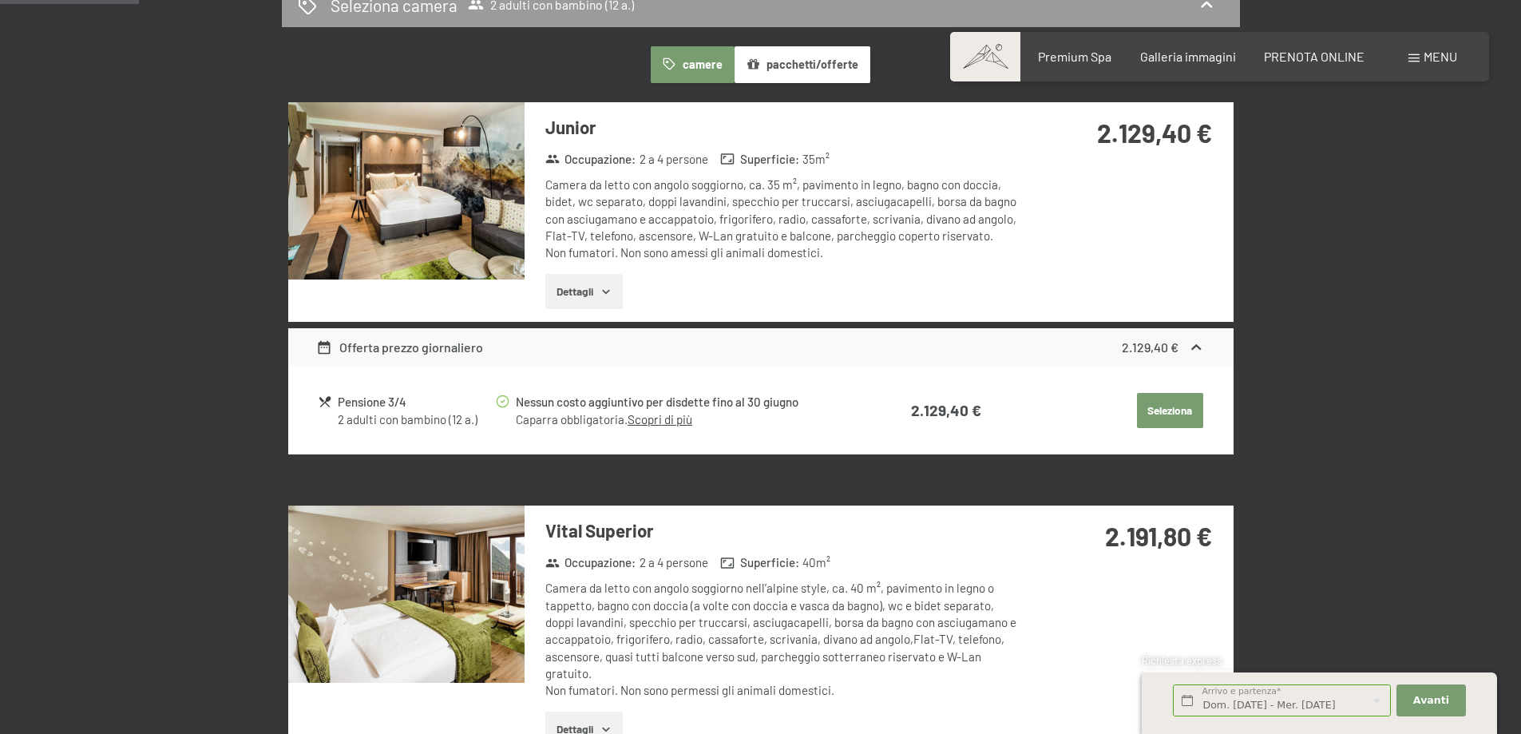
click at [571, 293] on button "Dettagli" at bounding box center [583, 291] width 77 height 35
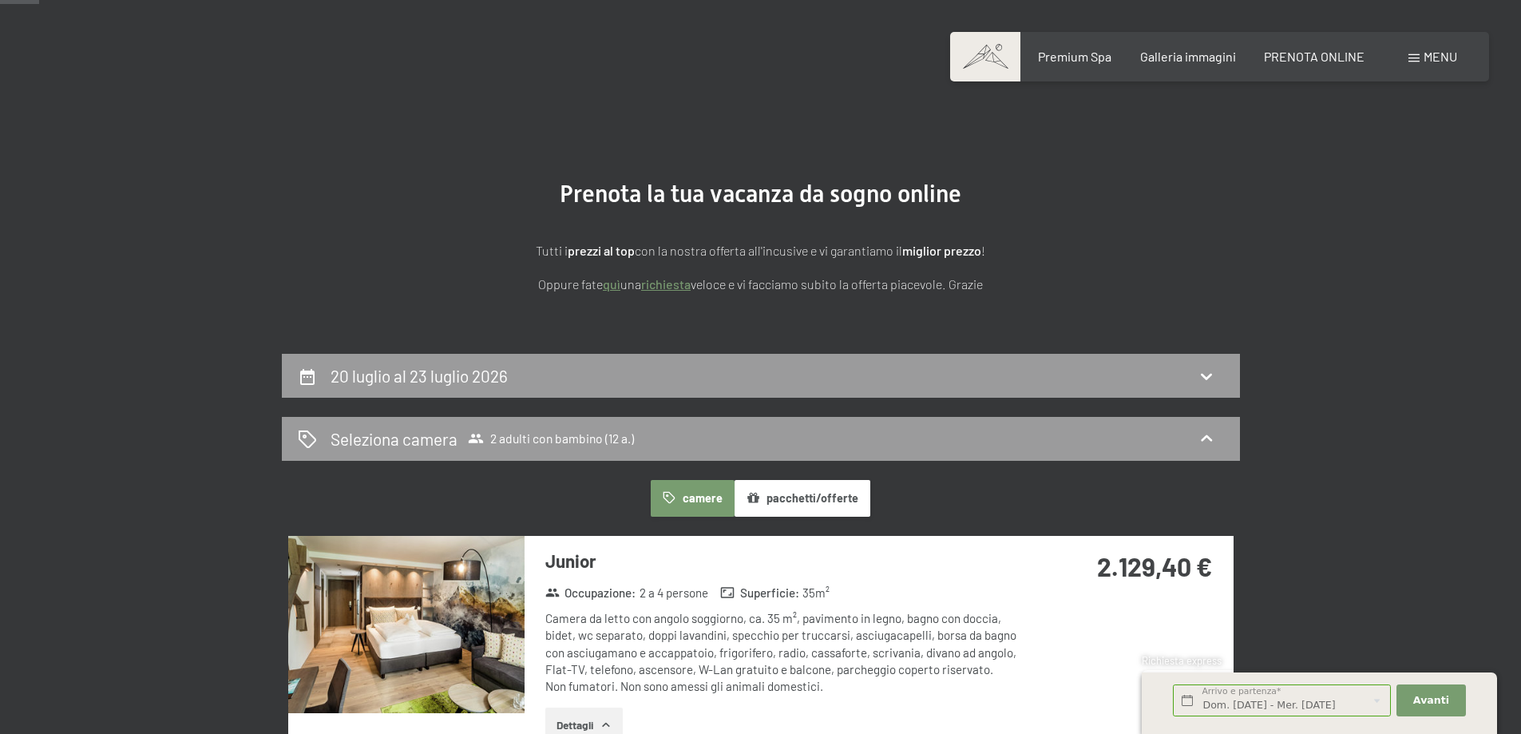
scroll to position [0, 0]
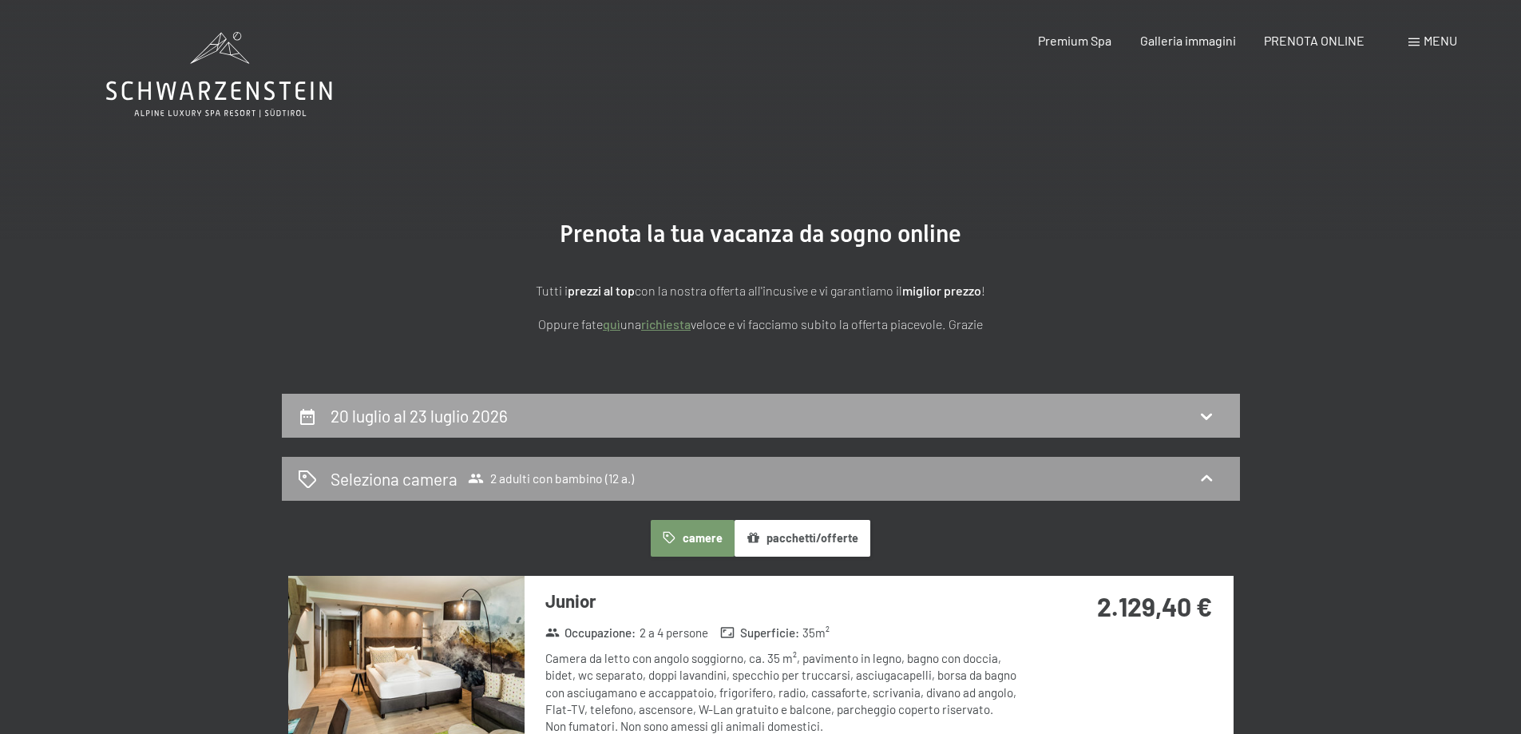
click at [425, 418] on h2 "20 luglio al 23 luglio 2026" at bounding box center [419, 416] width 177 height 20
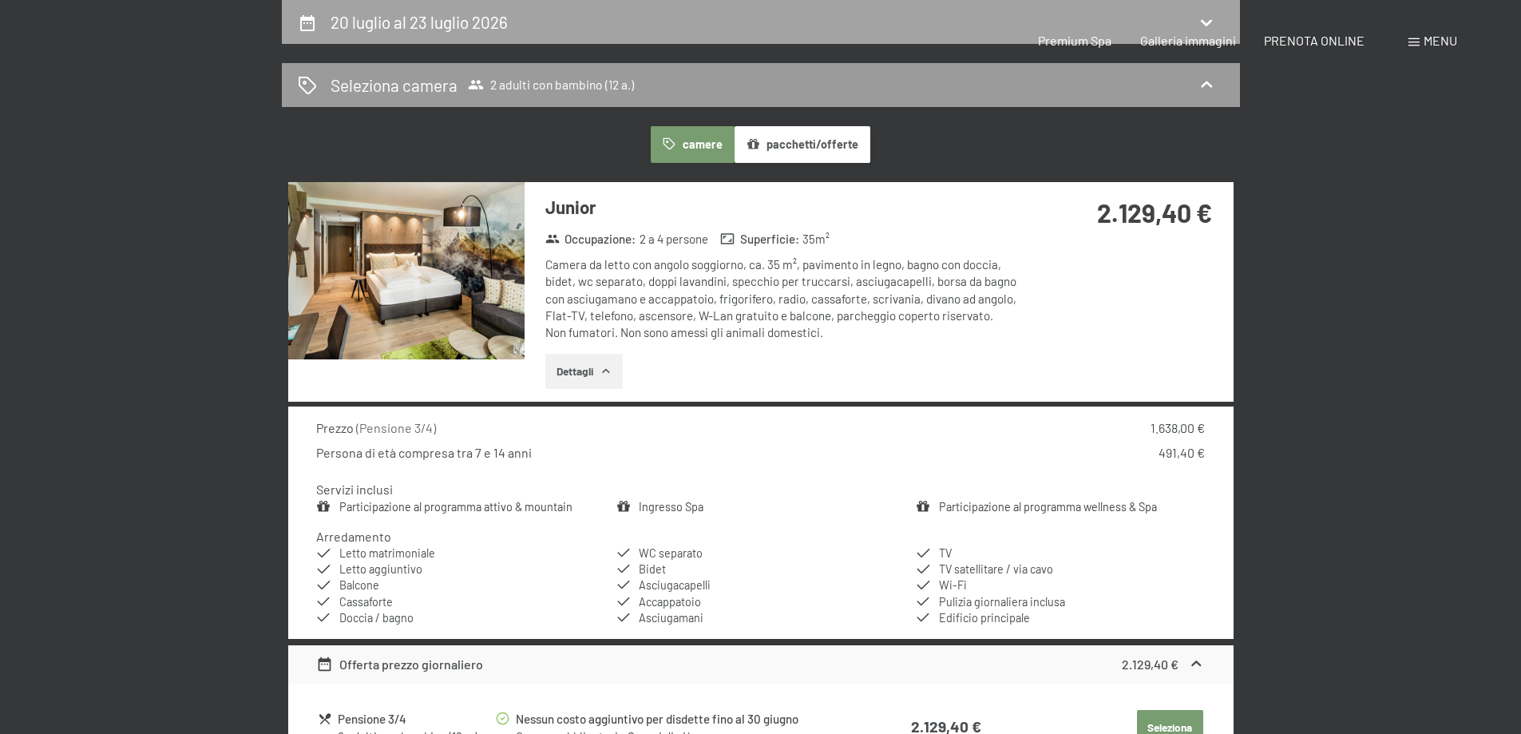
select select "12"
select select "[DATE]"
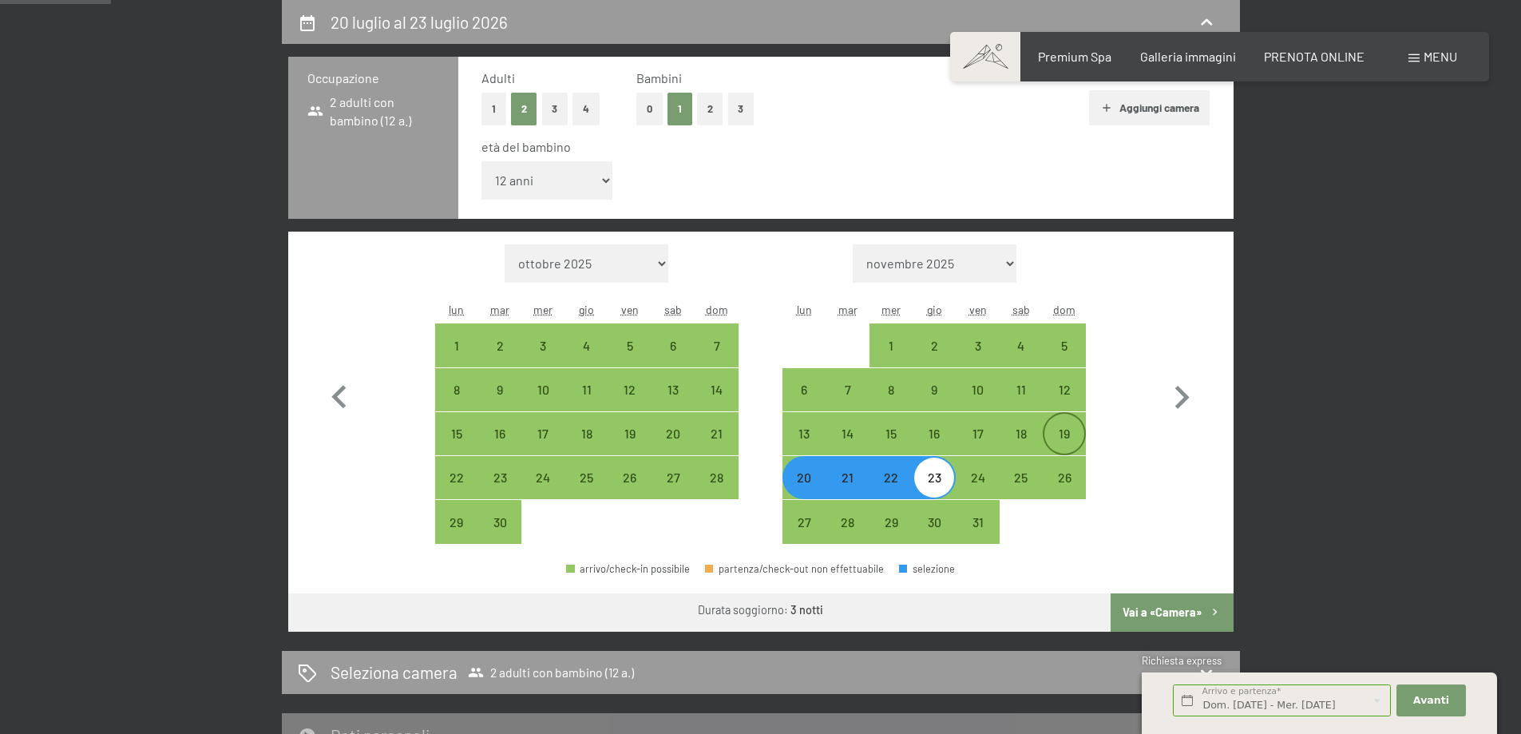
click at [1068, 427] on div "19" at bounding box center [1065, 447] width 40 height 40
select select "[DATE]"
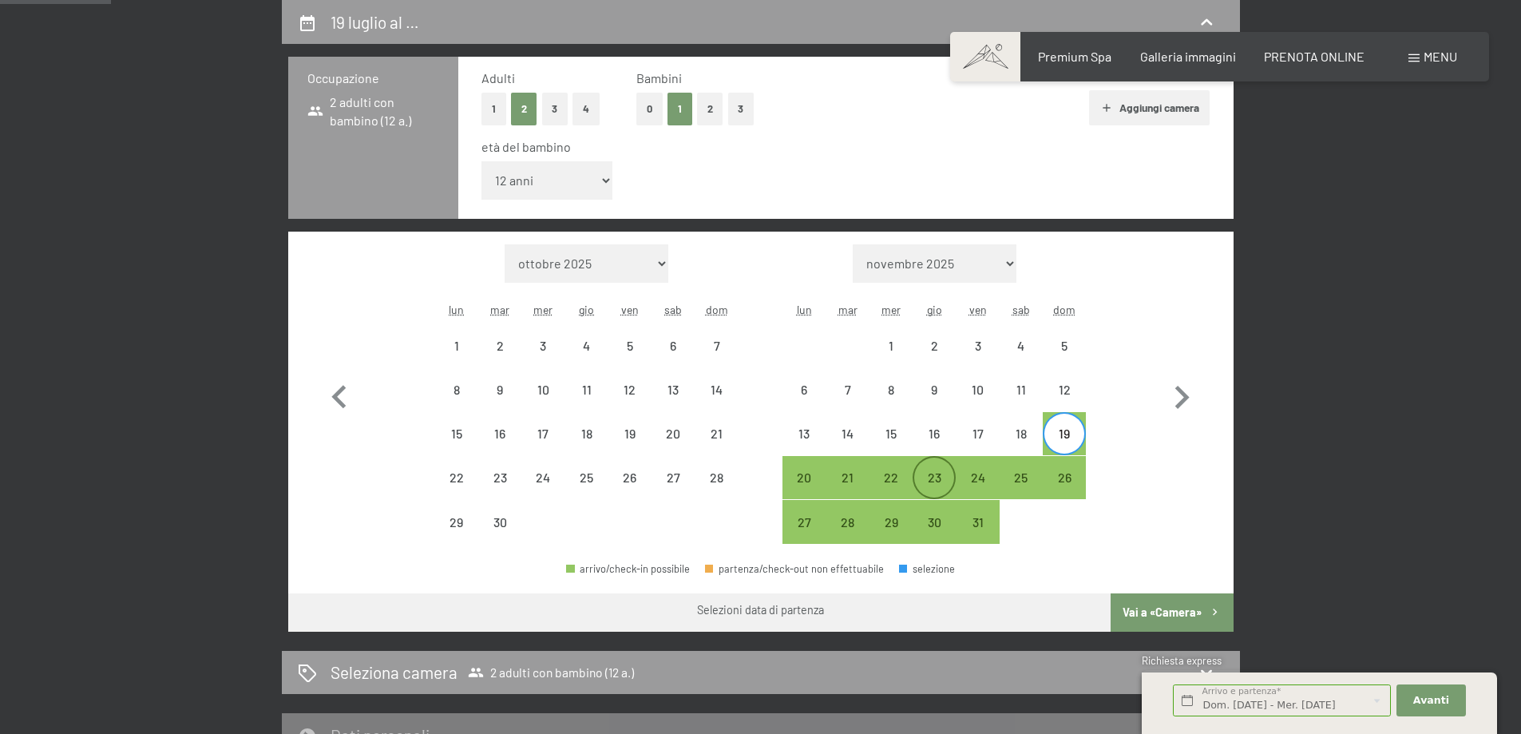
click at [923, 475] on div "23" at bounding box center [934, 491] width 40 height 40
select select "[DATE]"
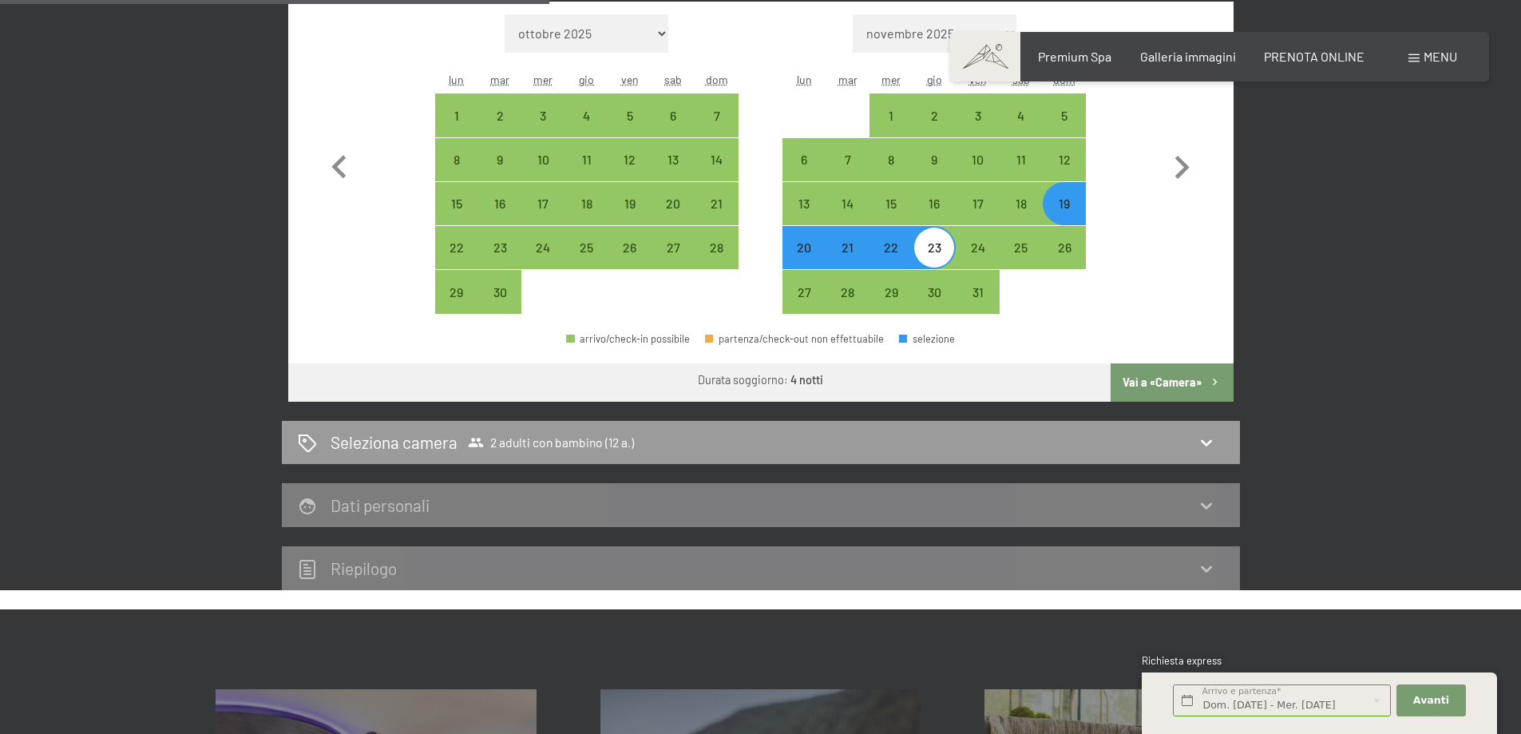
scroll to position [633, 0]
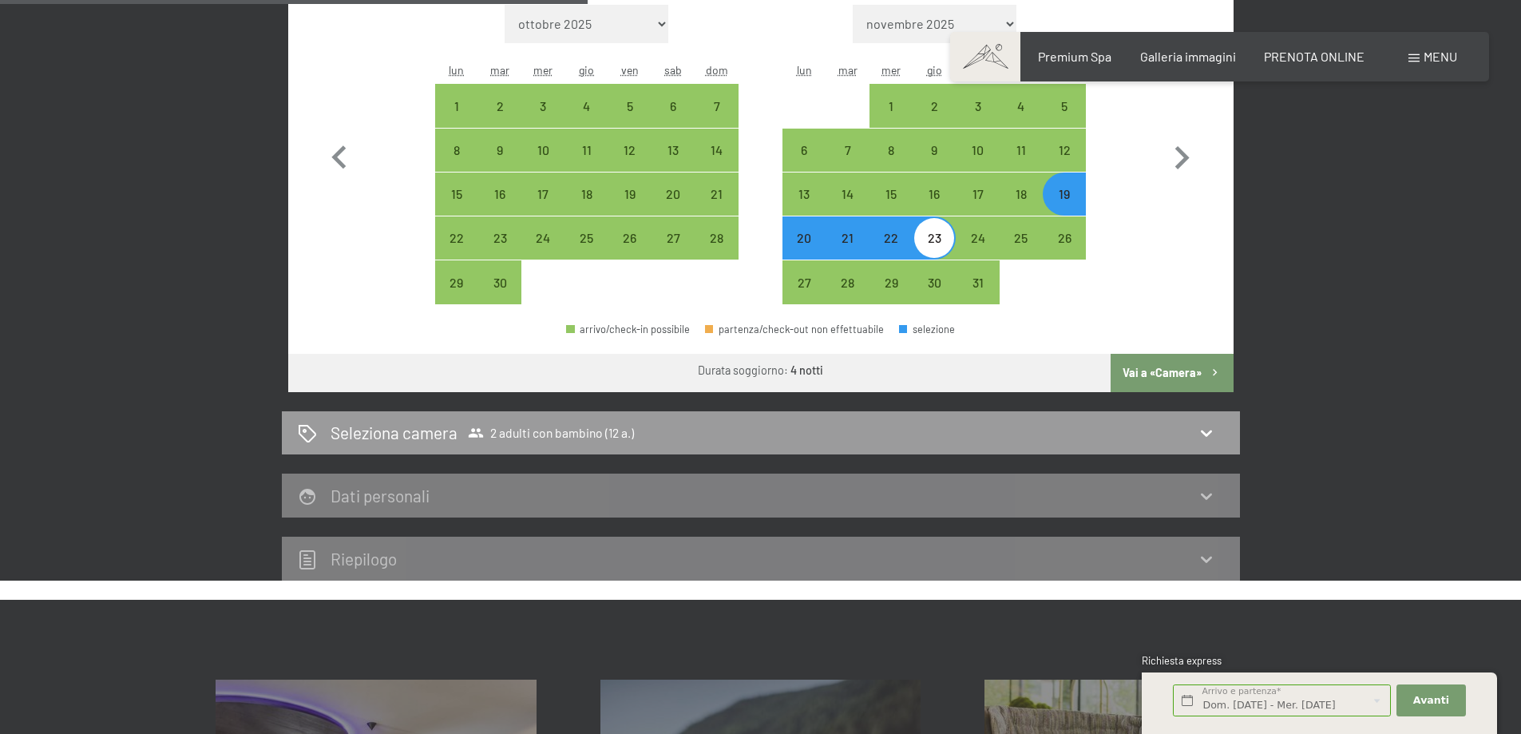
click at [1180, 381] on button "Vai a «Camera»" at bounding box center [1172, 373] width 122 height 38
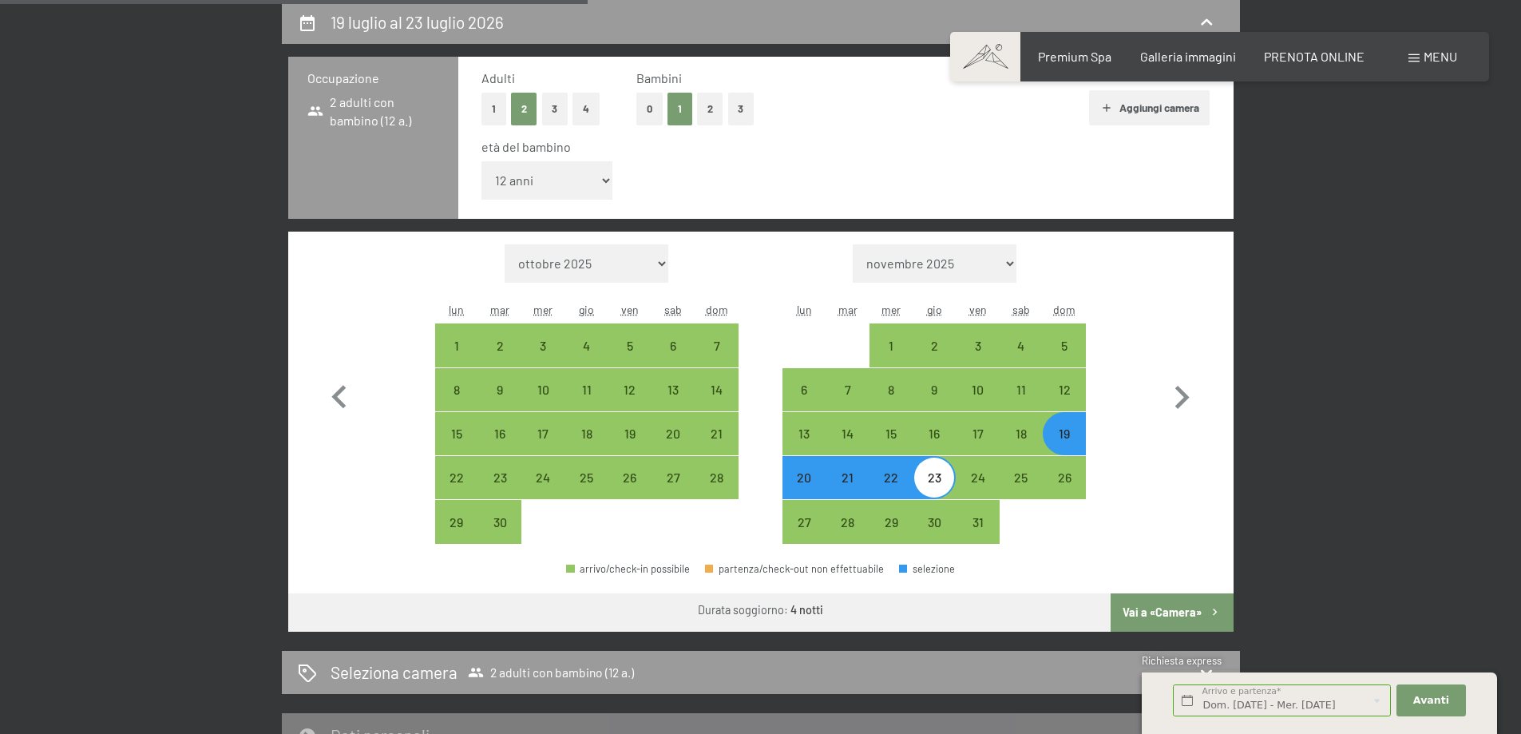
select select "[DATE]"
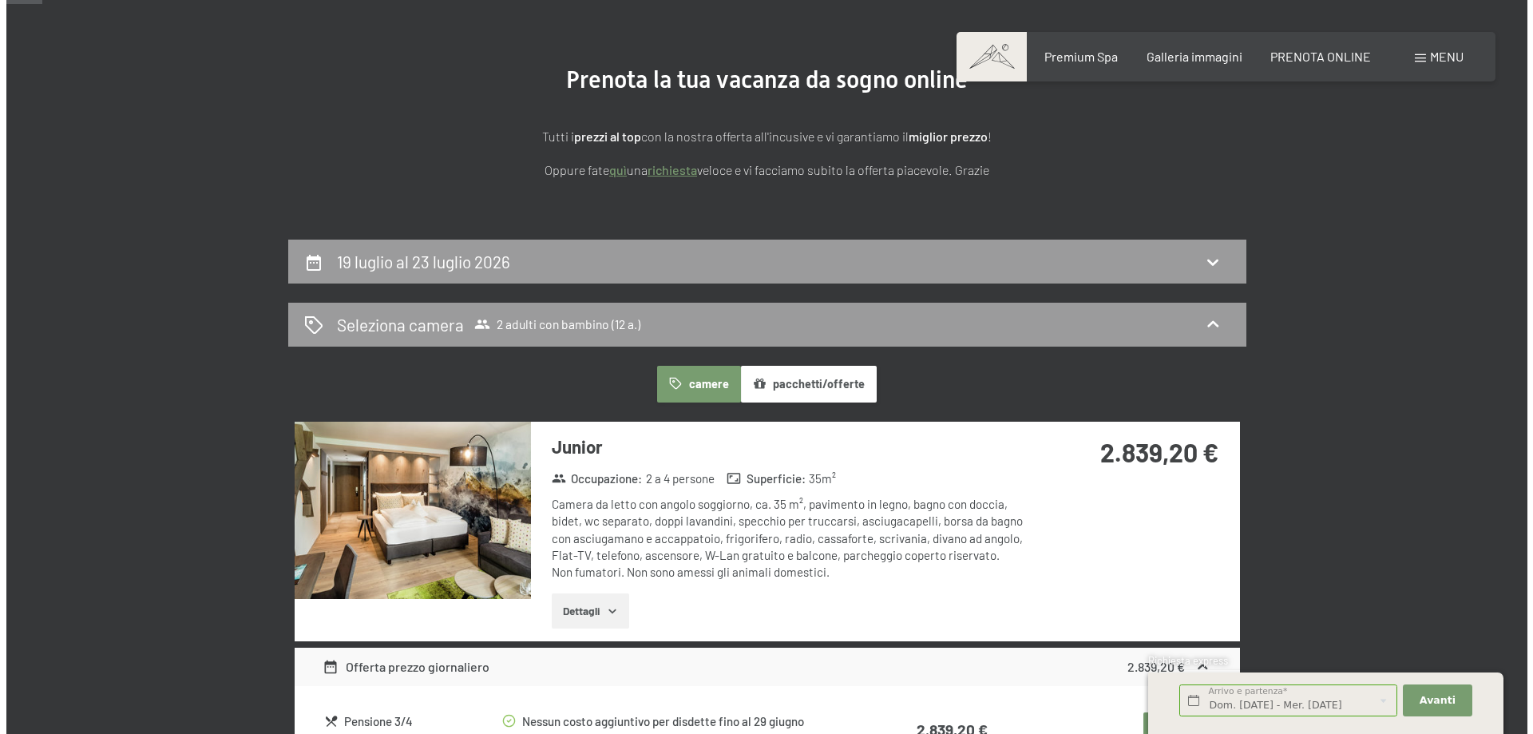
scroll to position [0, 0]
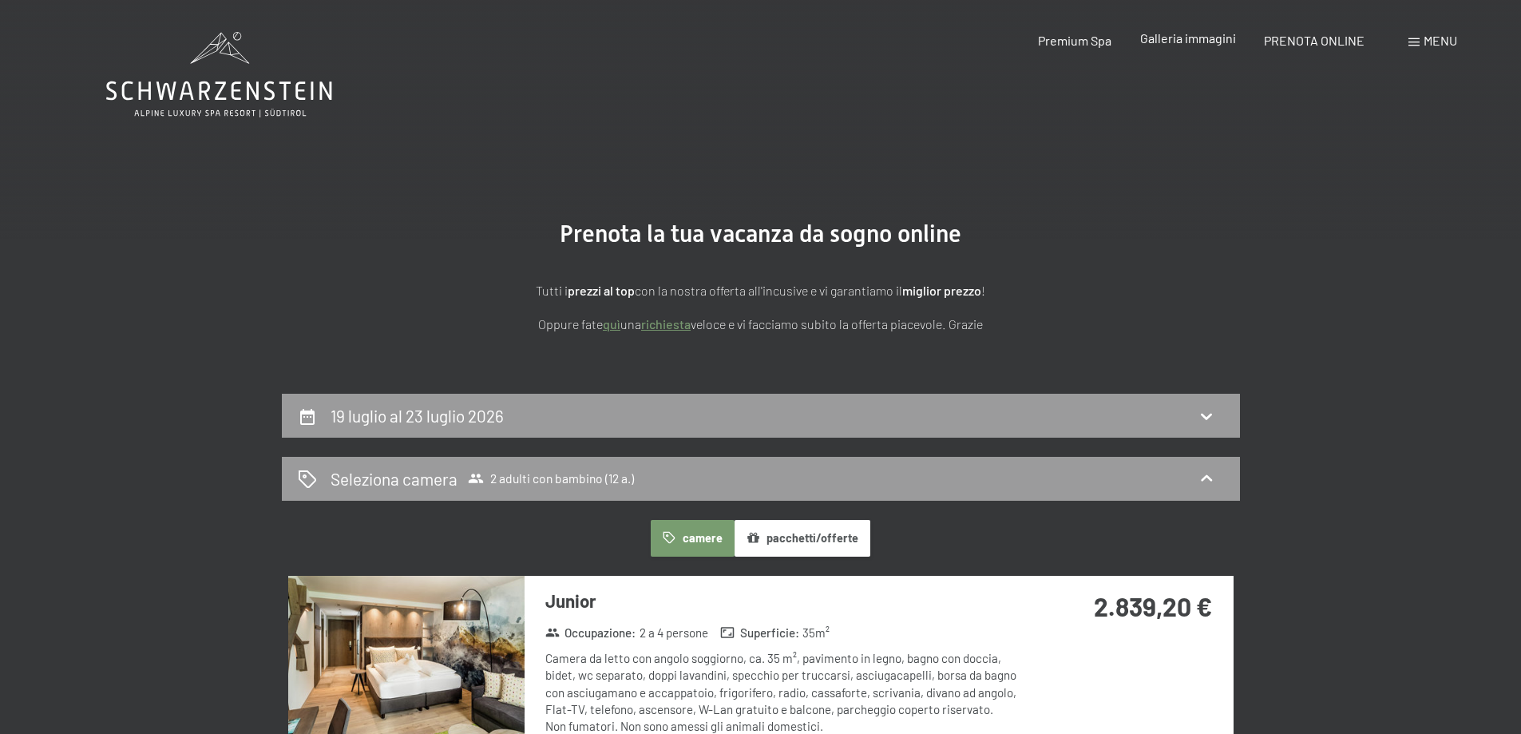
click at [1172, 43] on span "Galleria immagini" at bounding box center [1188, 37] width 96 height 15
click at [1448, 43] on span "Menu" at bounding box center [1441, 40] width 34 height 15
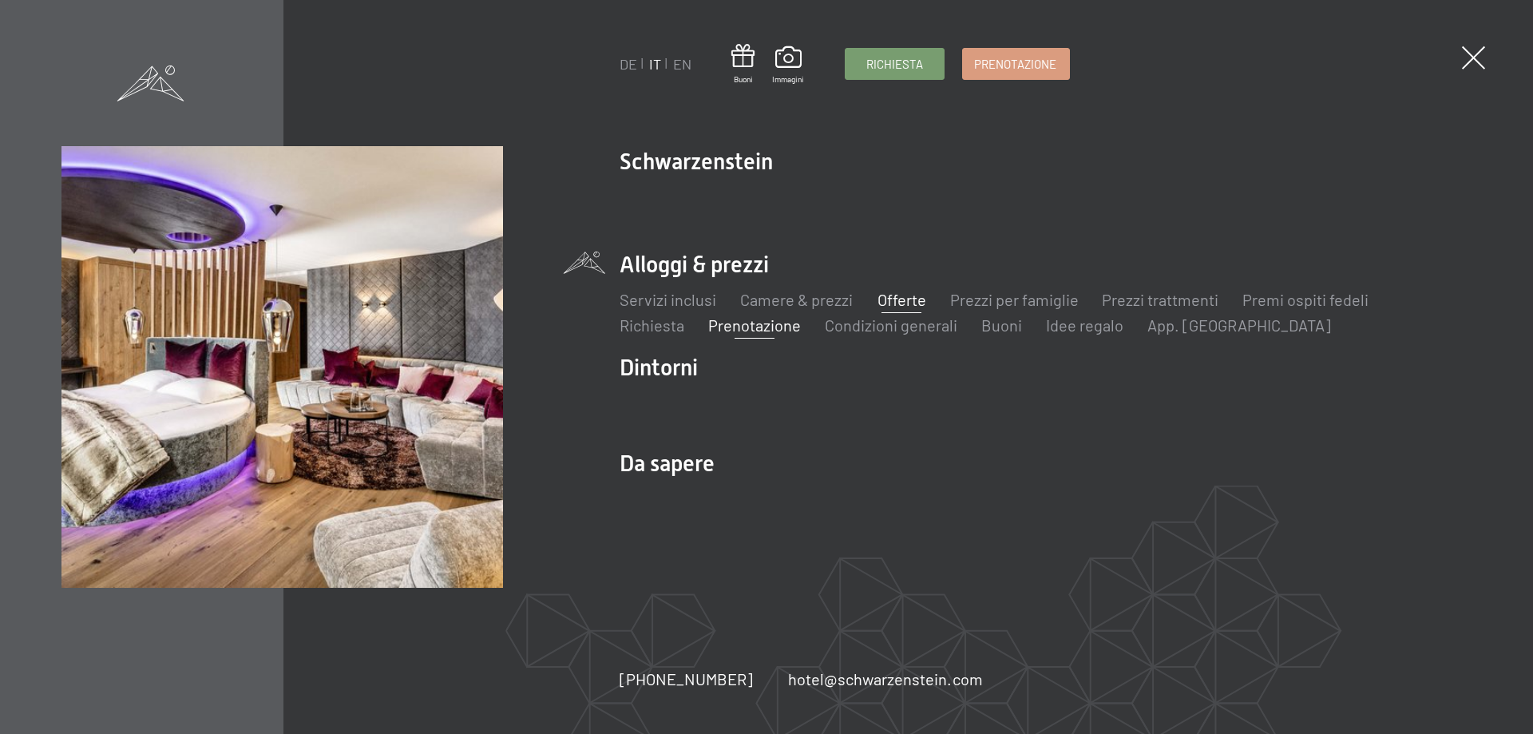
click at [900, 305] on link "Offerte" at bounding box center [901, 299] width 49 height 19
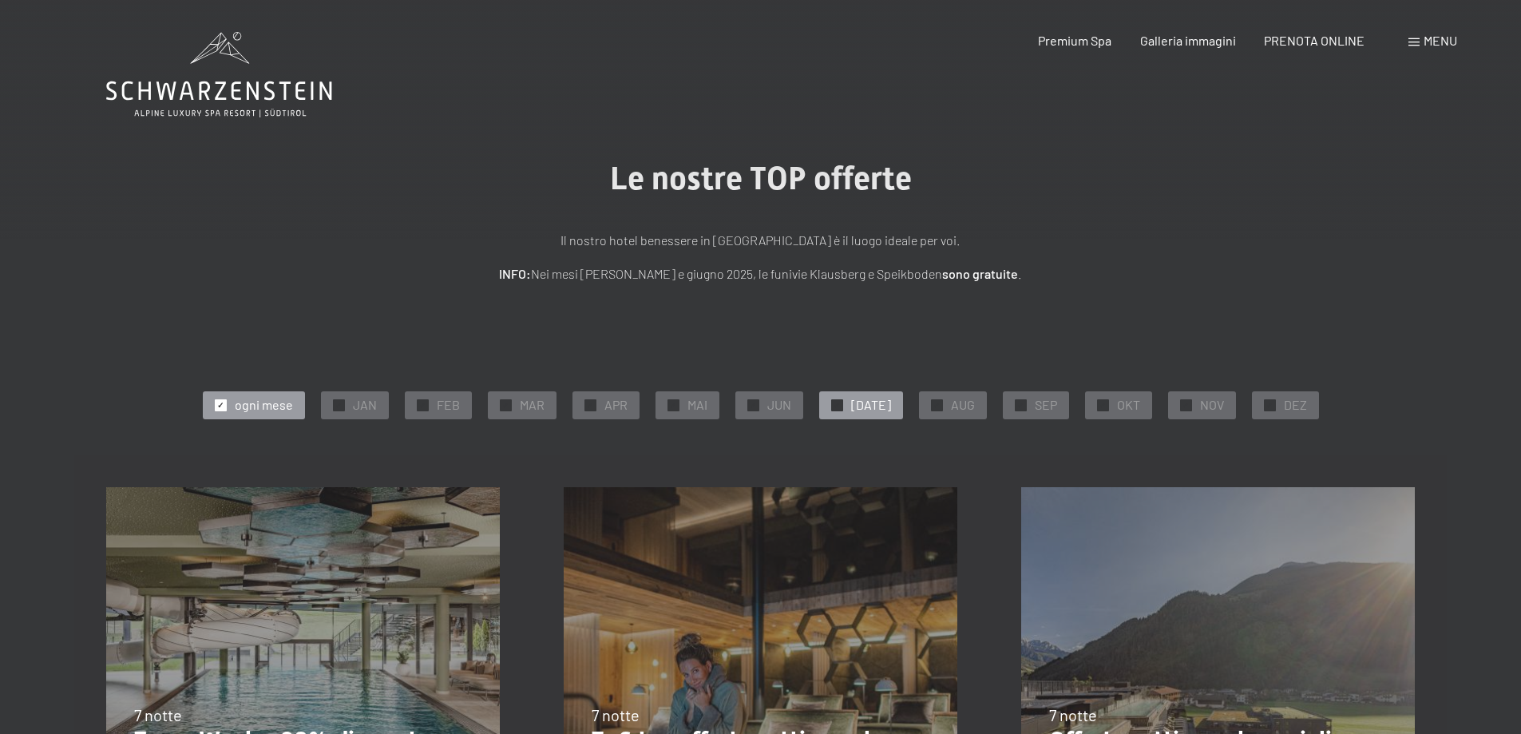
click at [840, 402] on span "✓" at bounding box center [837, 404] width 6 height 11
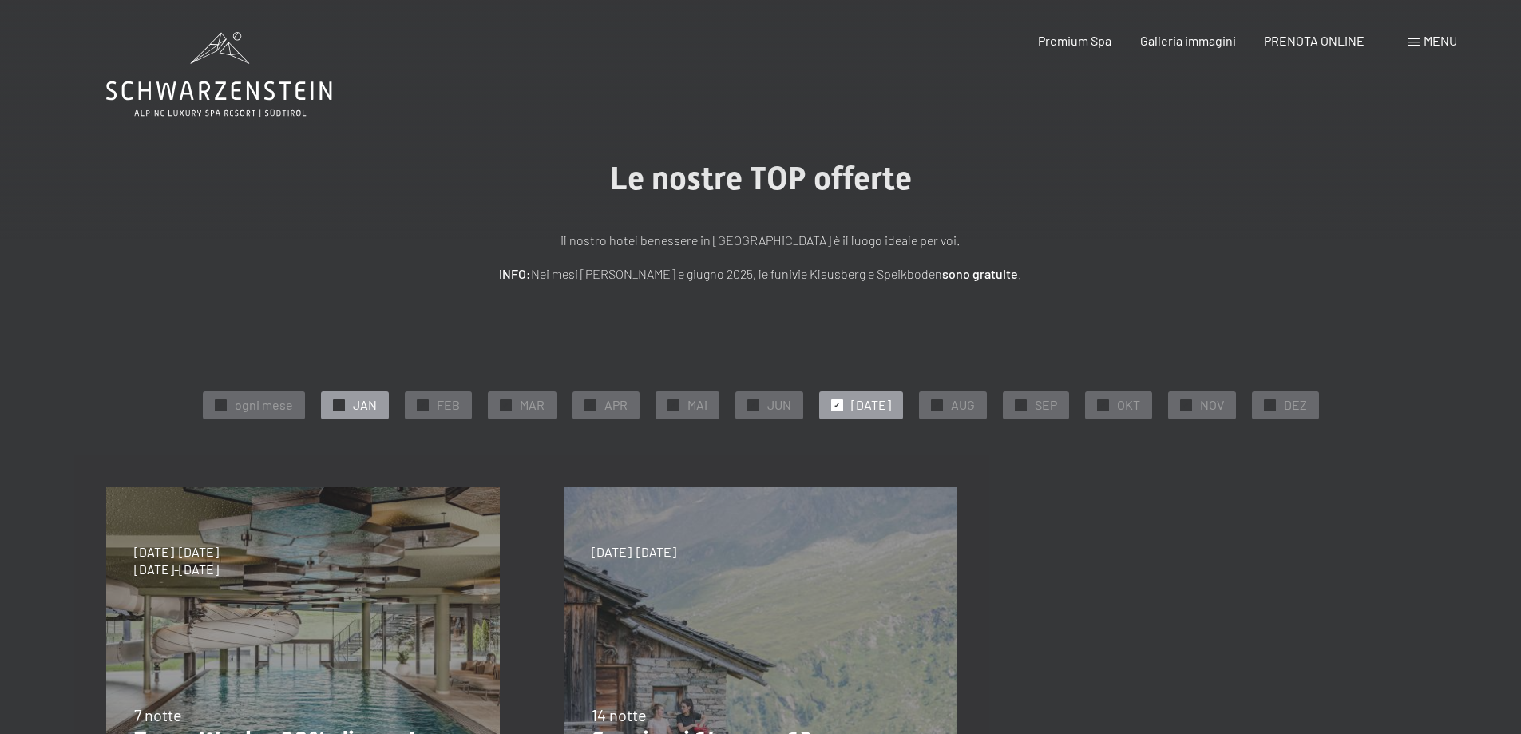
click at [340, 409] on div at bounding box center [339, 405] width 12 height 12
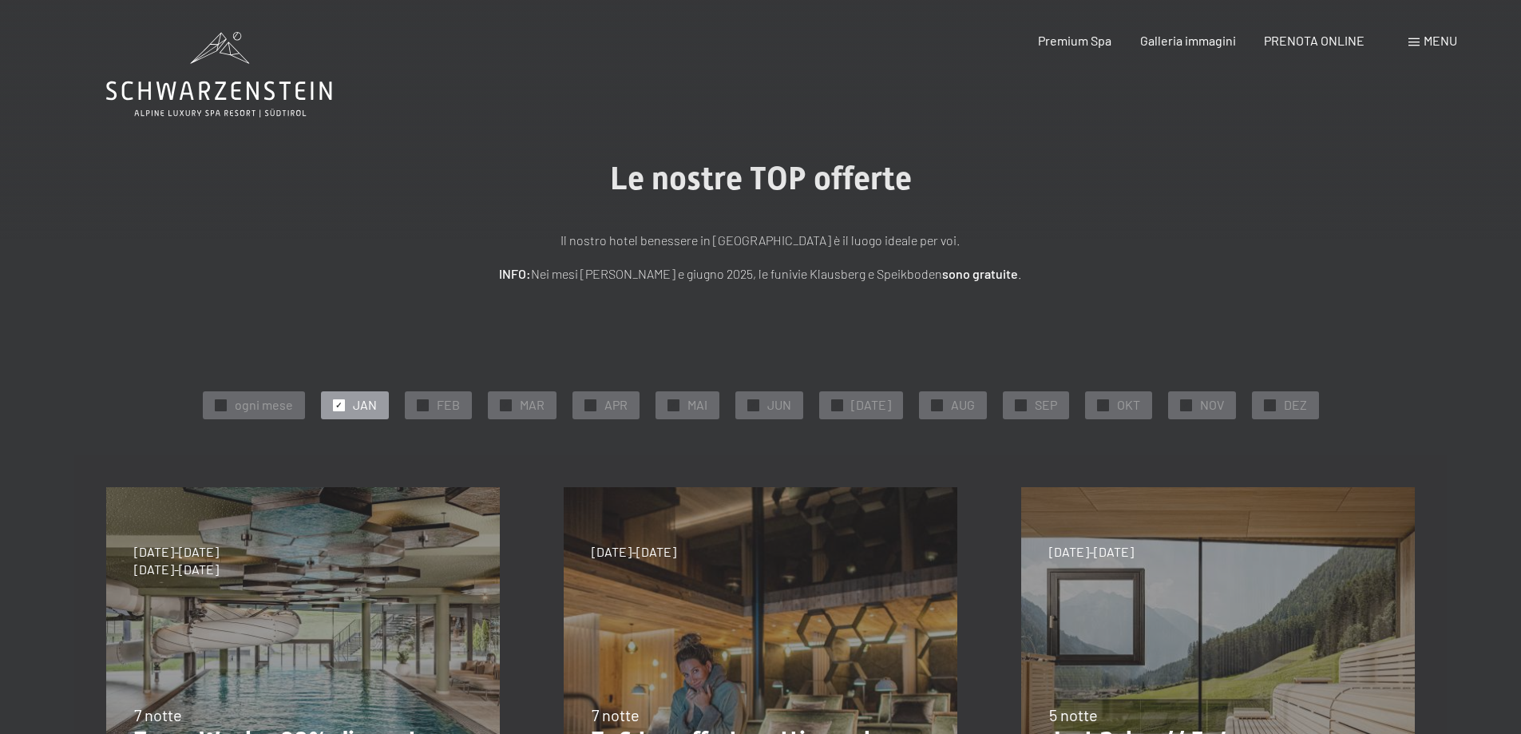
click at [1440, 42] on span "Menu" at bounding box center [1441, 40] width 34 height 15
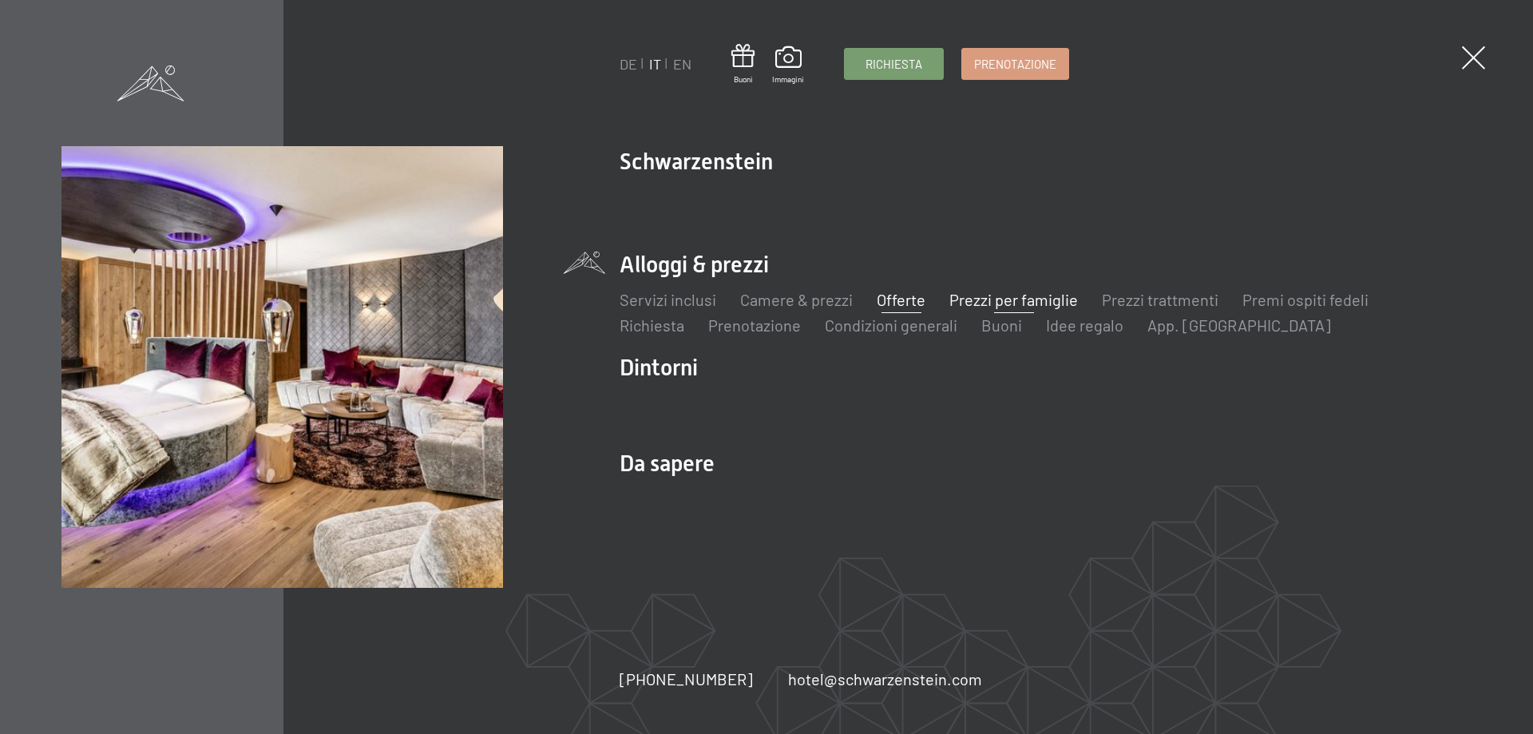
click at [1048, 297] on link "Prezzi per famiglie" at bounding box center [1014, 299] width 129 height 19
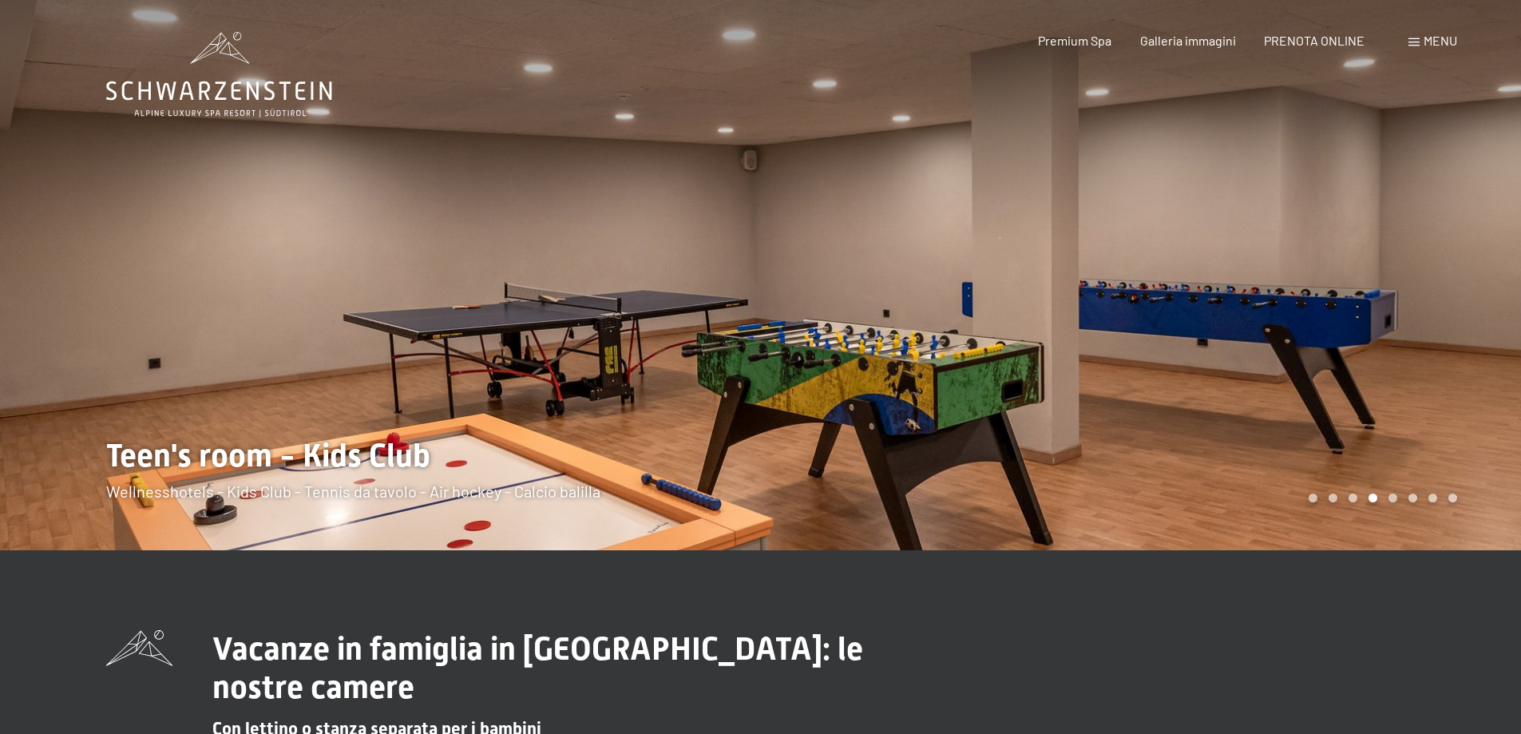
click at [1440, 332] on div at bounding box center [1141, 275] width 761 height 550
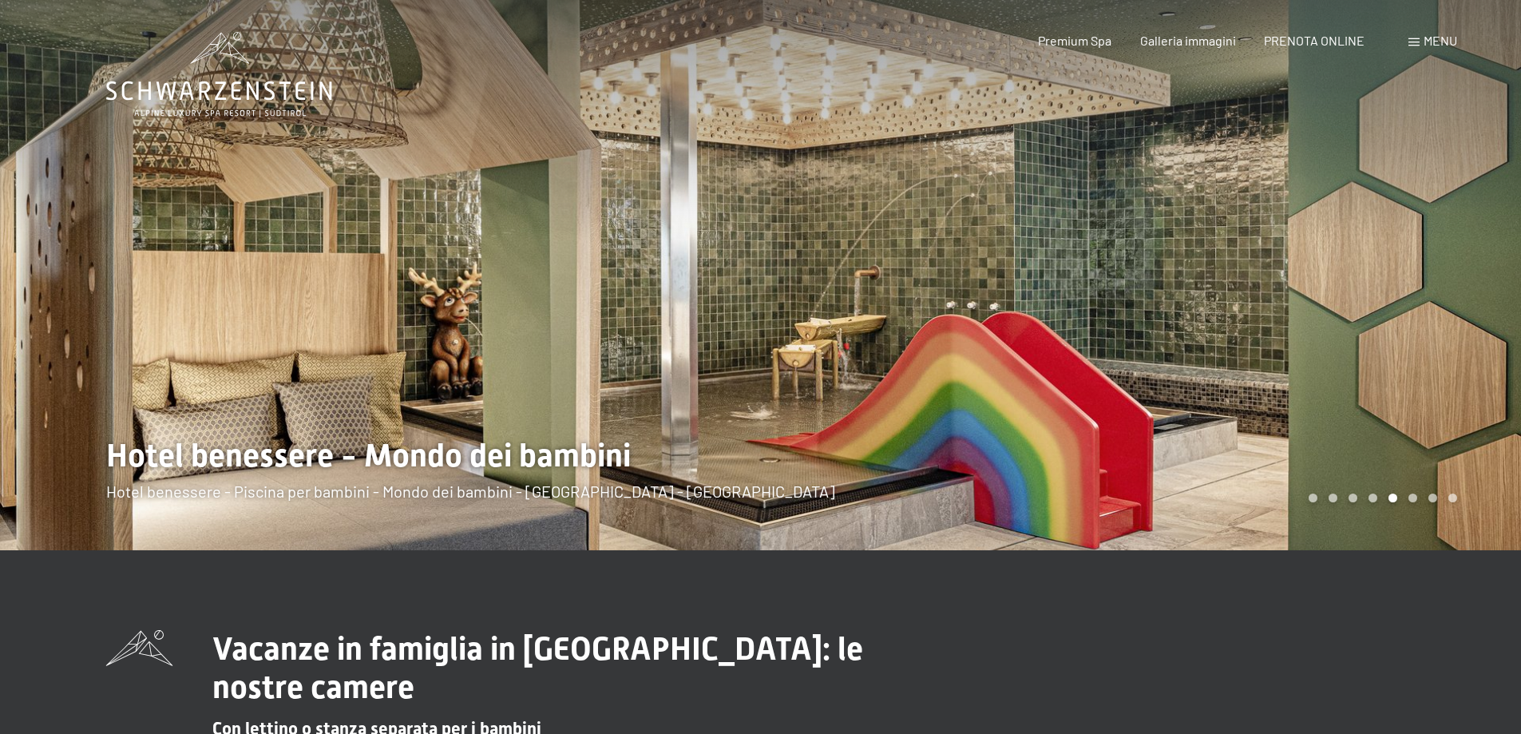
click at [1440, 332] on div at bounding box center [1141, 275] width 761 height 550
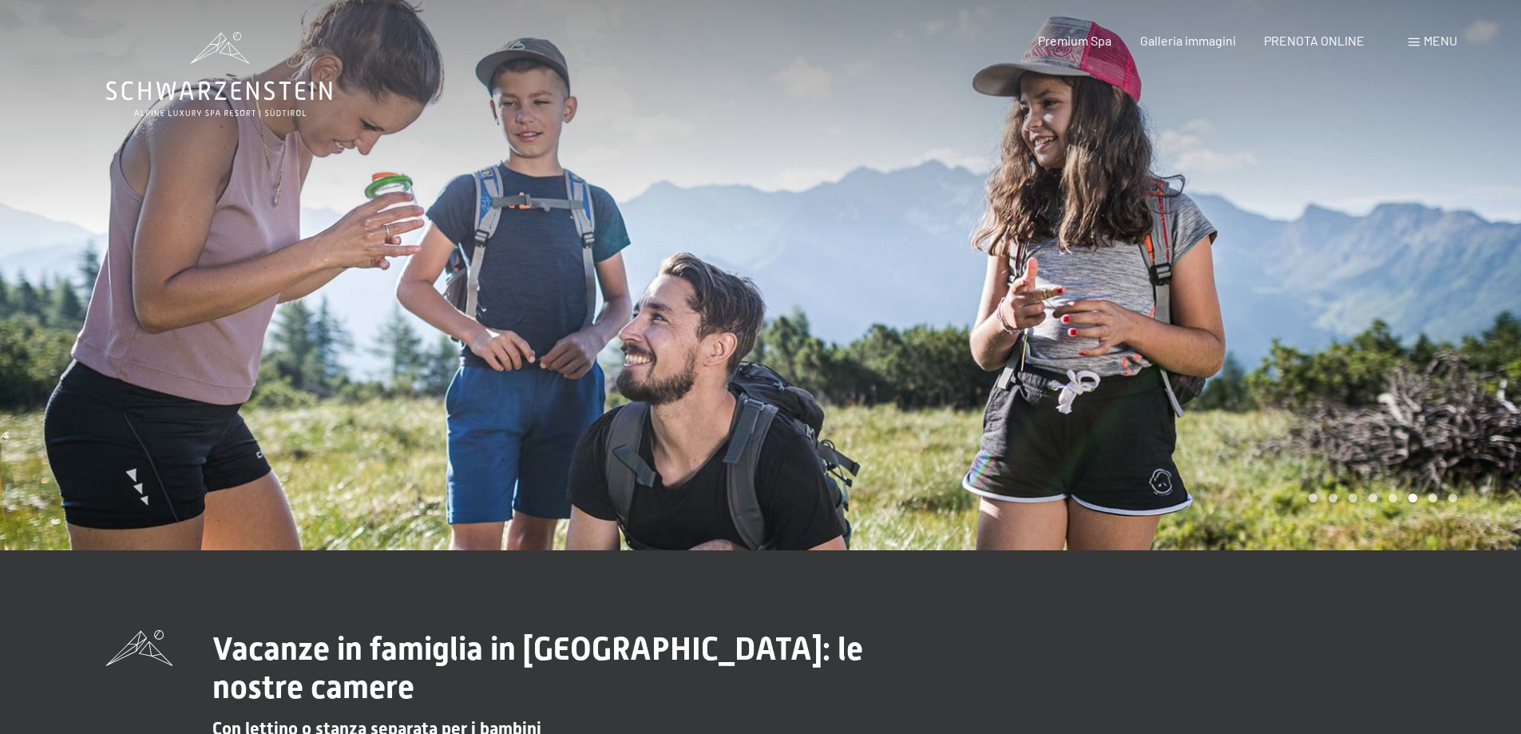
click at [1440, 332] on div at bounding box center [1141, 275] width 761 height 550
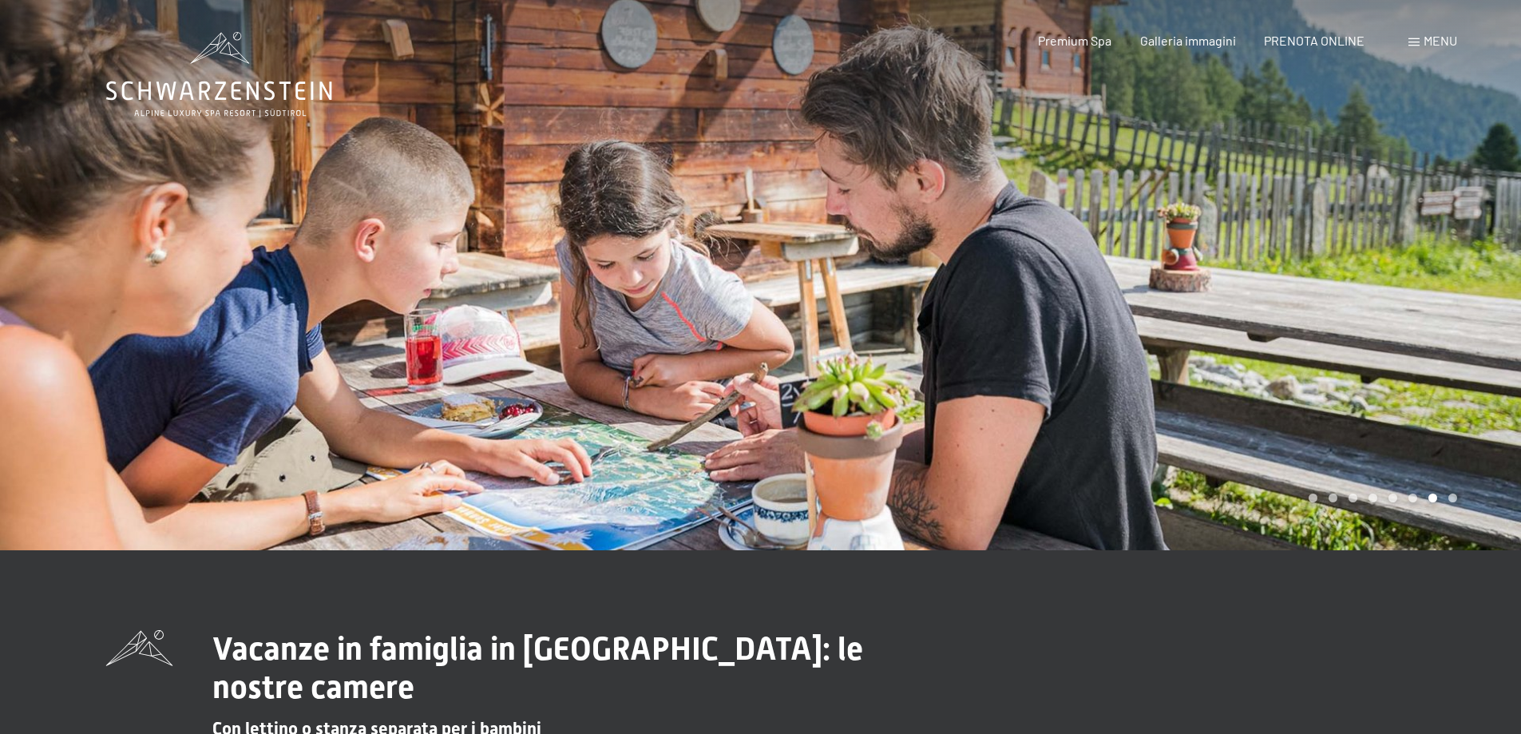
click at [1440, 332] on div at bounding box center [1141, 275] width 761 height 550
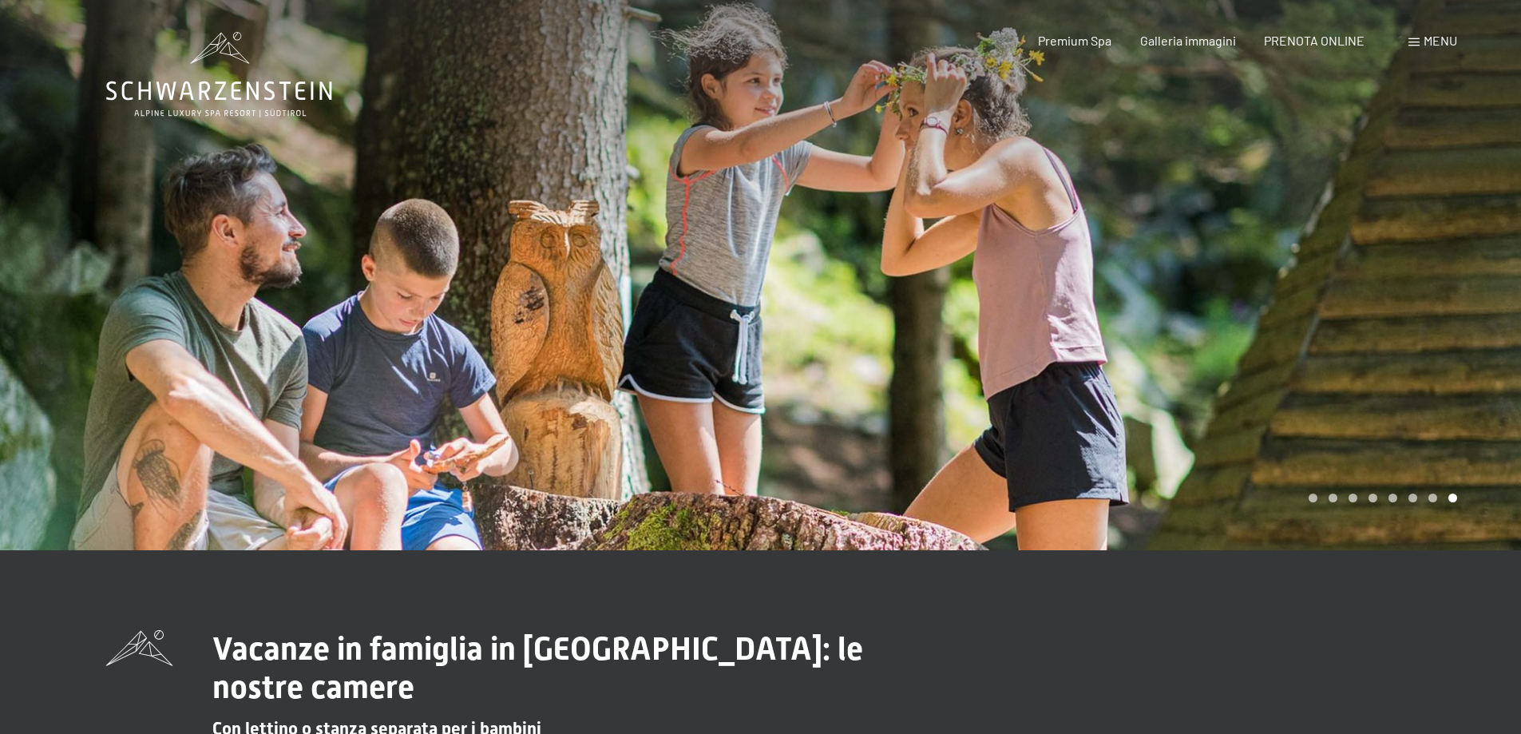
click at [1440, 332] on div at bounding box center [1141, 275] width 761 height 550
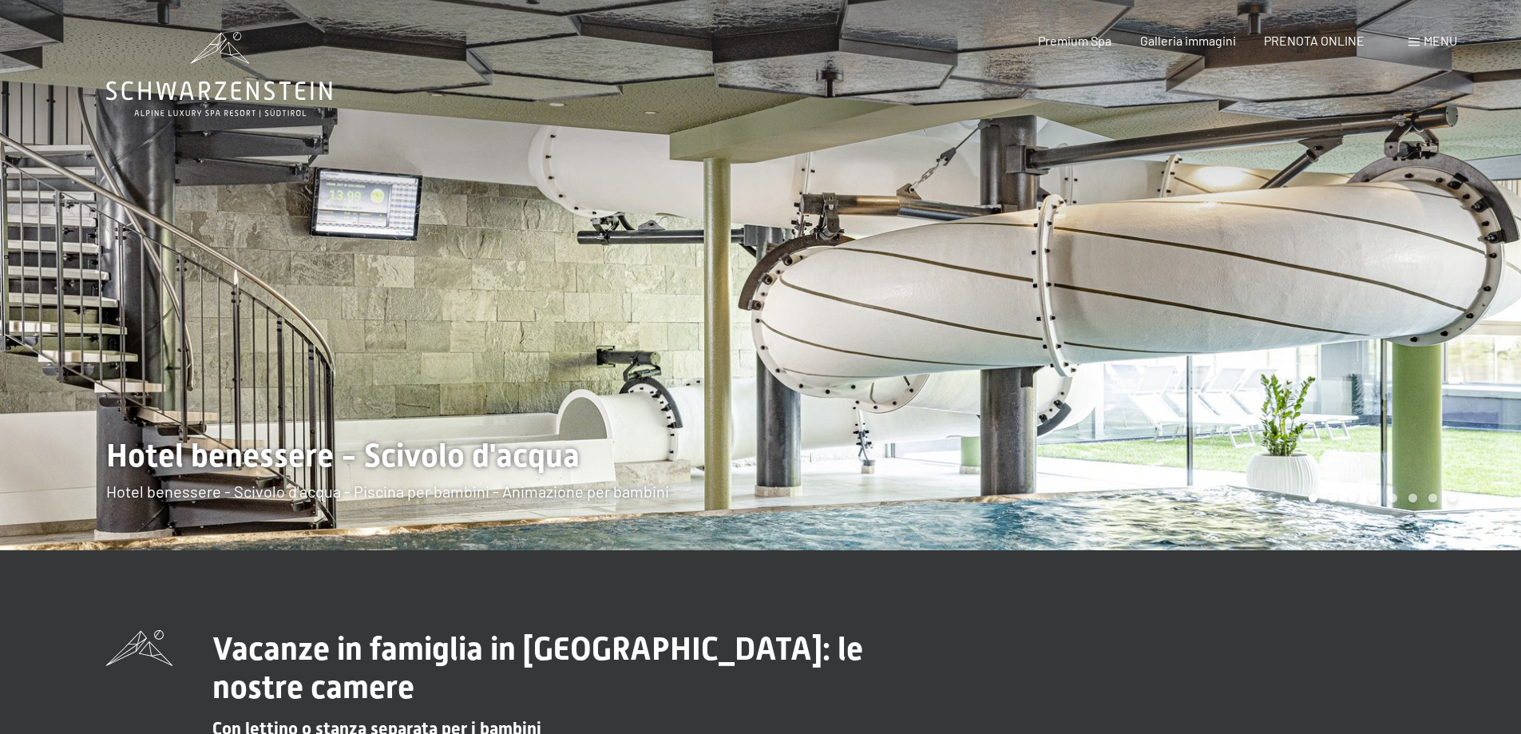
click at [1440, 332] on div at bounding box center [1141, 275] width 761 height 550
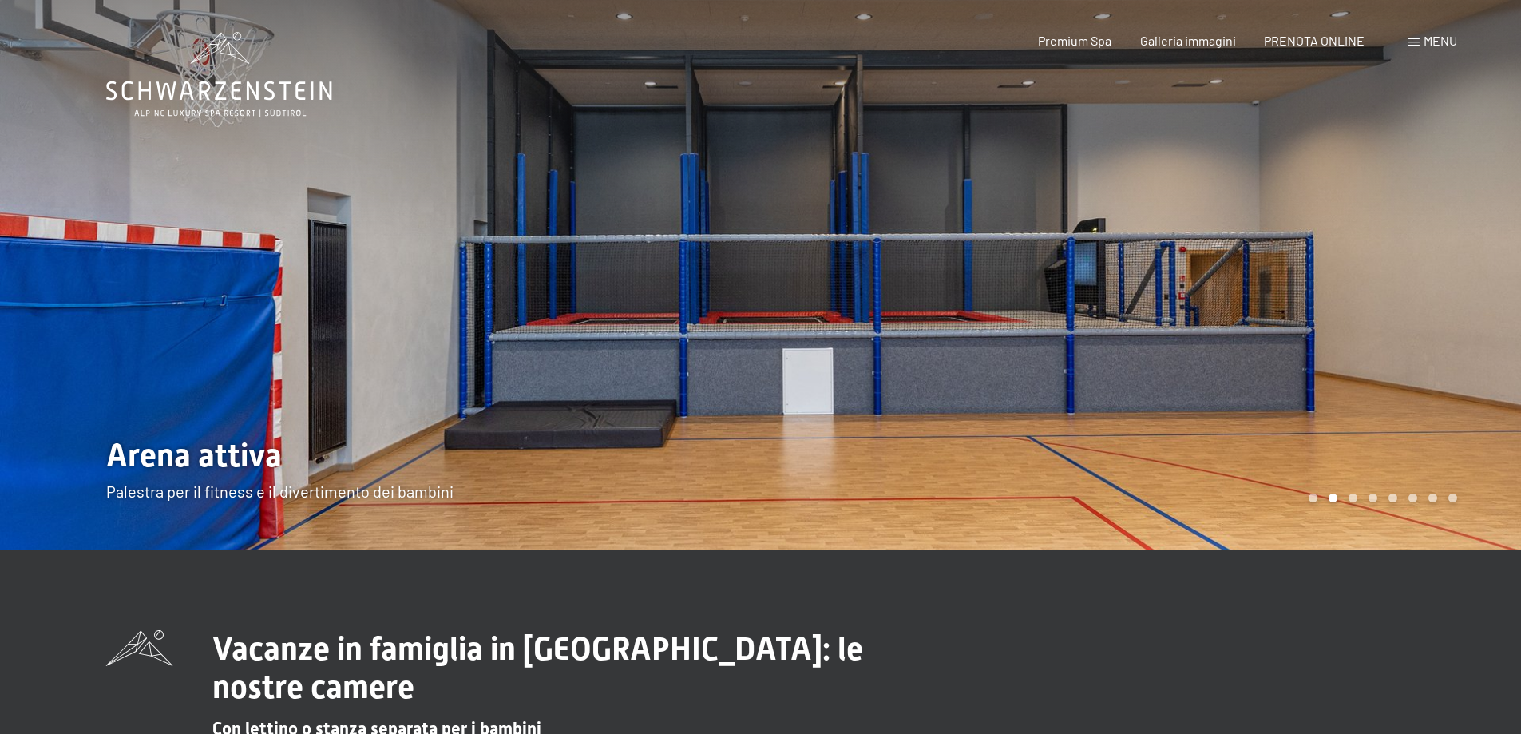
click at [1440, 332] on div at bounding box center [1141, 275] width 761 height 550
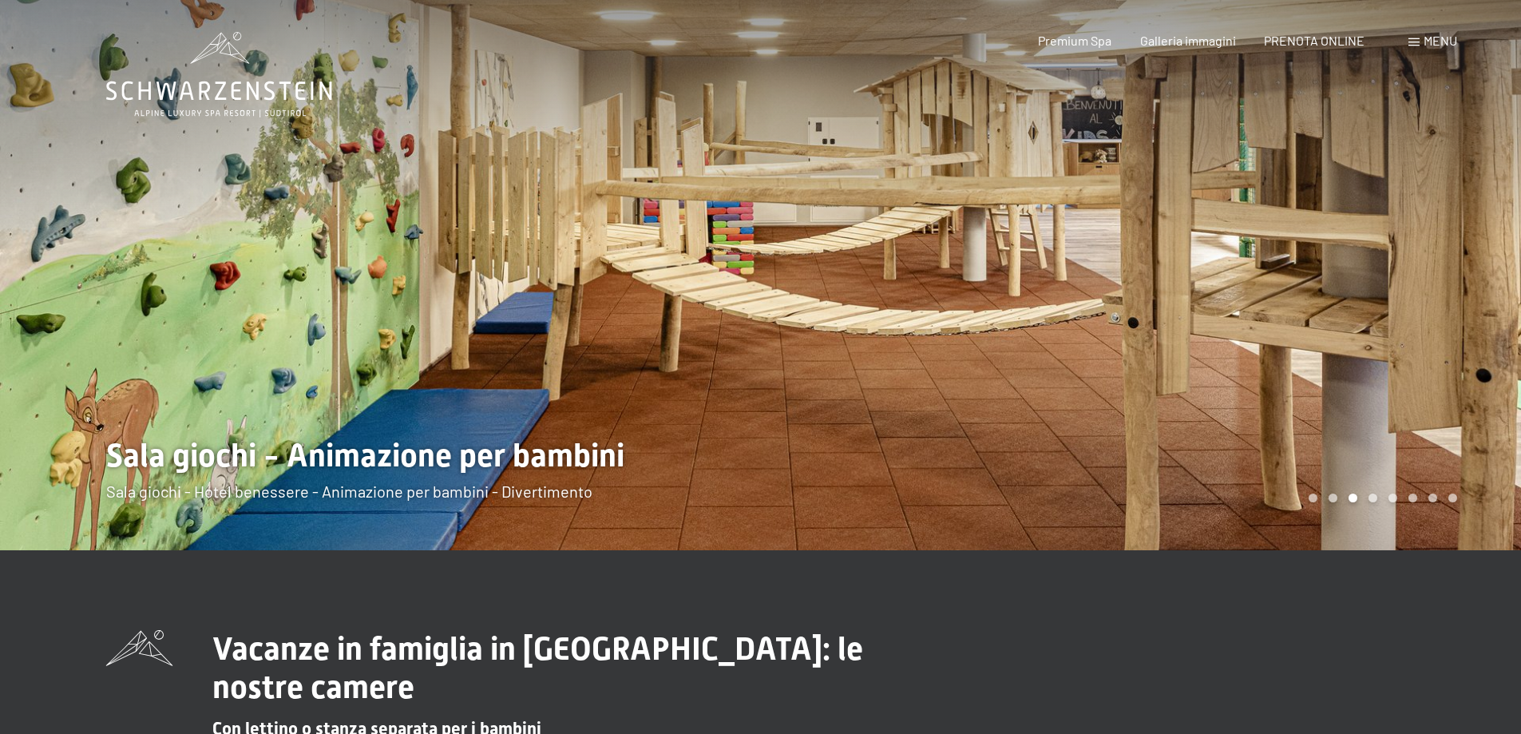
click at [1440, 332] on div at bounding box center [1141, 275] width 761 height 550
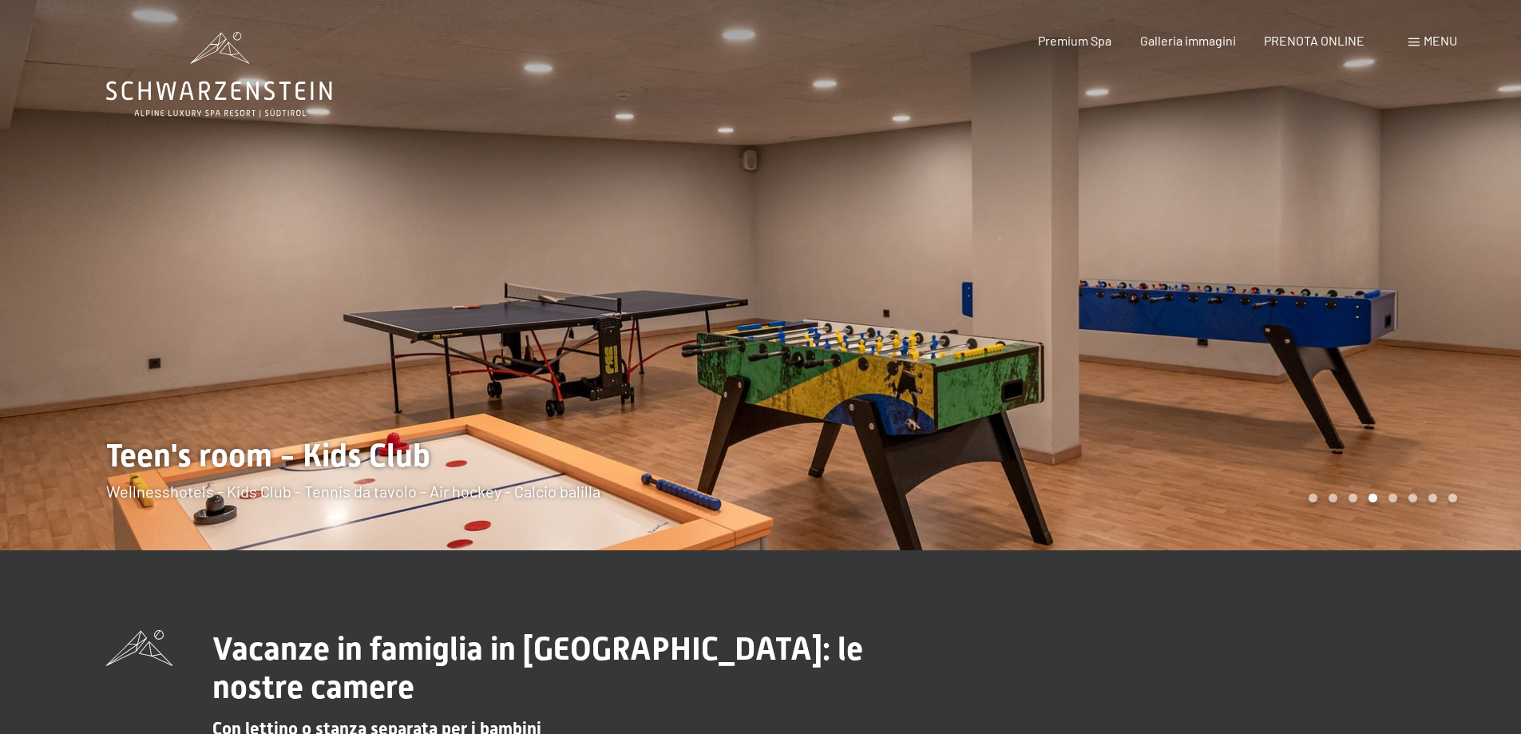
click at [1441, 35] on span "Menu" at bounding box center [1441, 40] width 34 height 15
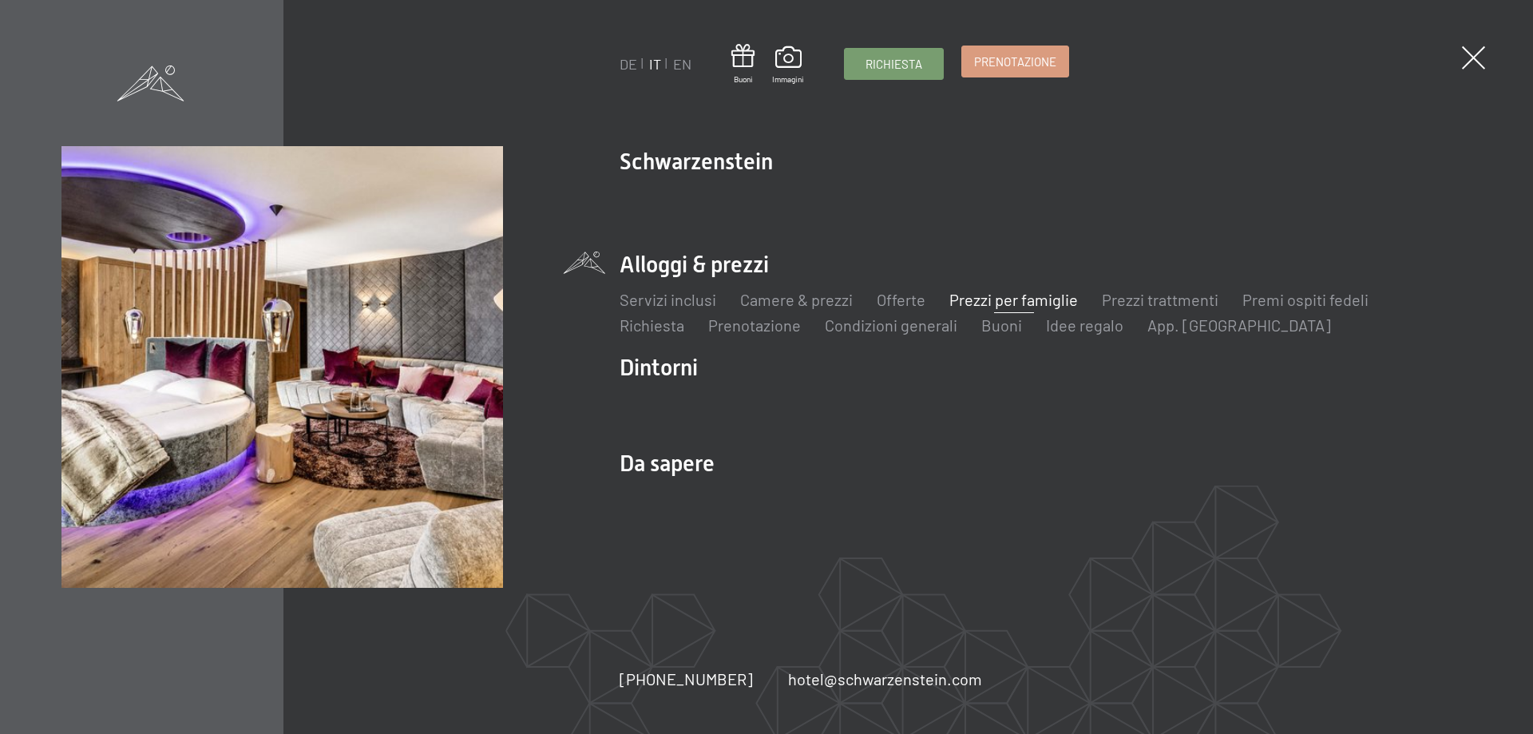
click at [999, 68] on span "Prenotazione" at bounding box center [1015, 62] width 82 height 17
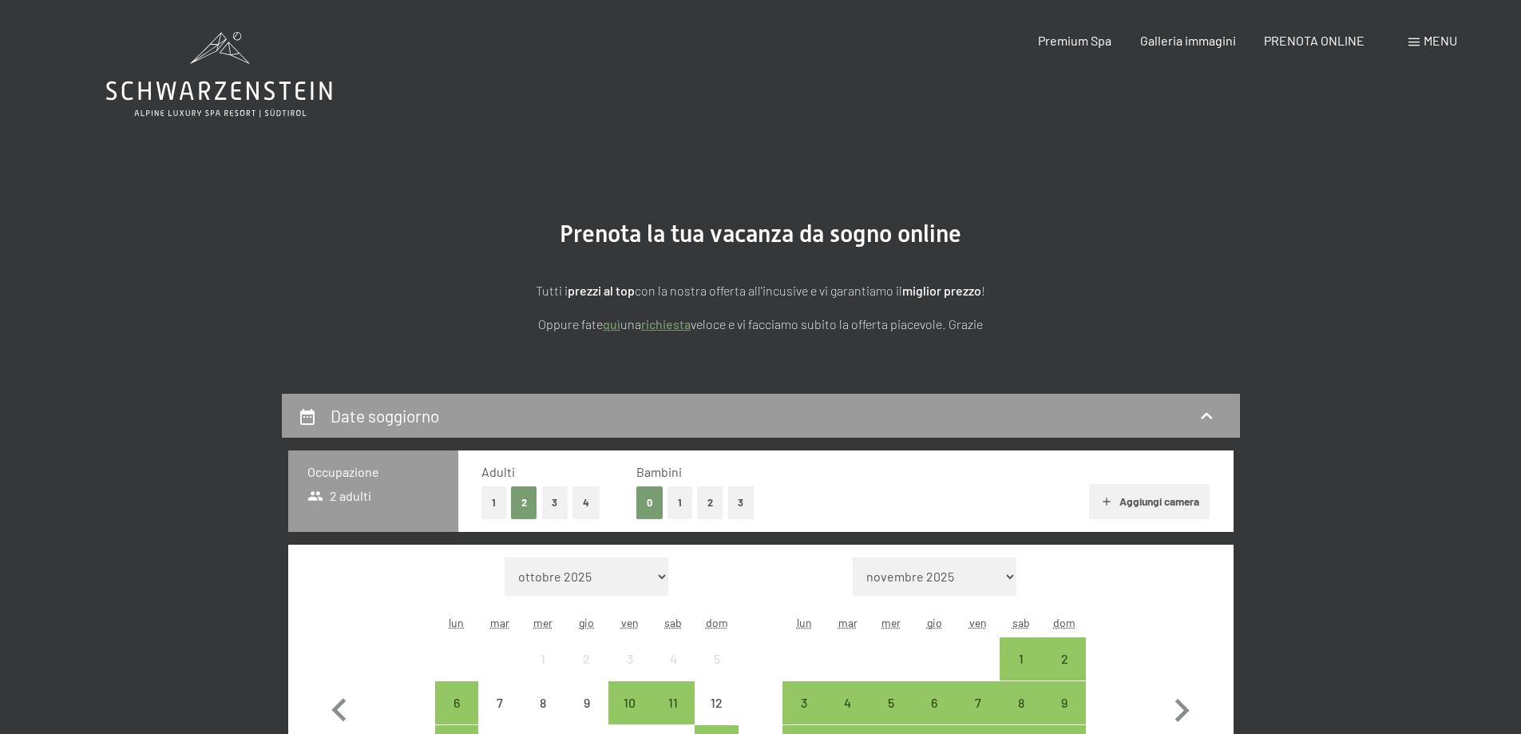
click at [676, 496] on button "1" at bounding box center [680, 502] width 25 height 33
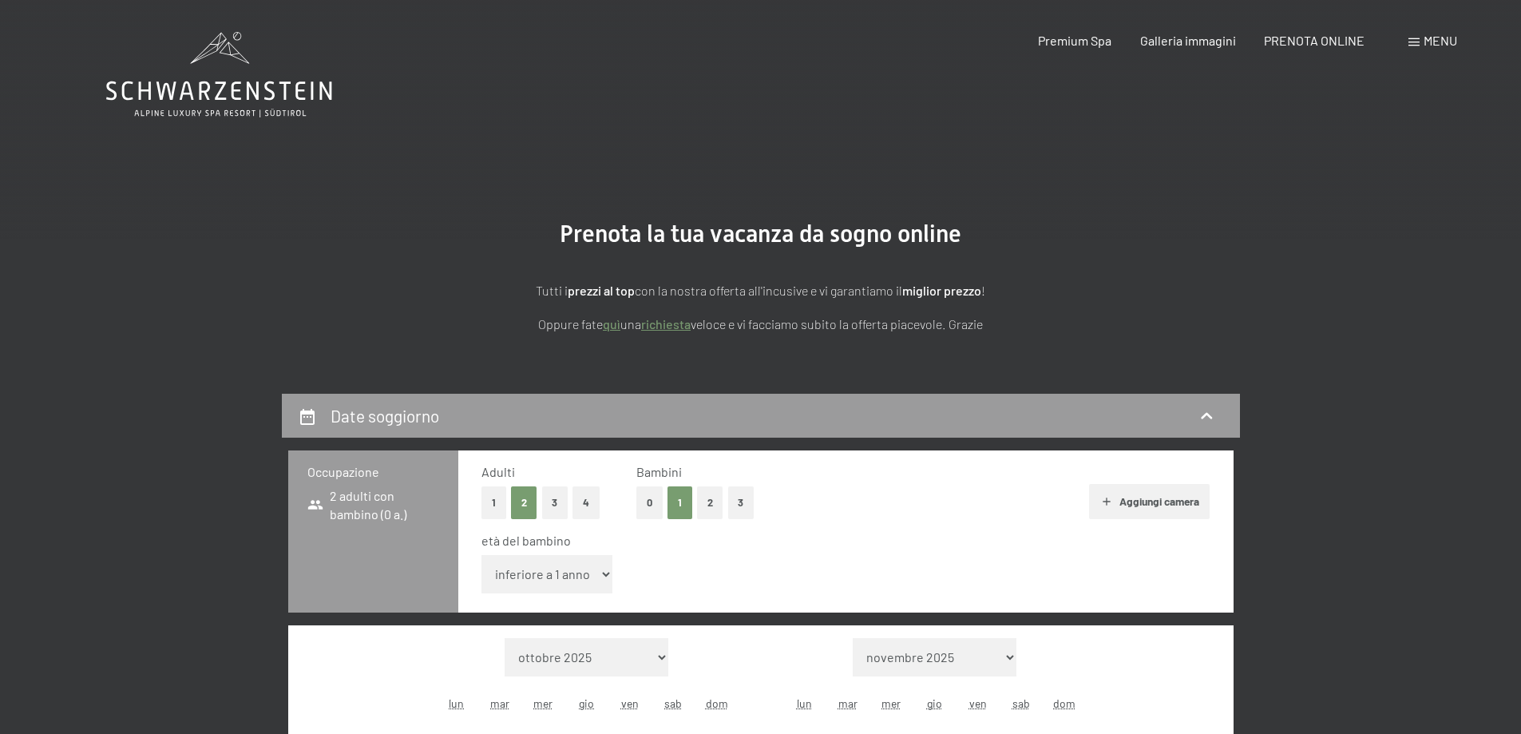
click at [592, 576] on select "inferiore a 1 anno 1 anno 2 anni 3 anni 4 anni 5 anni 6 anni 7 anni 8 anni 9 an…" at bounding box center [548, 574] width 132 height 38
select select "11"
click at [482, 555] on select "inferiore a 1 anno 1 anno 2 anni 3 anni 4 anni 5 anni 6 anni 7 anni 8 anni 9 an…" at bounding box center [548, 574] width 132 height 38
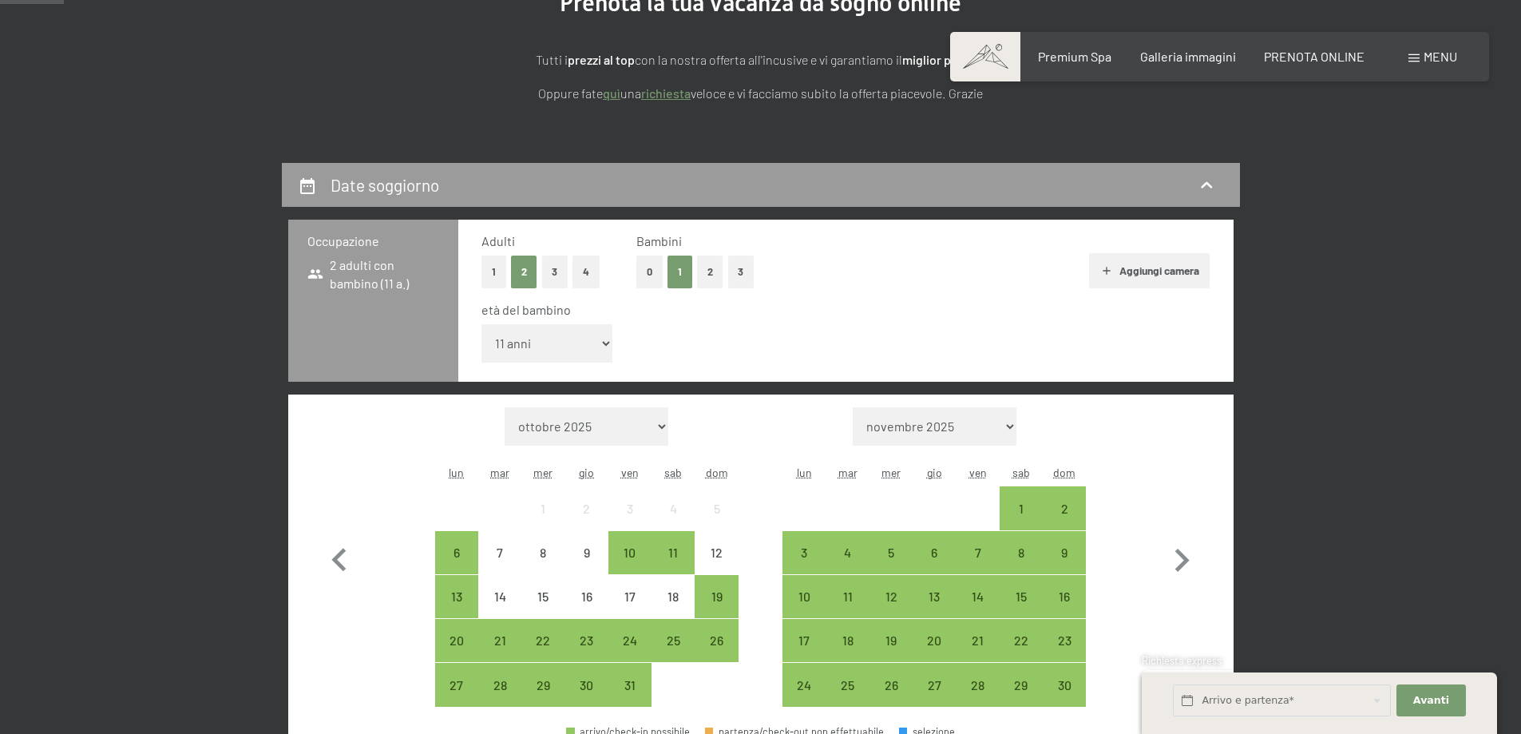
scroll to position [319, 0]
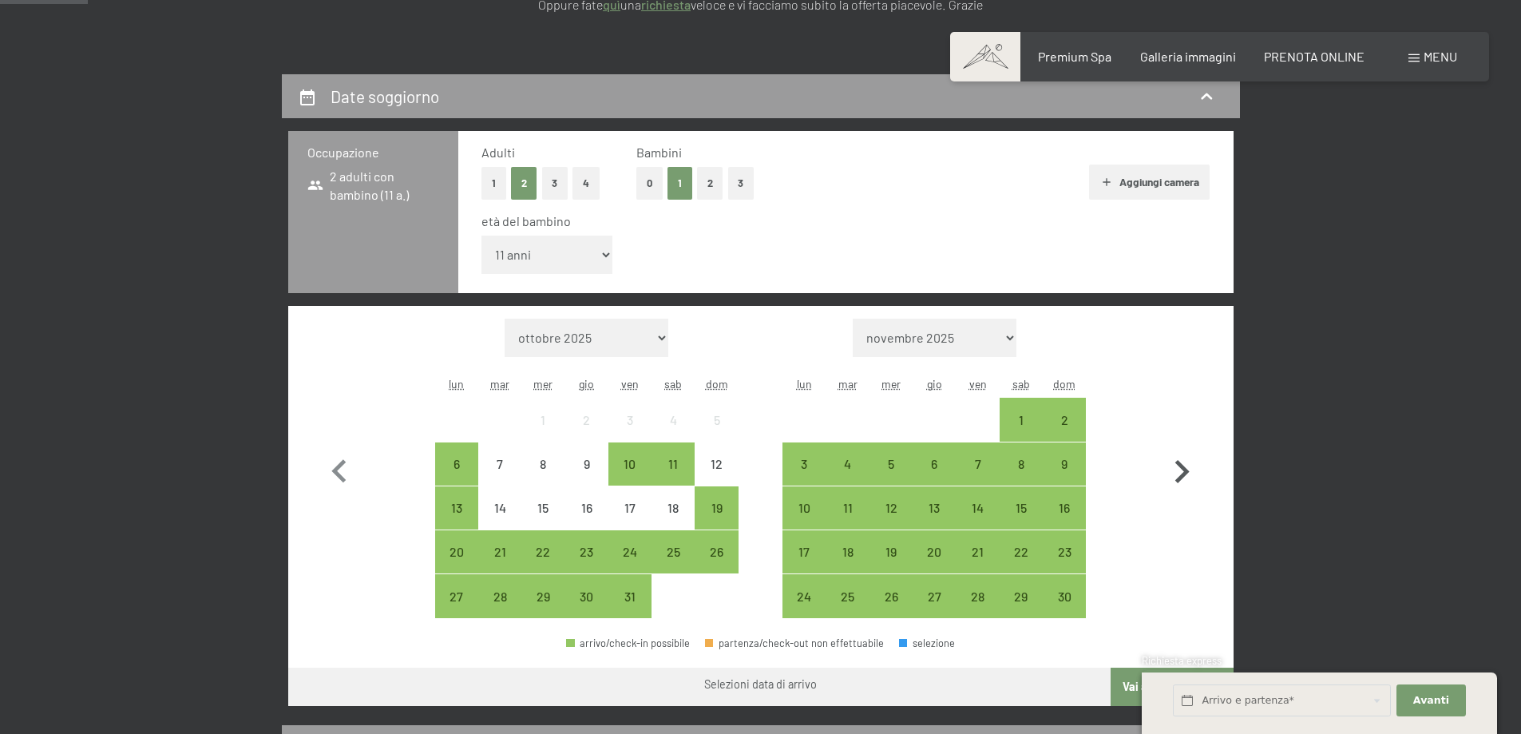
click at [1190, 475] on icon "button" at bounding box center [1182, 472] width 46 height 46
select select "[DATE]"
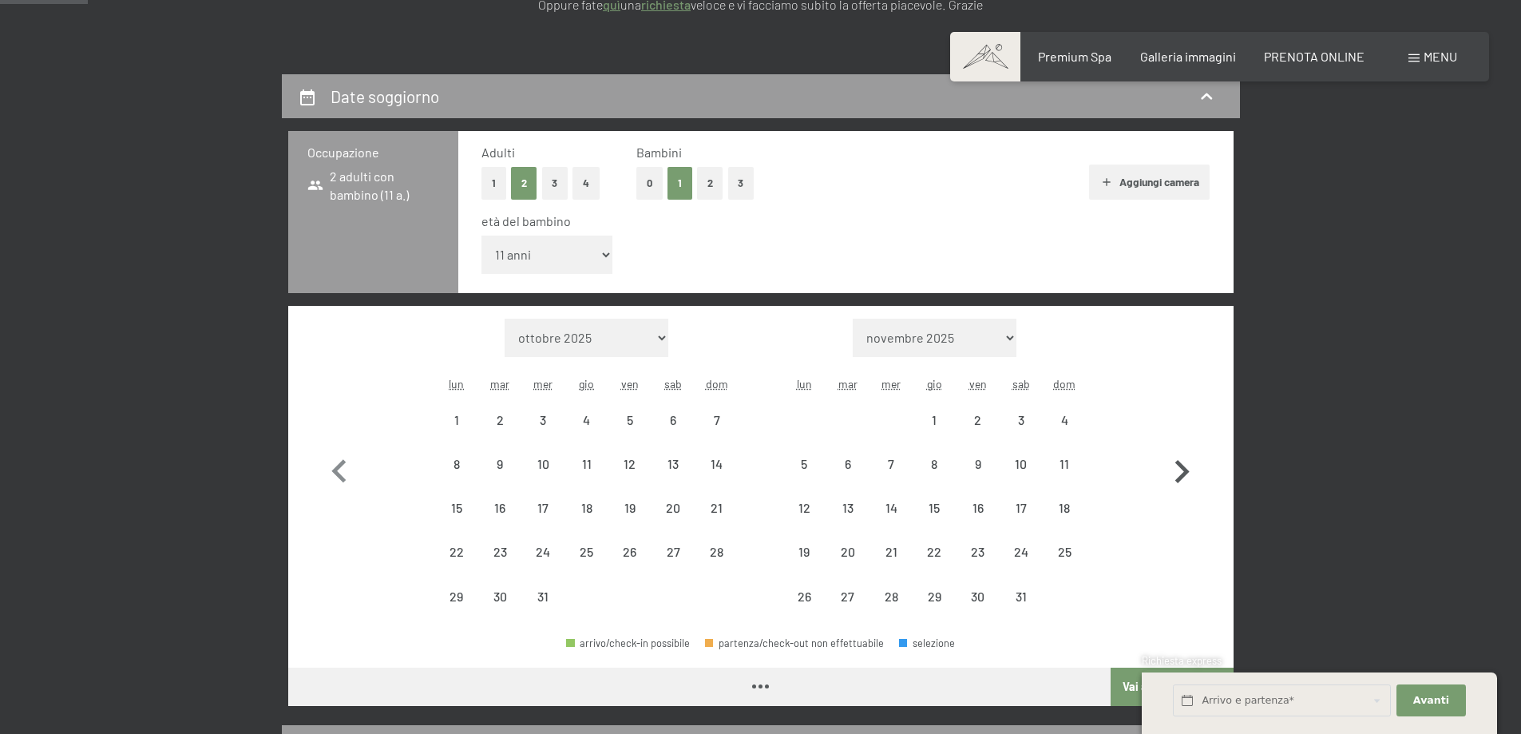
click at [1190, 475] on icon "button" at bounding box center [1182, 472] width 46 height 46
select select "[DATE]"
click at [1190, 475] on icon "button" at bounding box center [1182, 472] width 46 height 46
select select "[DATE]"
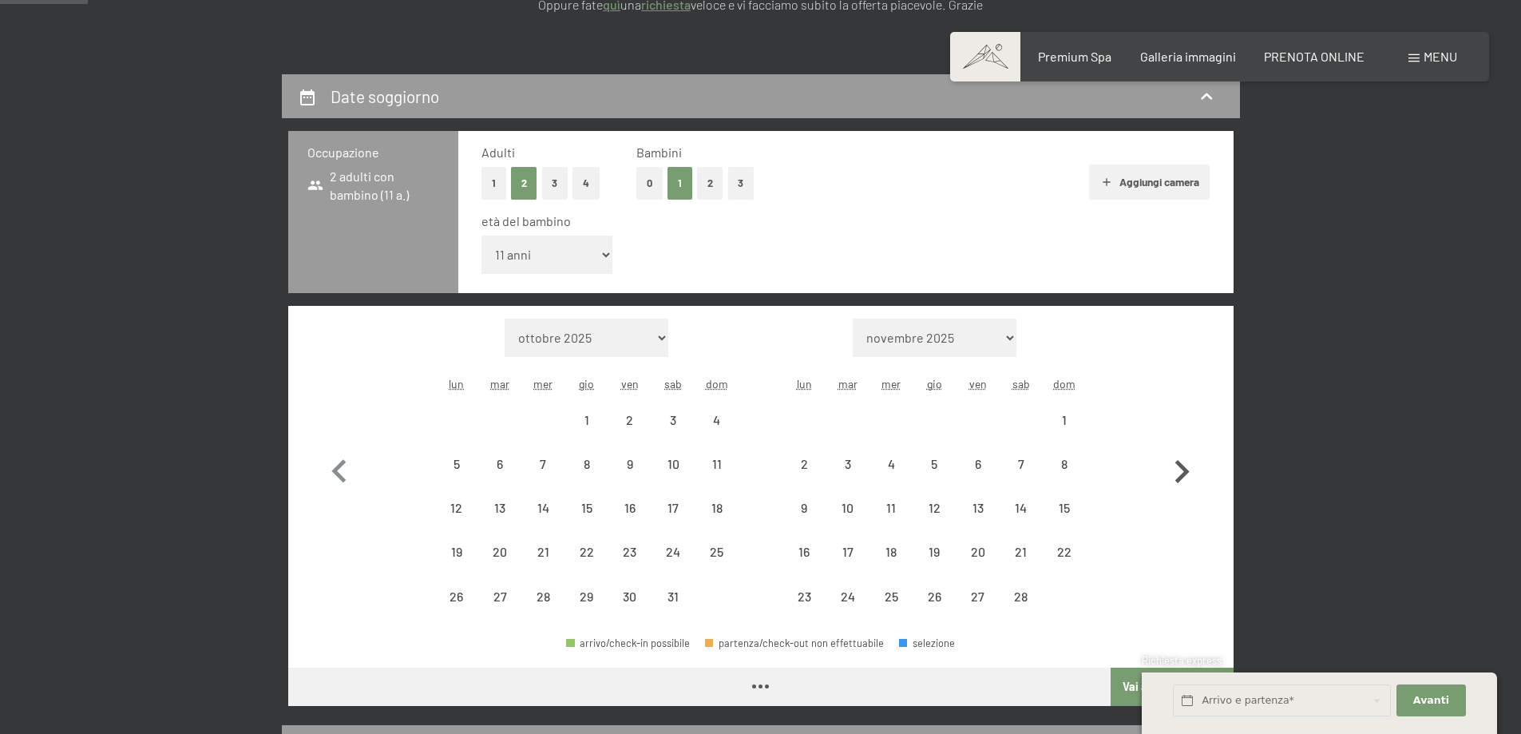
select select "[DATE]"
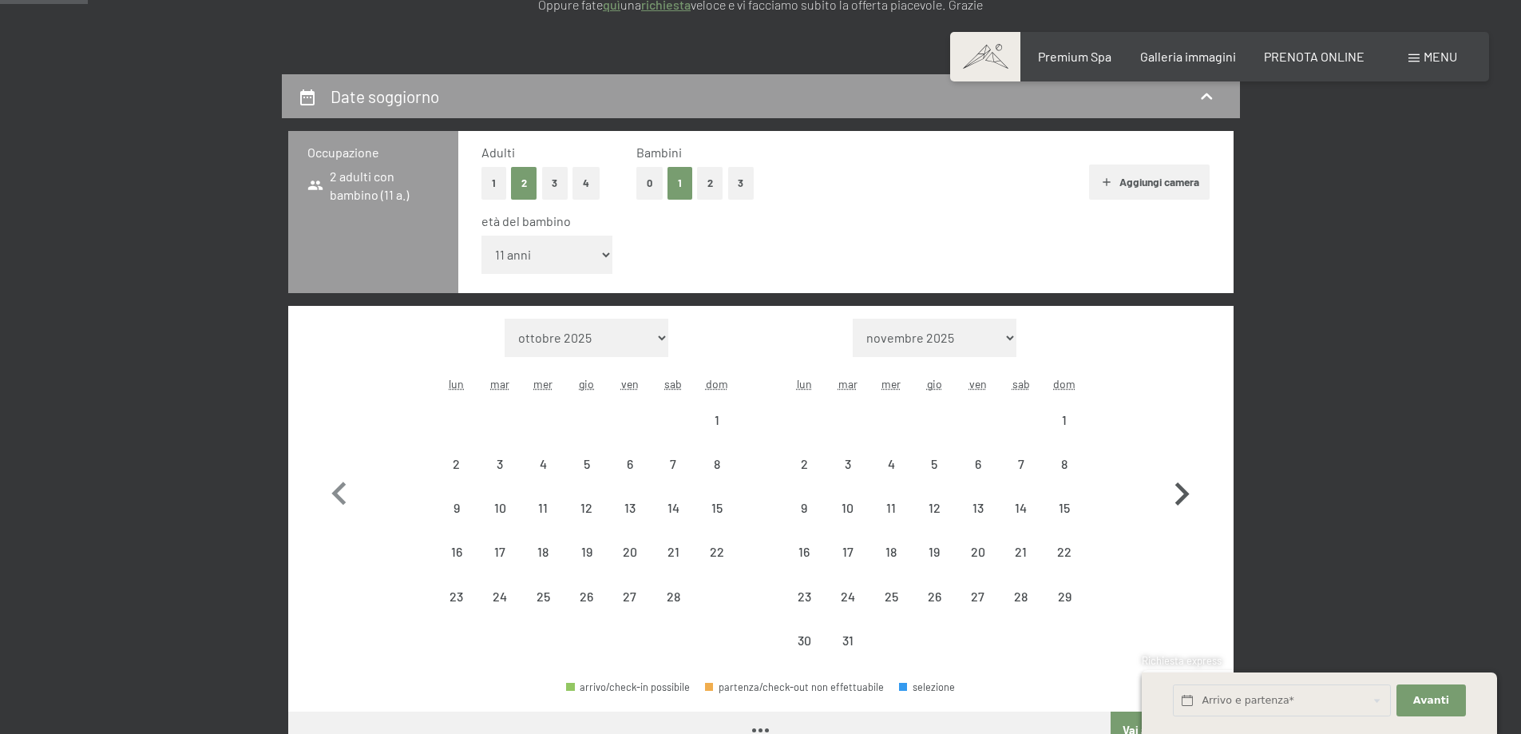
click at [1190, 475] on icon "button" at bounding box center [1182, 494] width 46 height 46
select select "[DATE]"
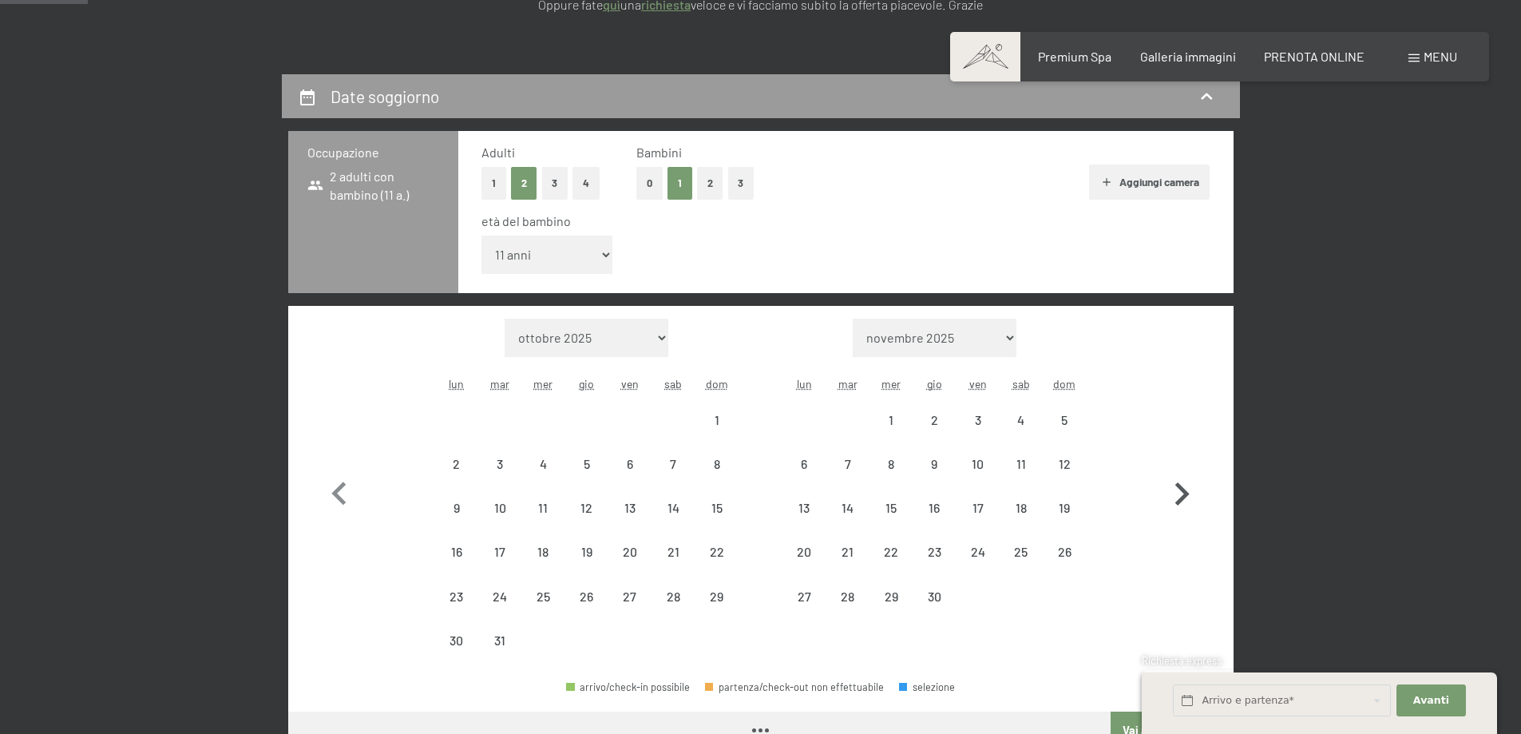
click at [1190, 474] on icon "button" at bounding box center [1182, 494] width 46 height 46
select select "[DATE]"
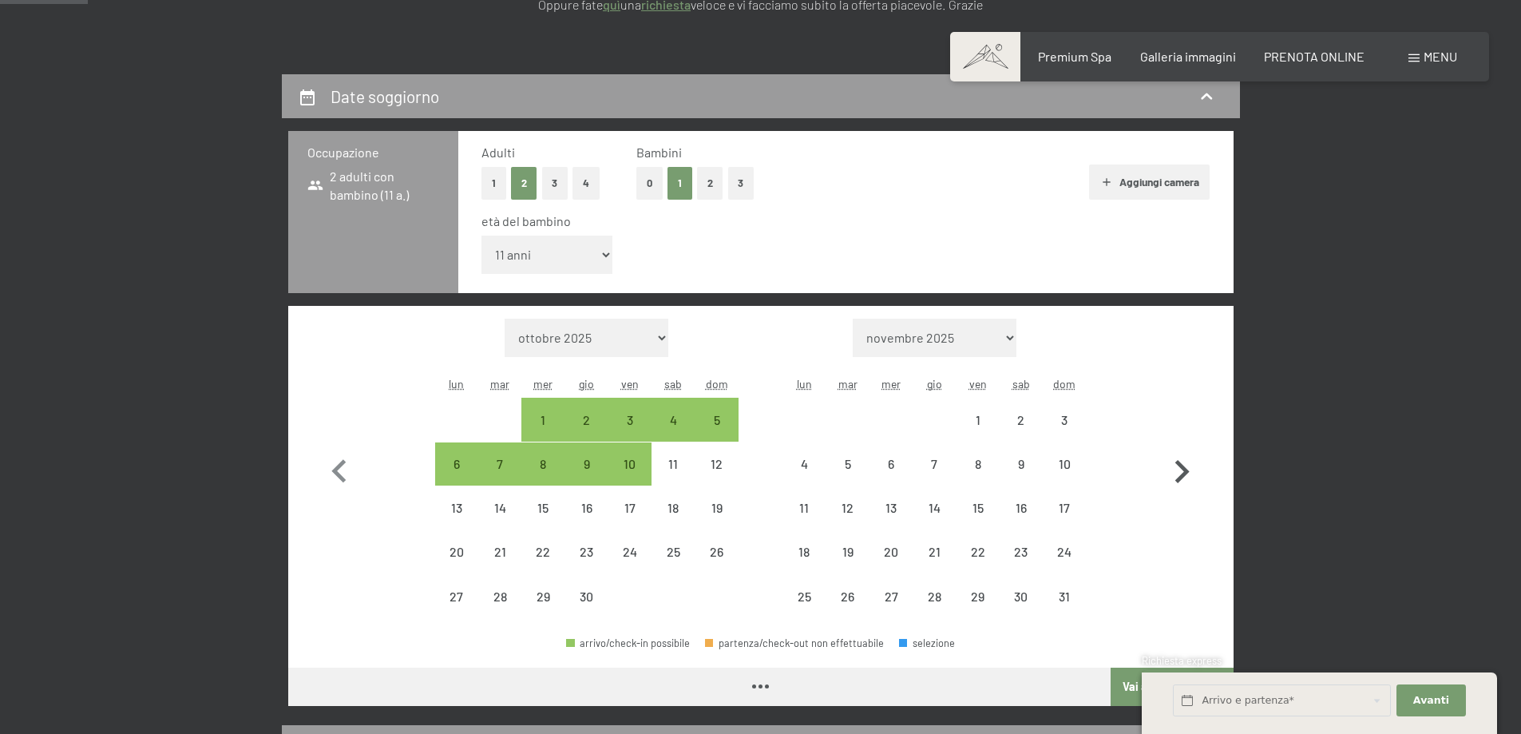
click at [1194, 472] on icon "button" at bounding box center [1182, 472] width 46 height 46
select select "[DATE]"
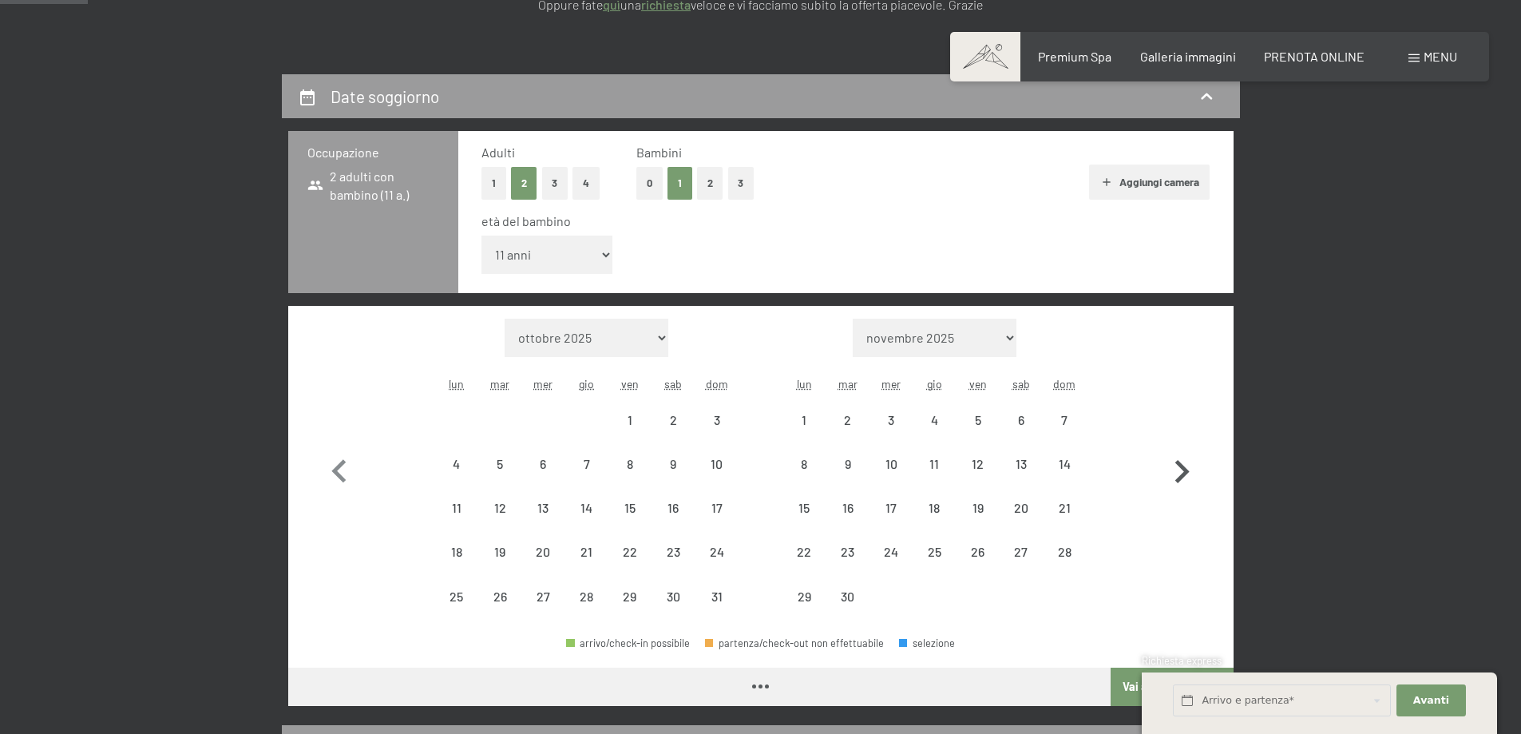
select select "[DATE]"
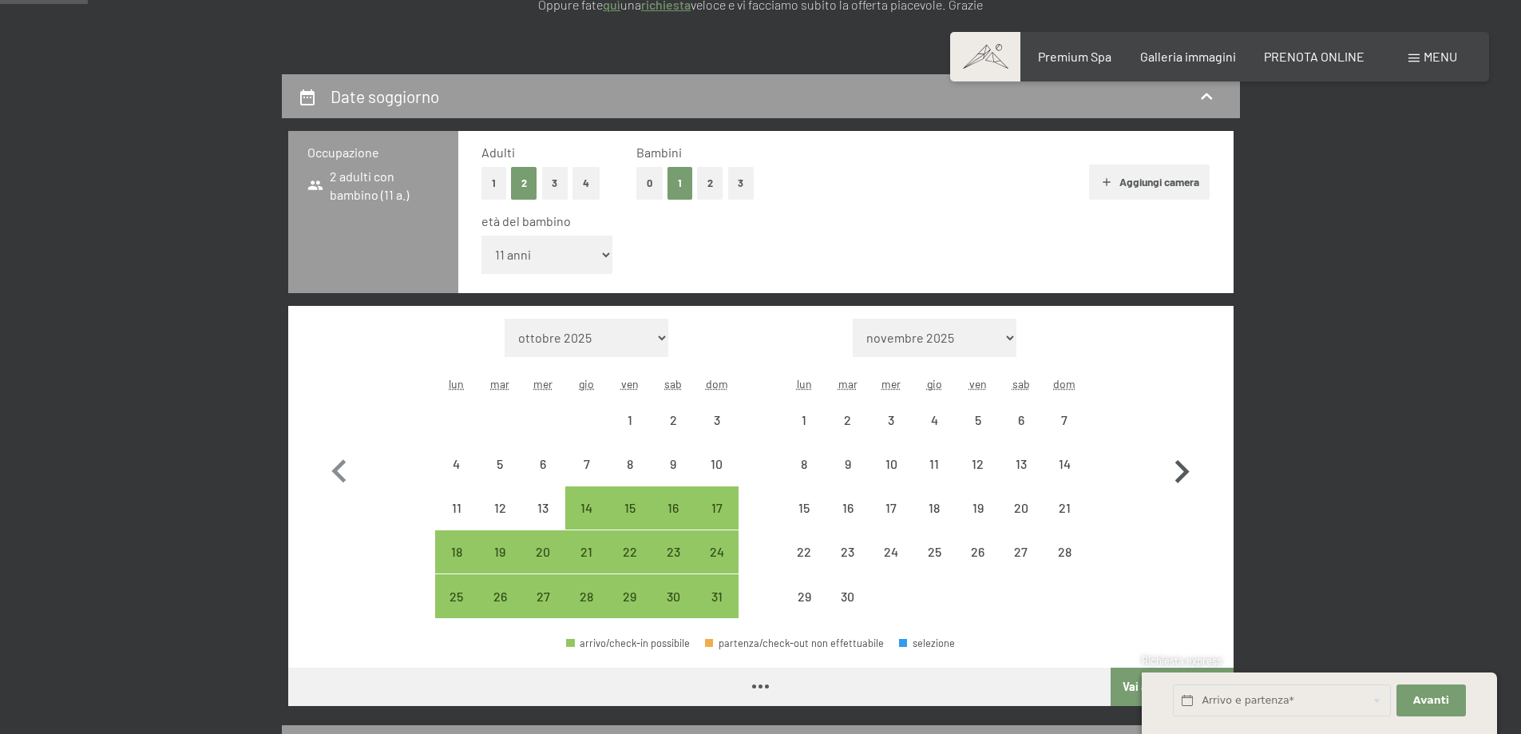
click at [1195, 471] on icon "button" at bounding box center [1182, 472] width 46 height 46
select select "[DATE]"
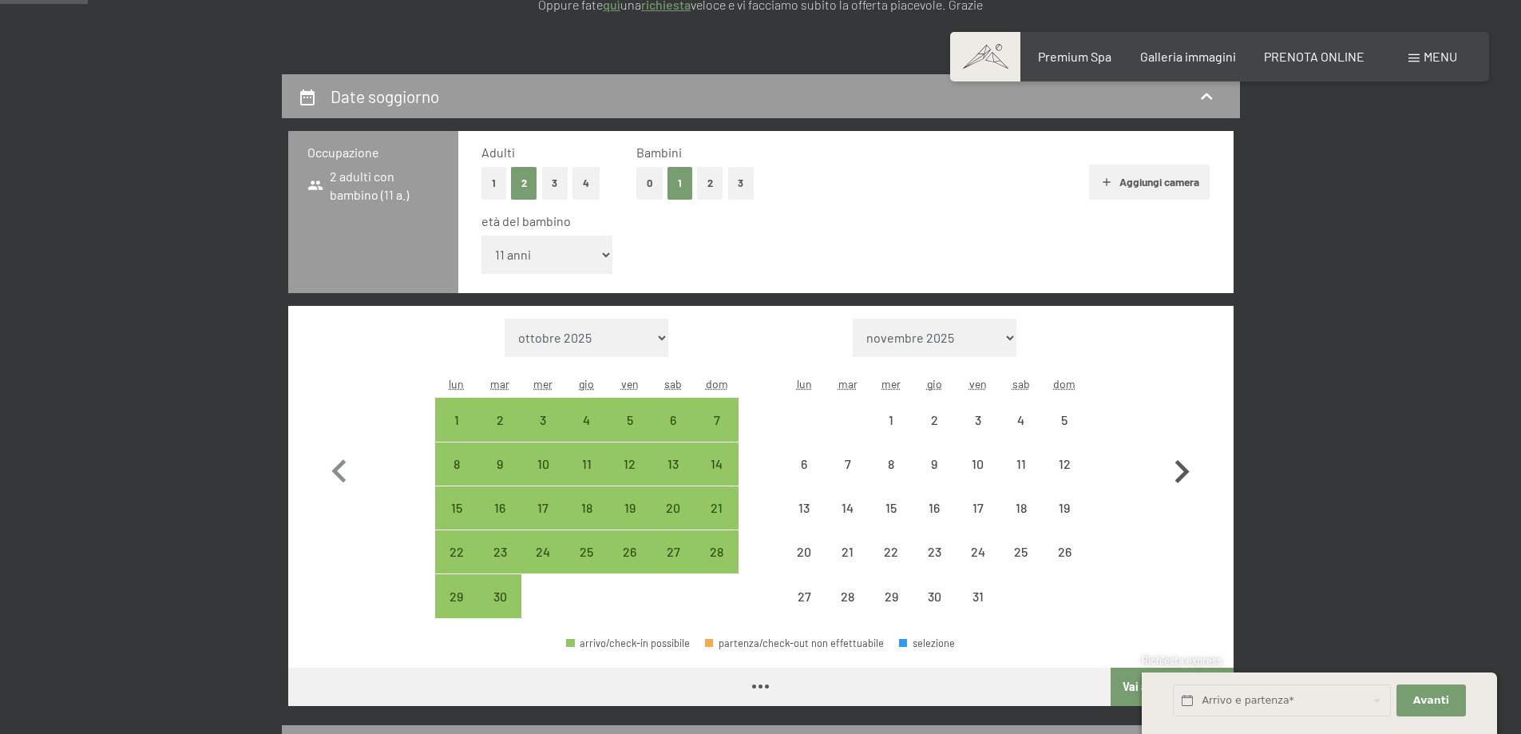
select select "[DATE]"
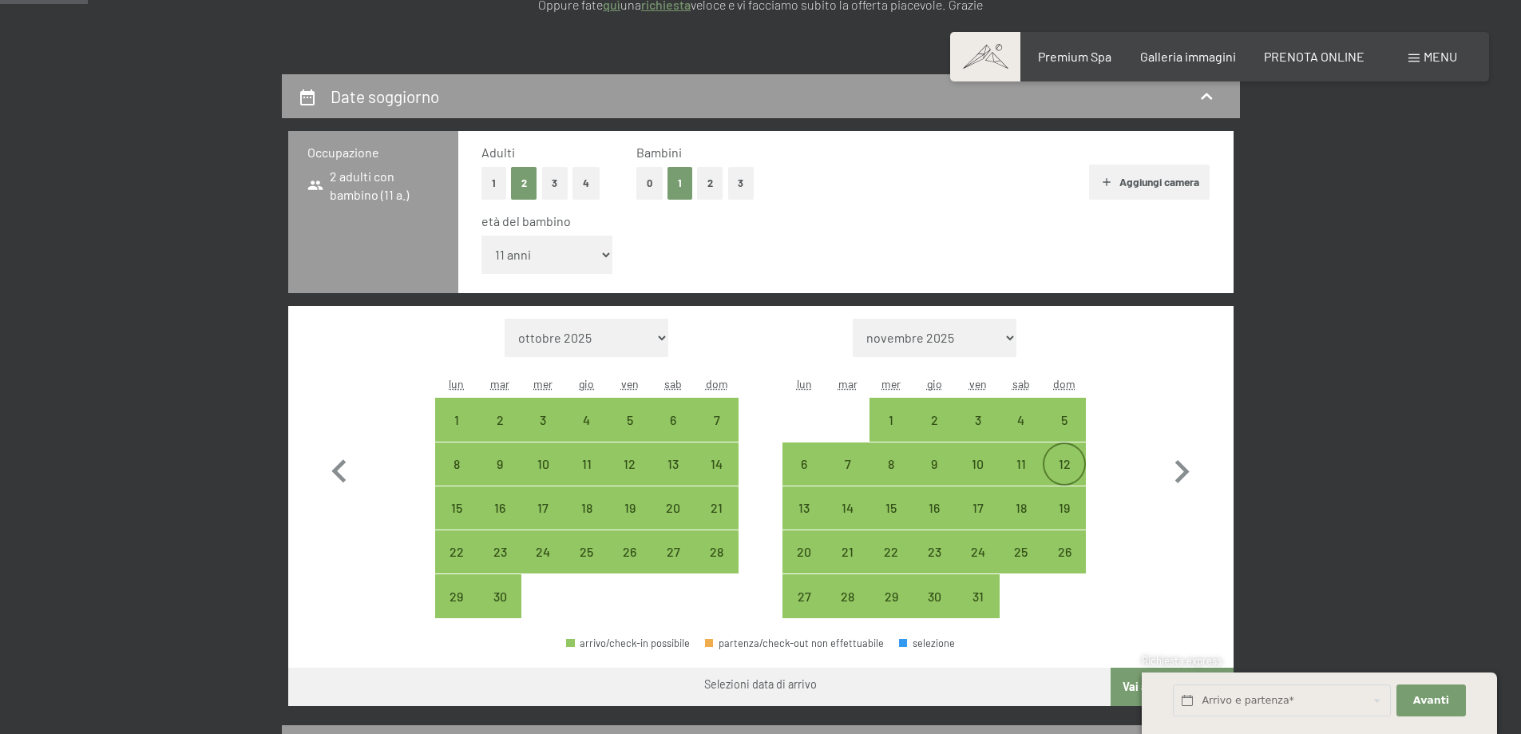
click at [1064, 478] on div "12" at bounding box center [1065, 478] width 40 height 40
select select "[DATE]"
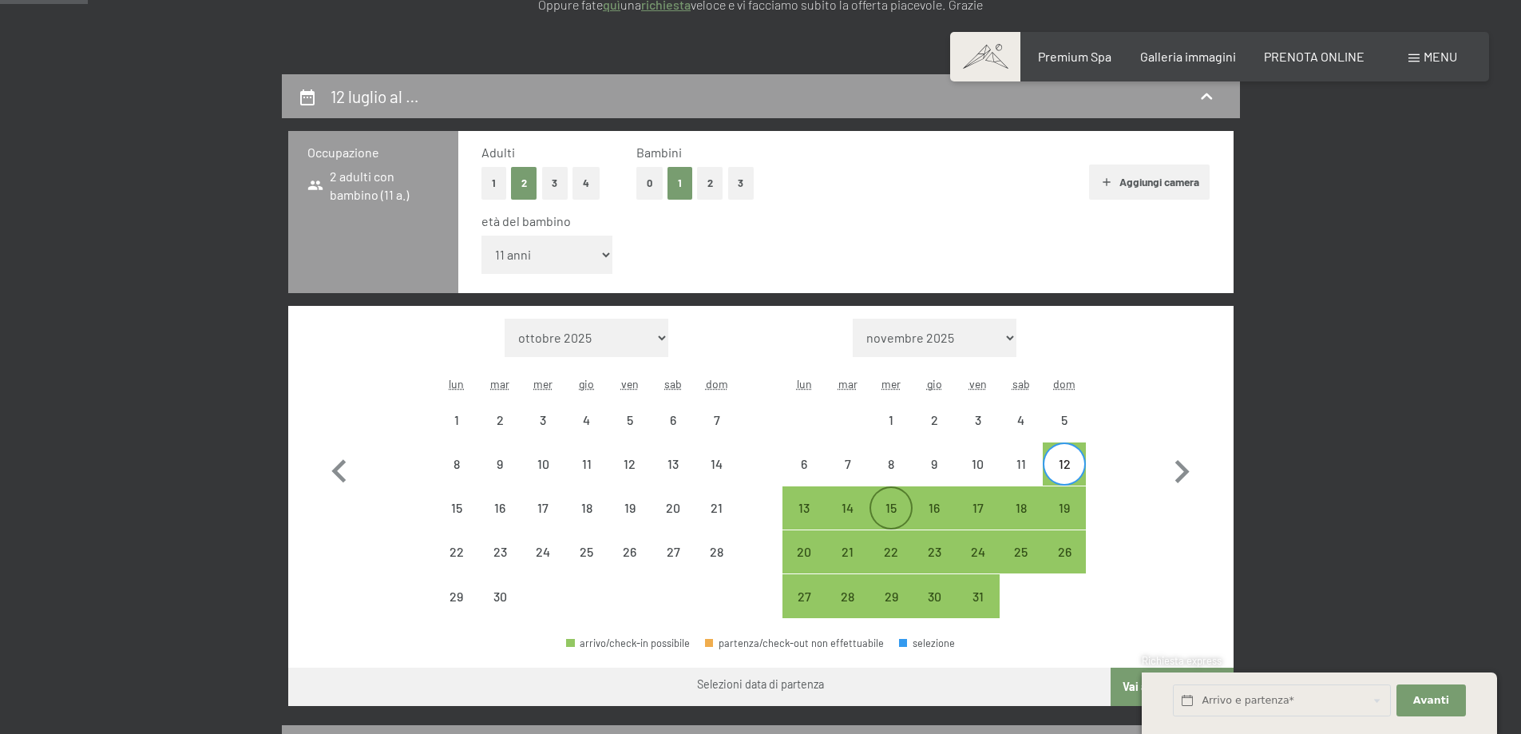
click at [882, 512] on div "15" at bounding box center [891, 522] width 40 height 40
select select "[DATE]"
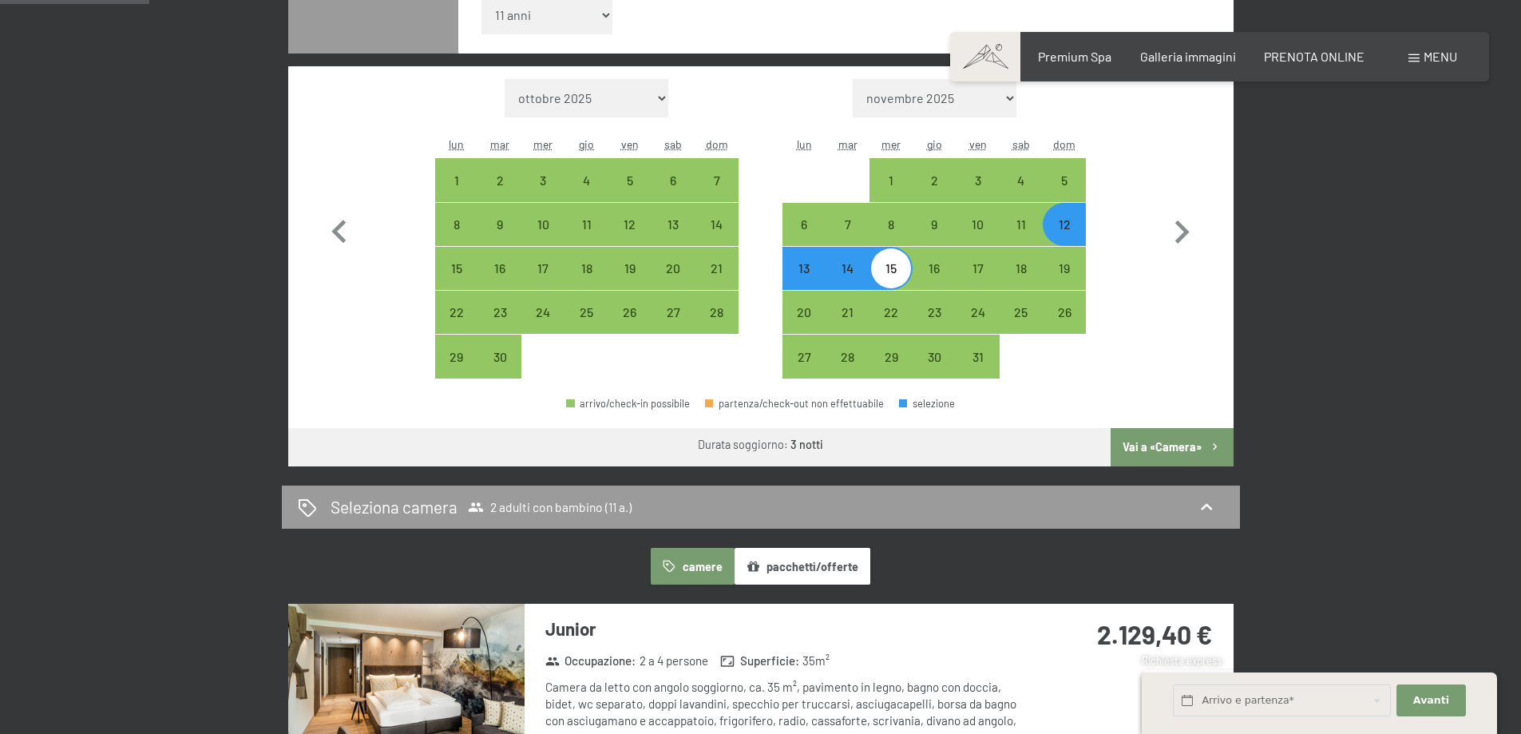
click at [1177, 449] on button "Vai a «Camera»" at bounding box center [1172, 447] width 122 height 38
select select "[DATE]"
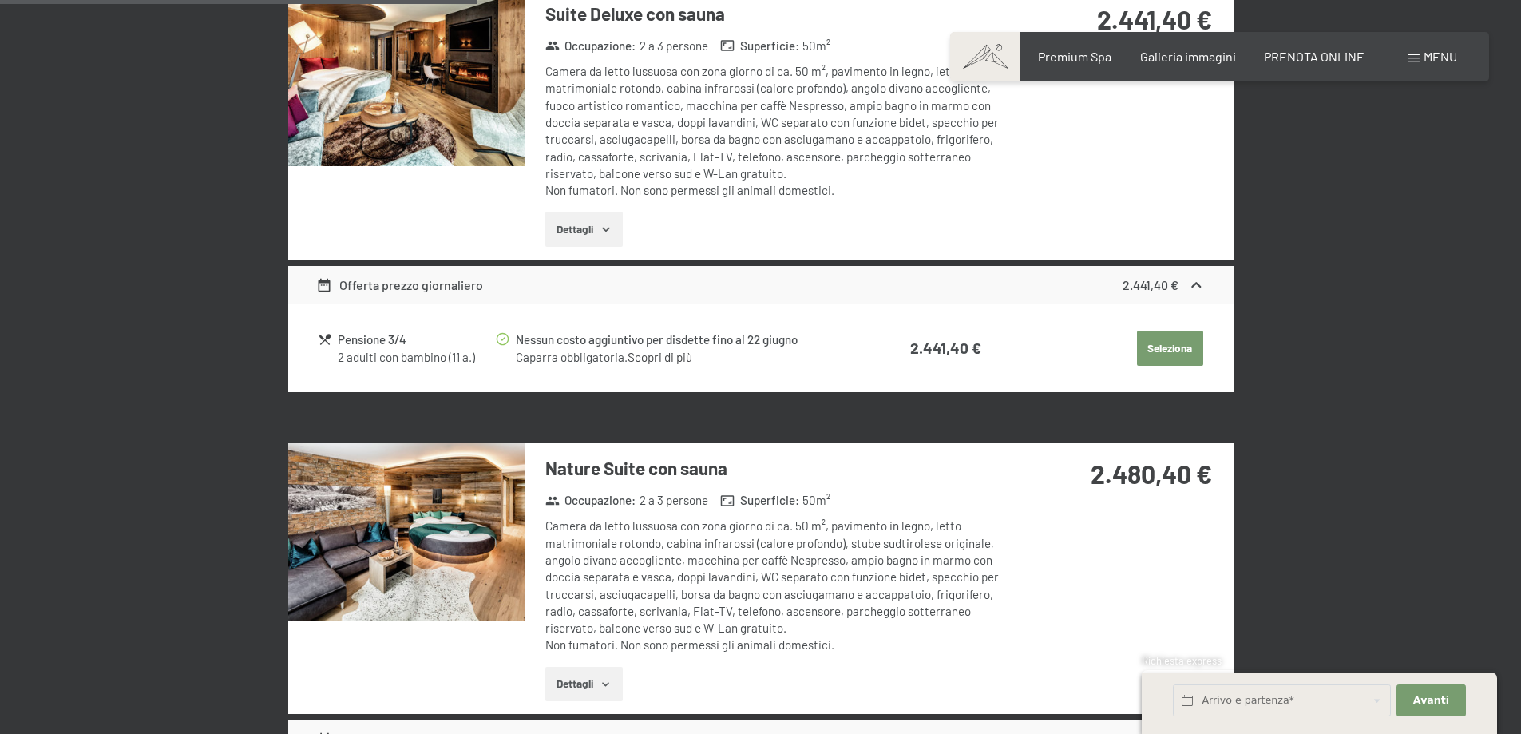
scroll to position [1592, 0]
